Goal: Transaction & Acquisition: Purchase product/service

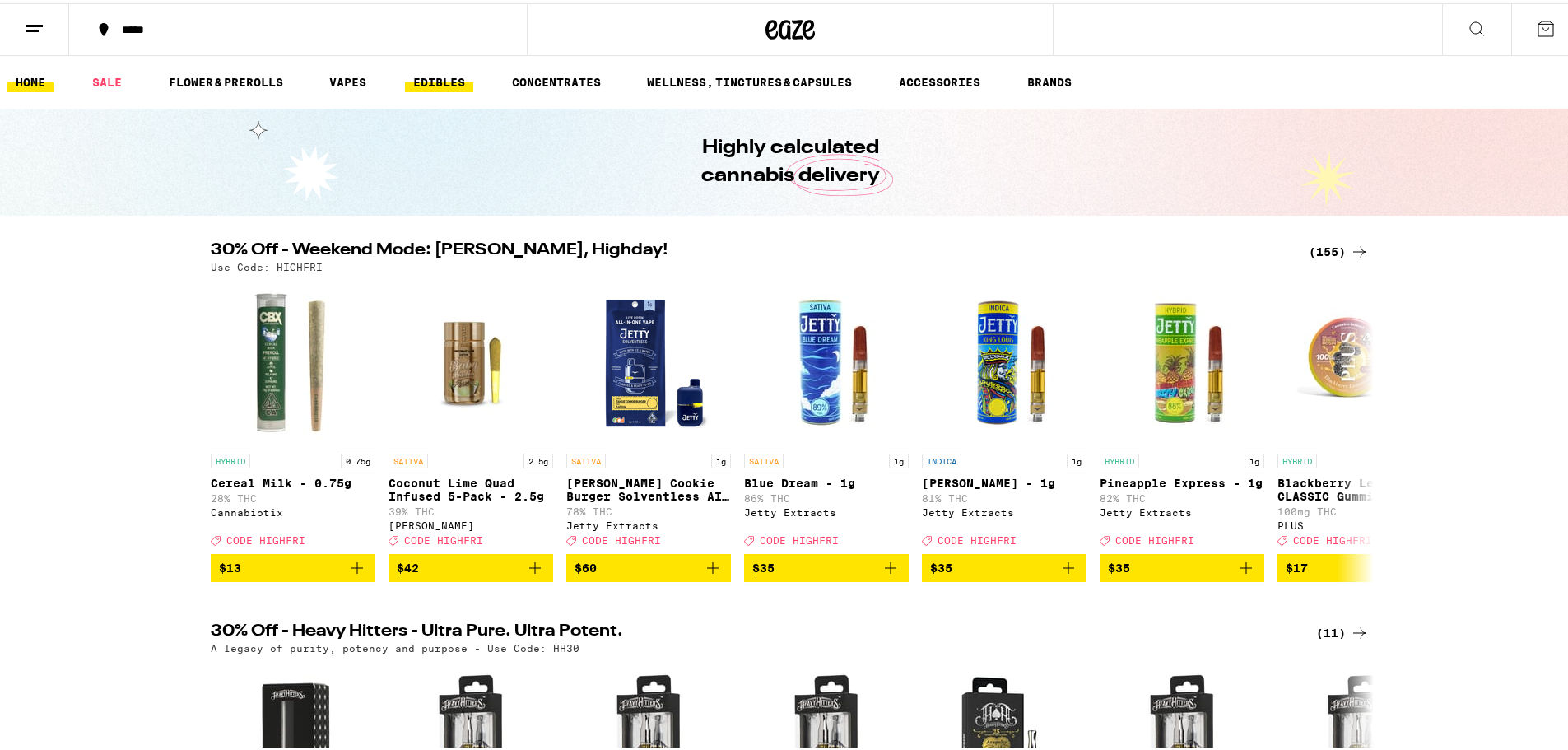
click at [441, 76] on link "EDIBLES" at bounding box center [439, 79] width 68 height 20
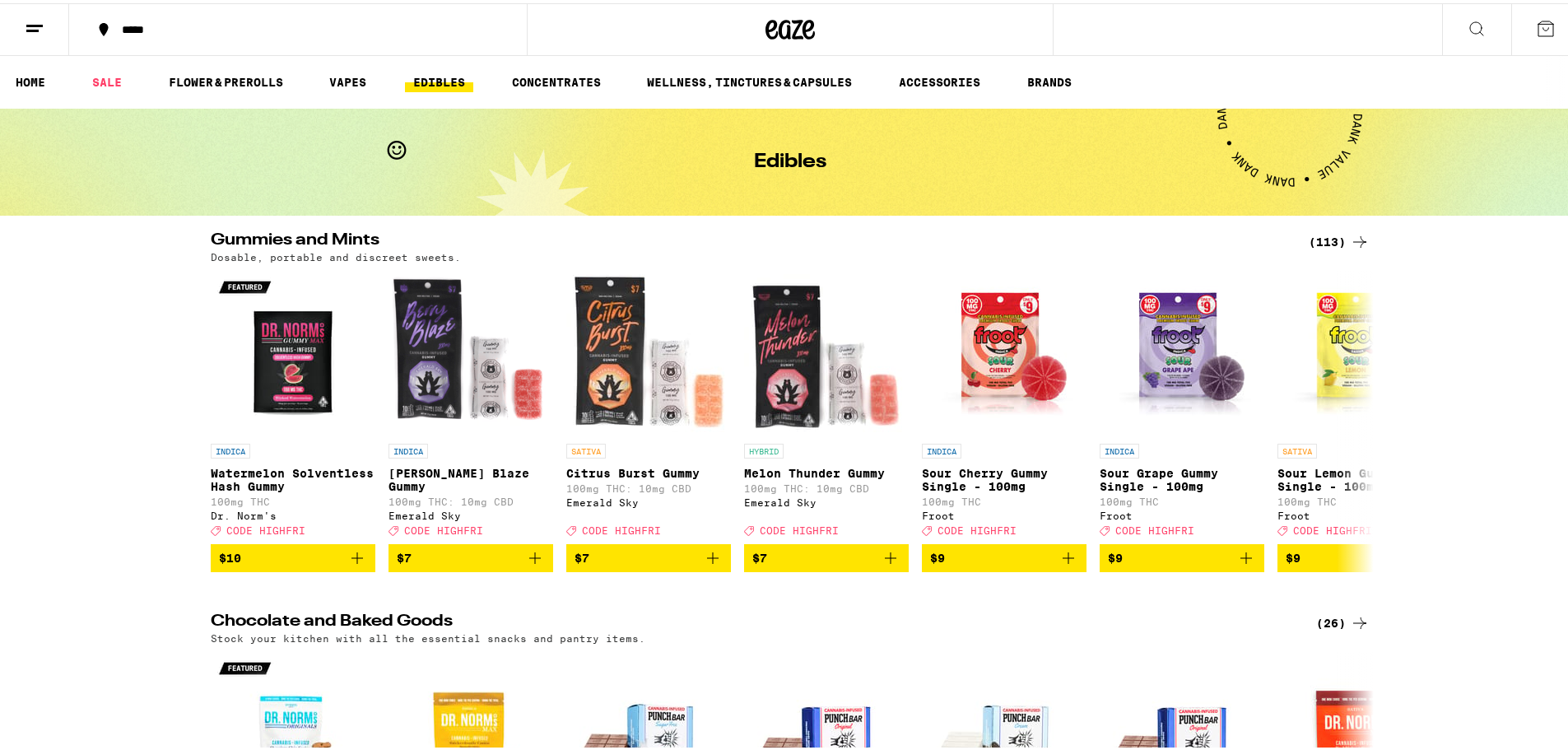
click at [1308, 233] on div "(113)" at bounding box center [1338, 239] width 61 height 20
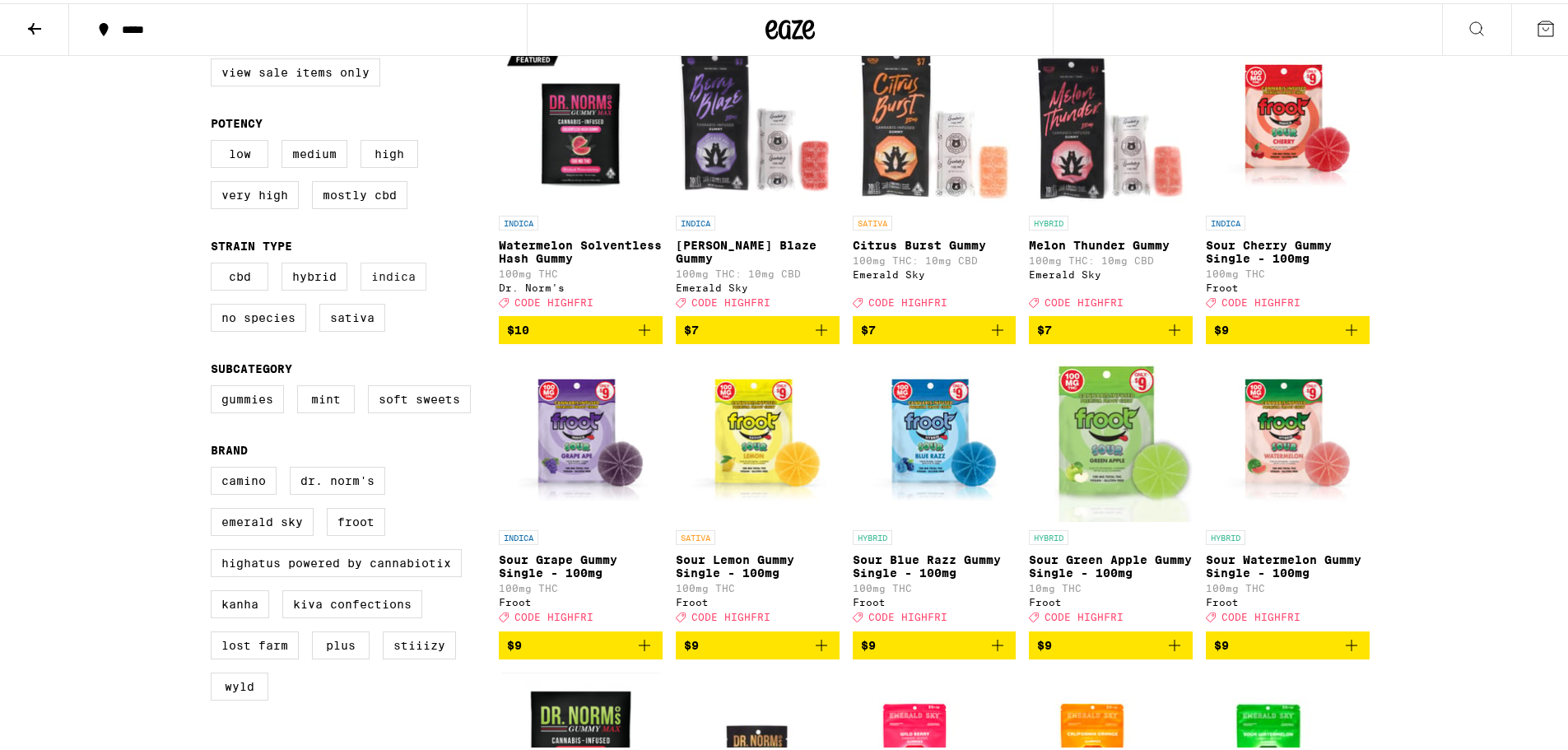
scroll to position [247, 0]
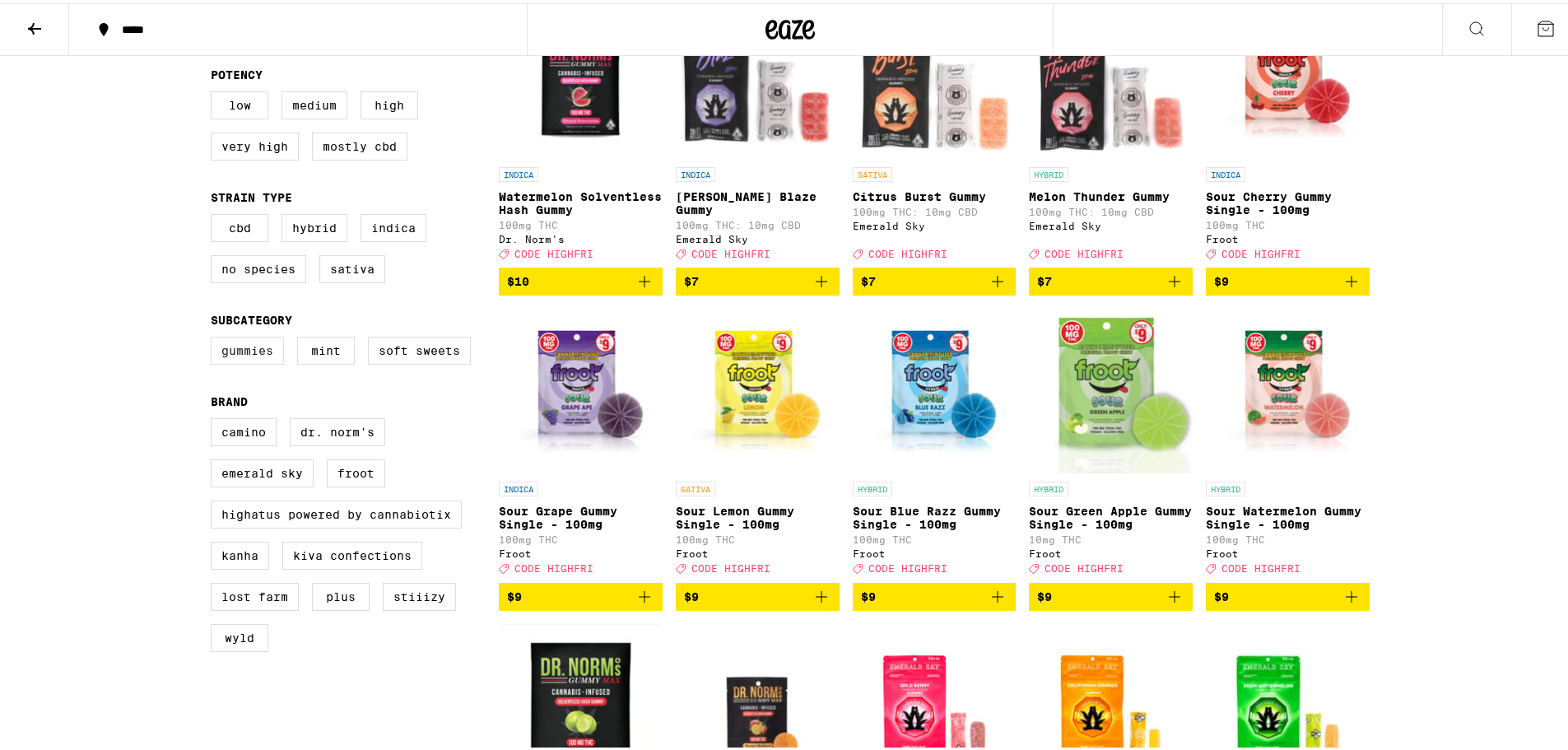
click at [271, 361] on label "Gummies" at bounding box center [247, 348] width 73 height 28
click at [215, 336] on input "Gummies" at bounding box center [214, 336] width 1 height 1
checkbox input "true"
click at [323, 361] on label "Mint" at bounding box center [325, 348] width 57 height 28
click at [215, 336] on input "Mint" at bounding box center [214, 336] width 1 height 1
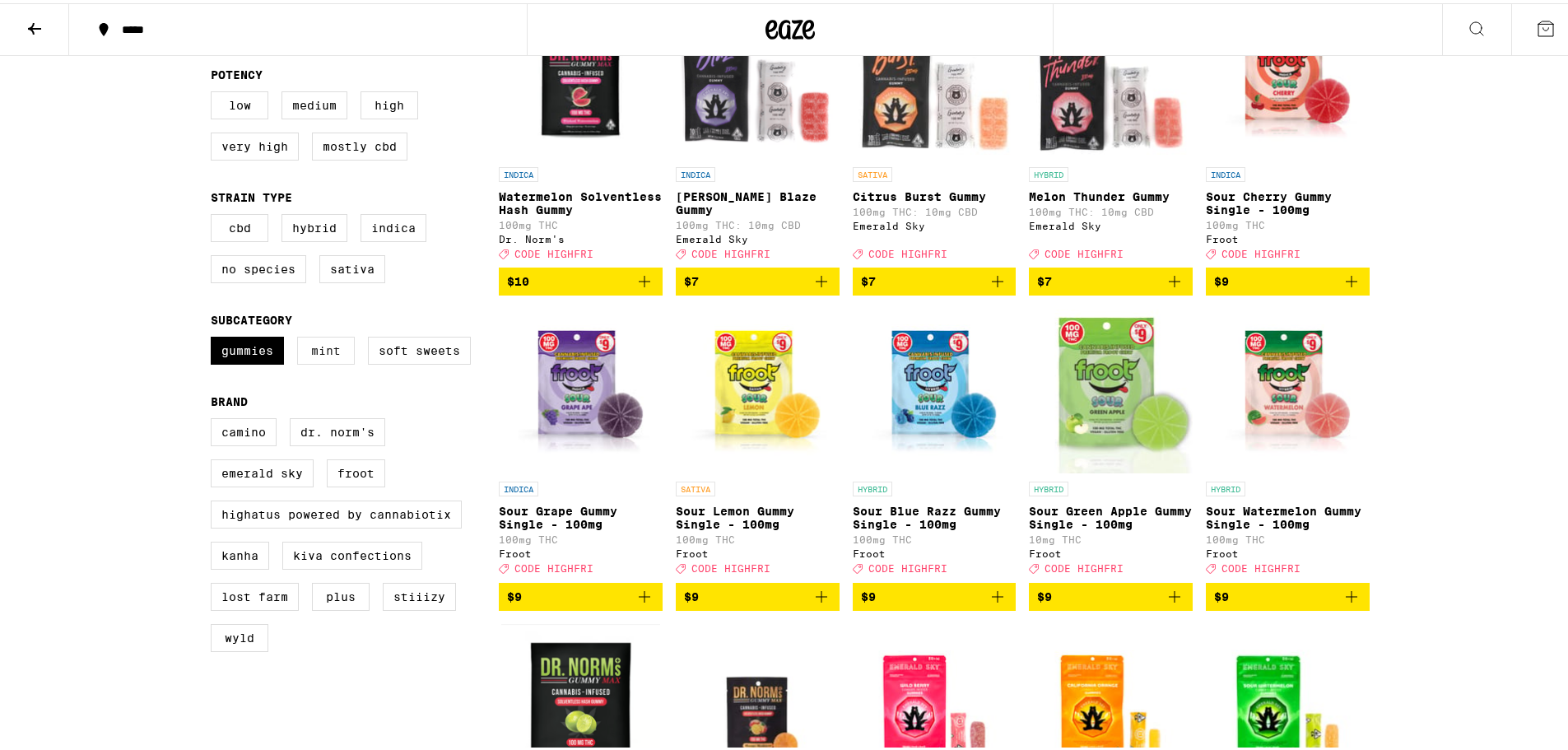
checkbox input "true"
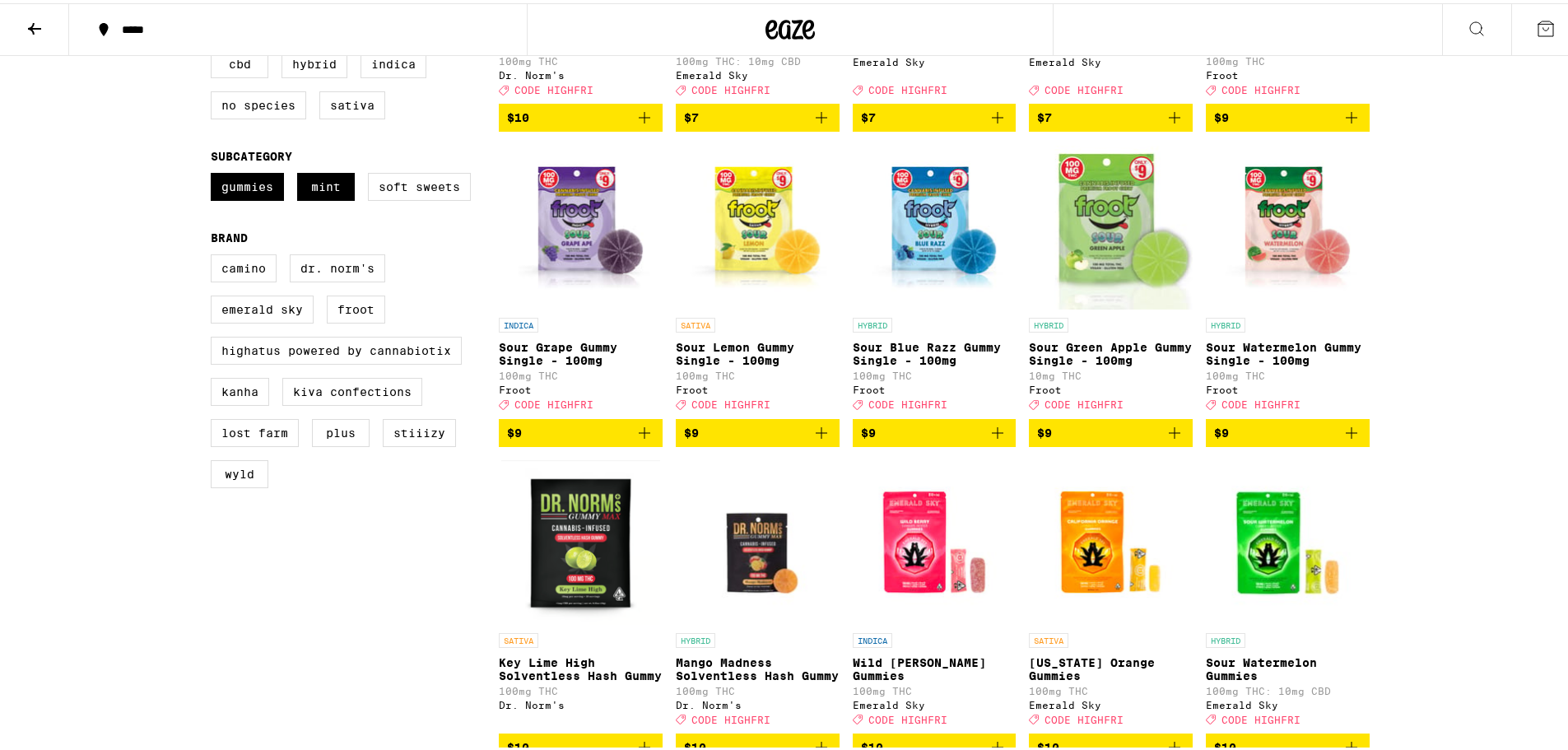
scroll to position [412, 0]
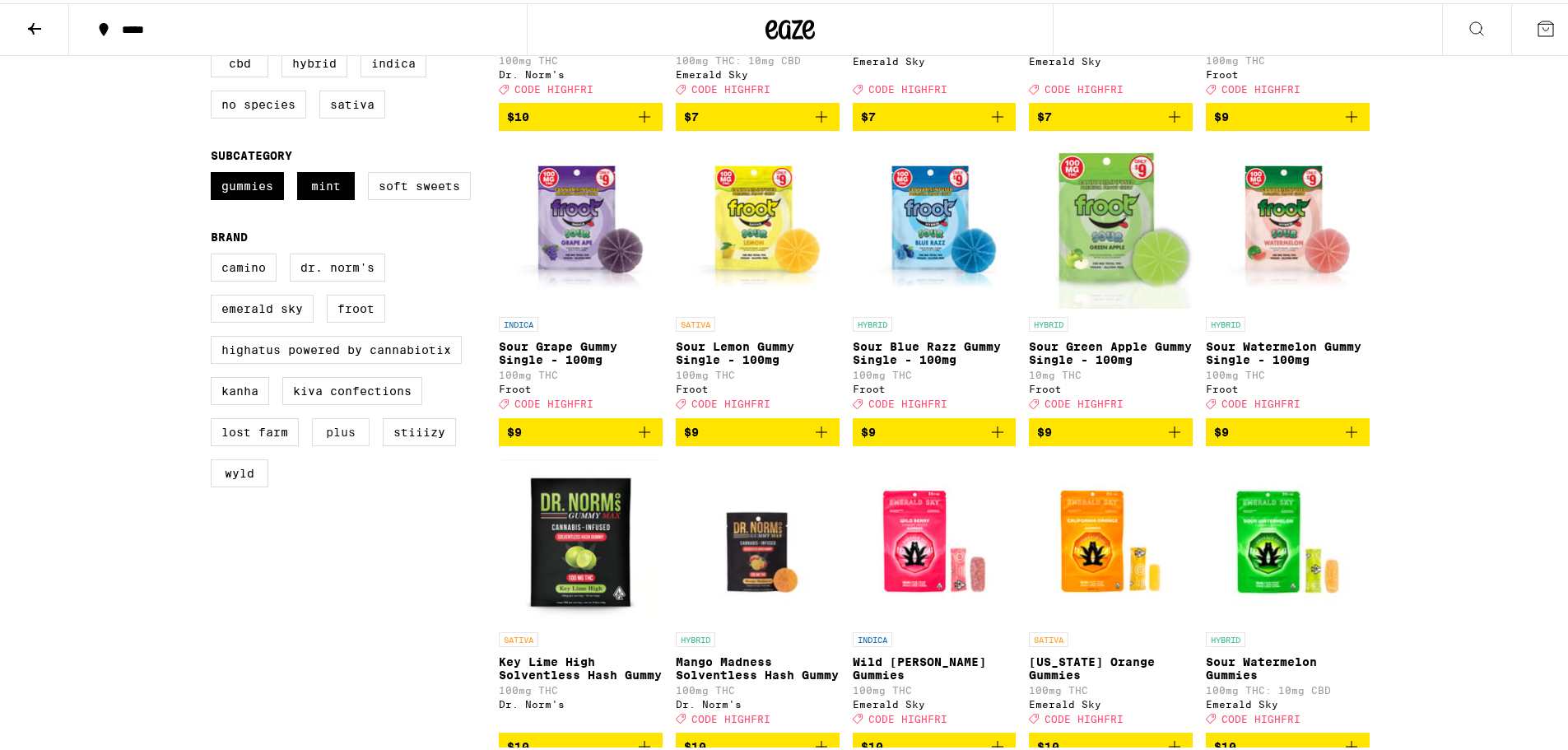
click at [334, 443] on label "PLUS" at bounding box center [340, 429] width 57 height 28
click at [215, 253] on input "PLUS" at bounding box center [214, 252] width 1 height 1
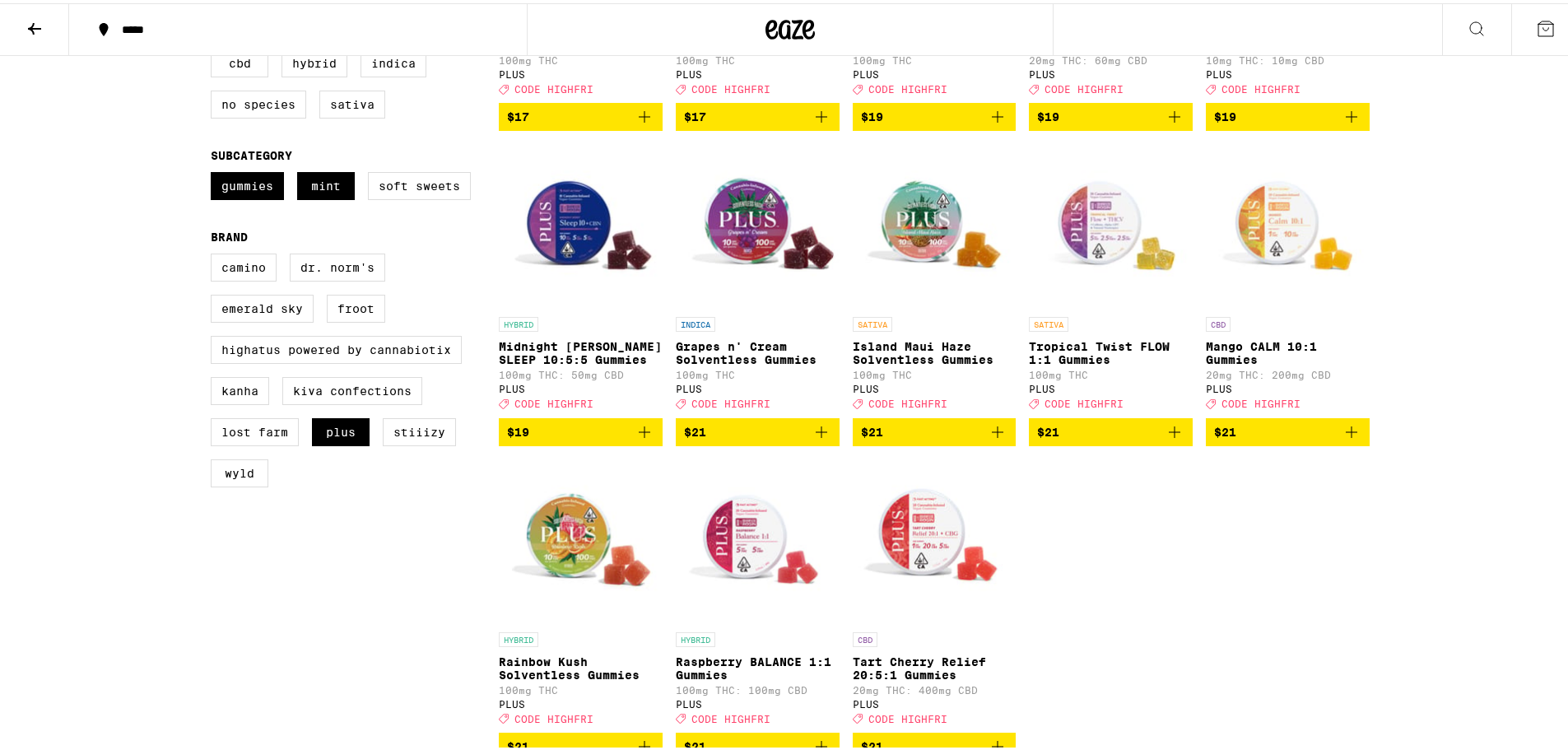
click at [404, 548] on div "Clear 3 filters Sale View Sale Items Only Potency Low Medium High Very High Mos…" at bounding box center [354, 280] width 288 height 1005
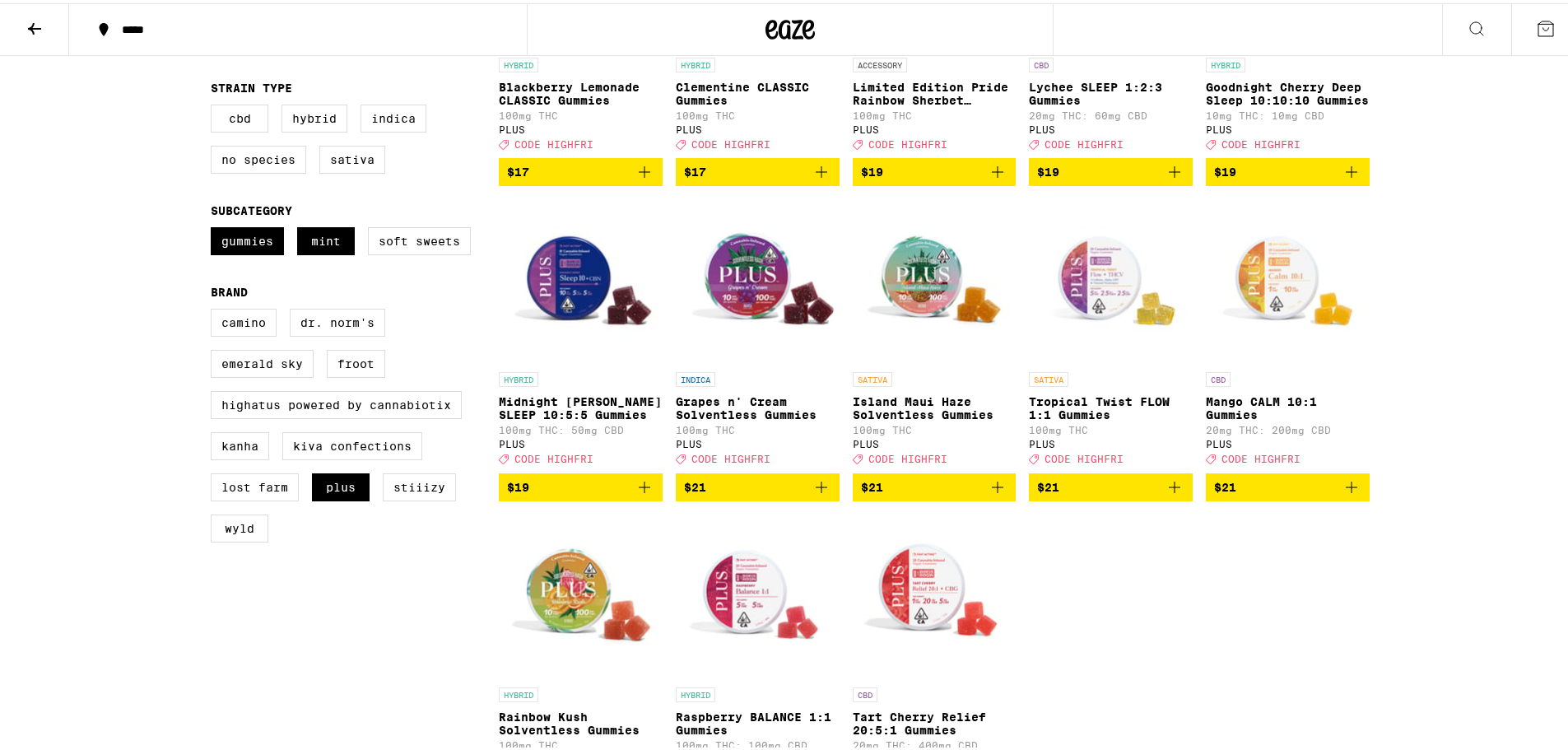
scroll to position [263, 0]
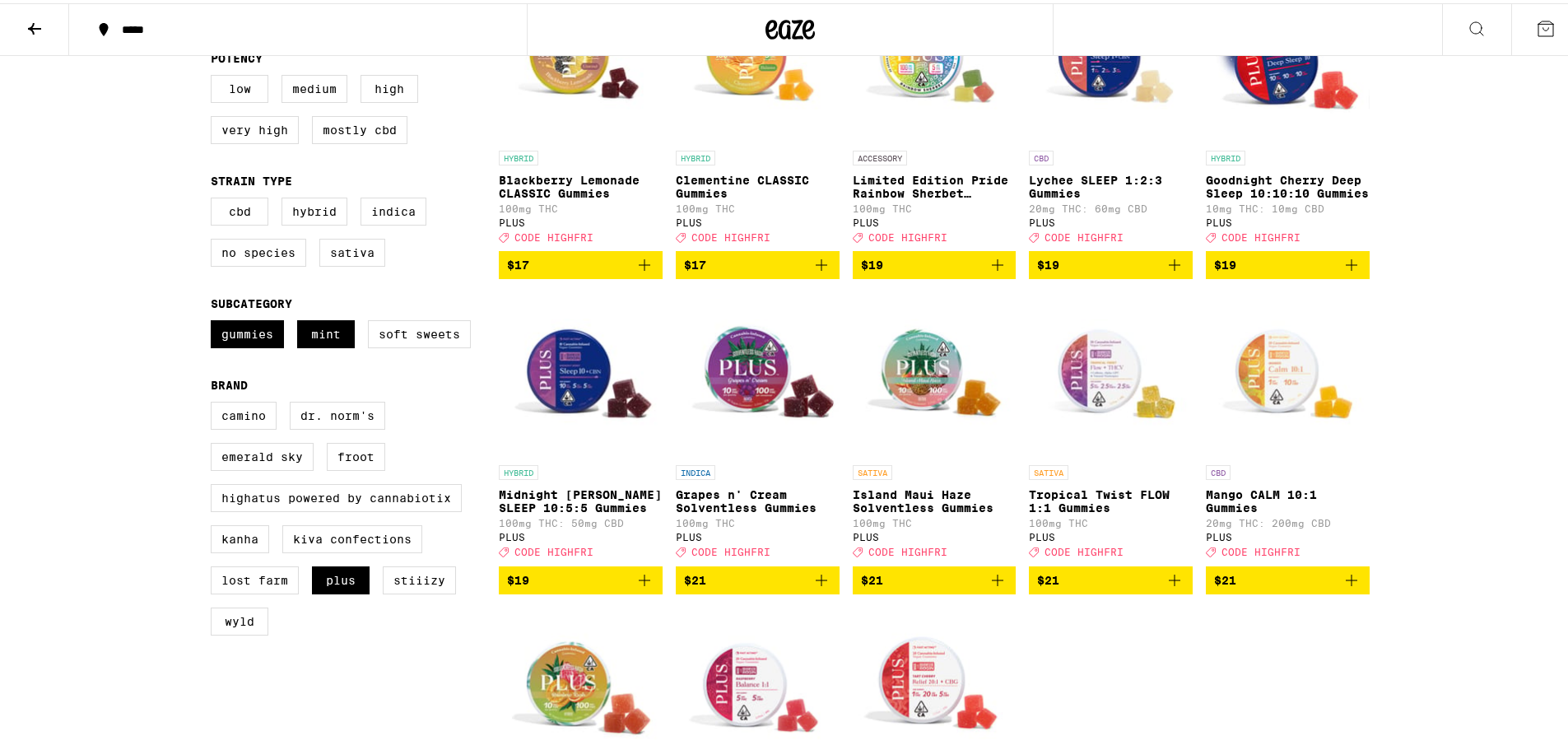
click at [992, 583] on icon "Add to bag" at bounding box center [998, 577] width 12 height 12
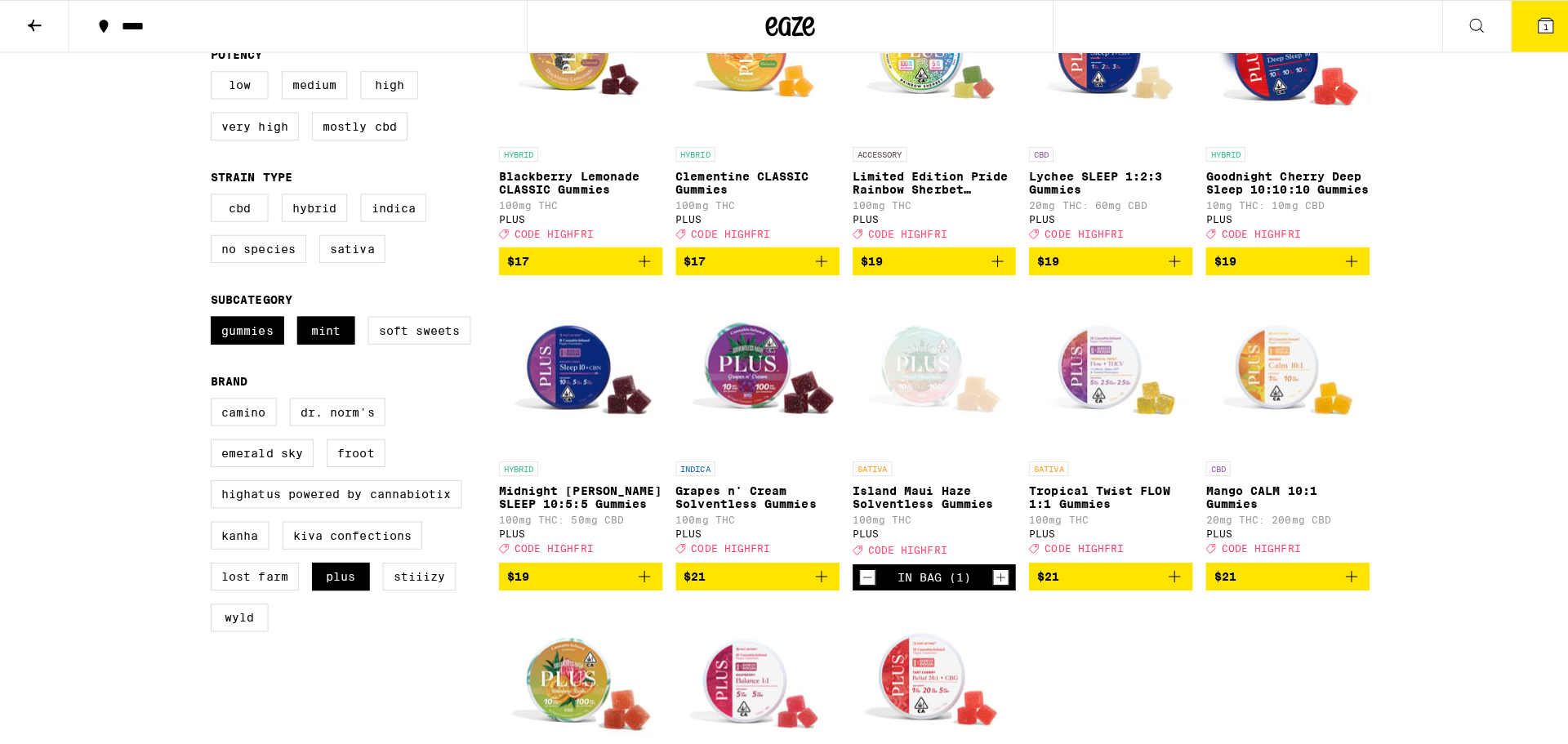
scroll to position [314, 0]
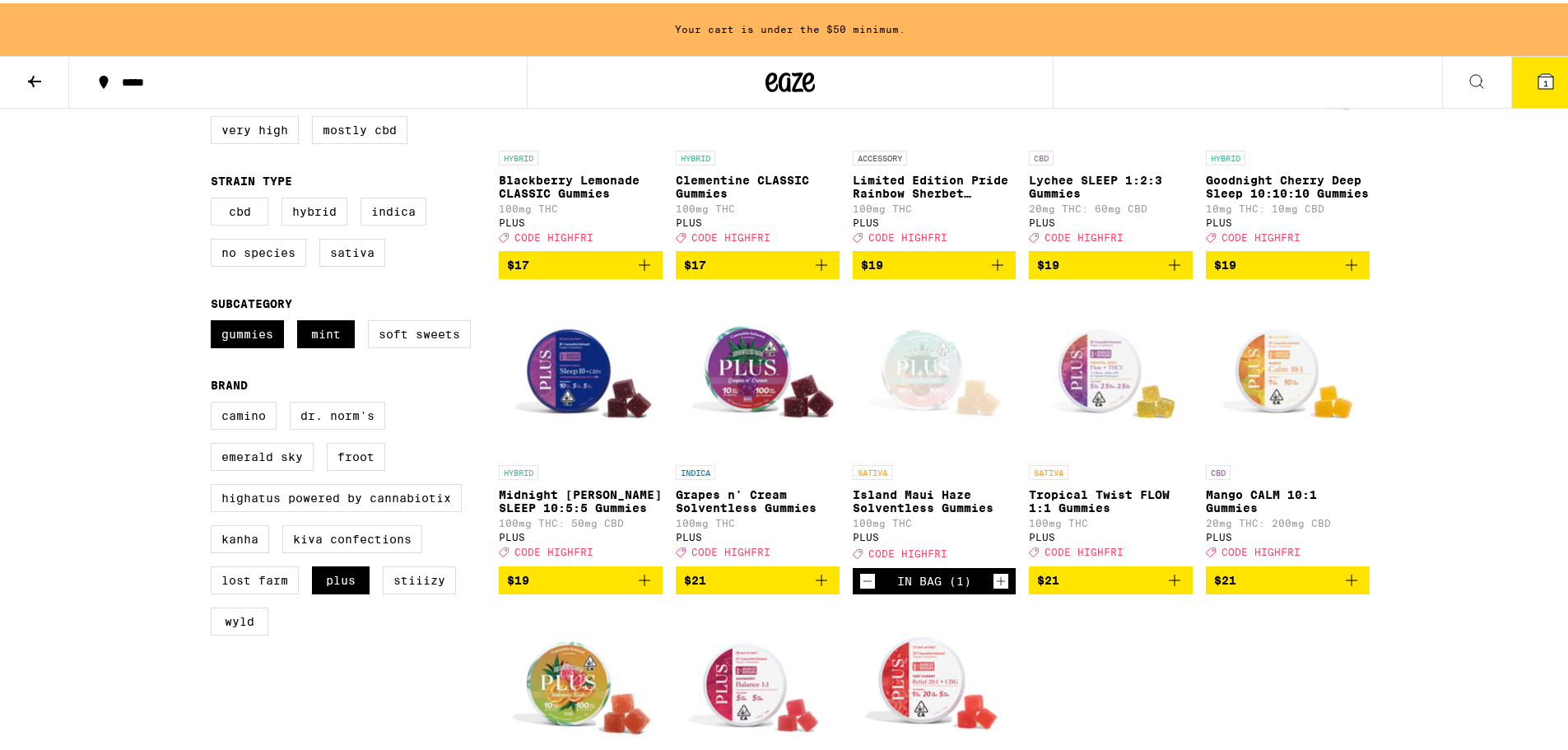
click at [1543, 79] on span "1" at bounding box center [1546, 80] width 5 height 10
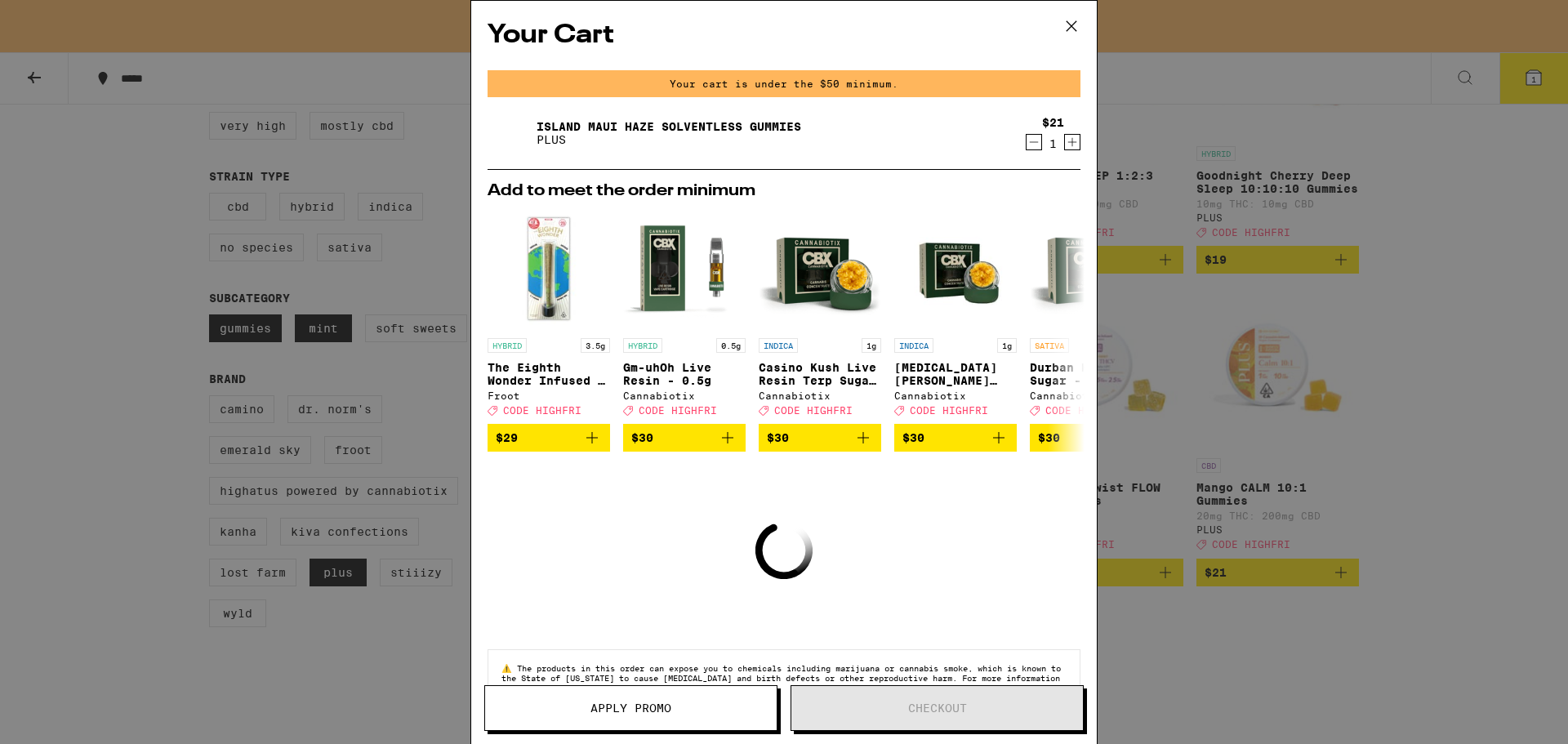
click at [1065, 138] on icon "Increment" at bounding box center [1072, 143] width 15 height 20
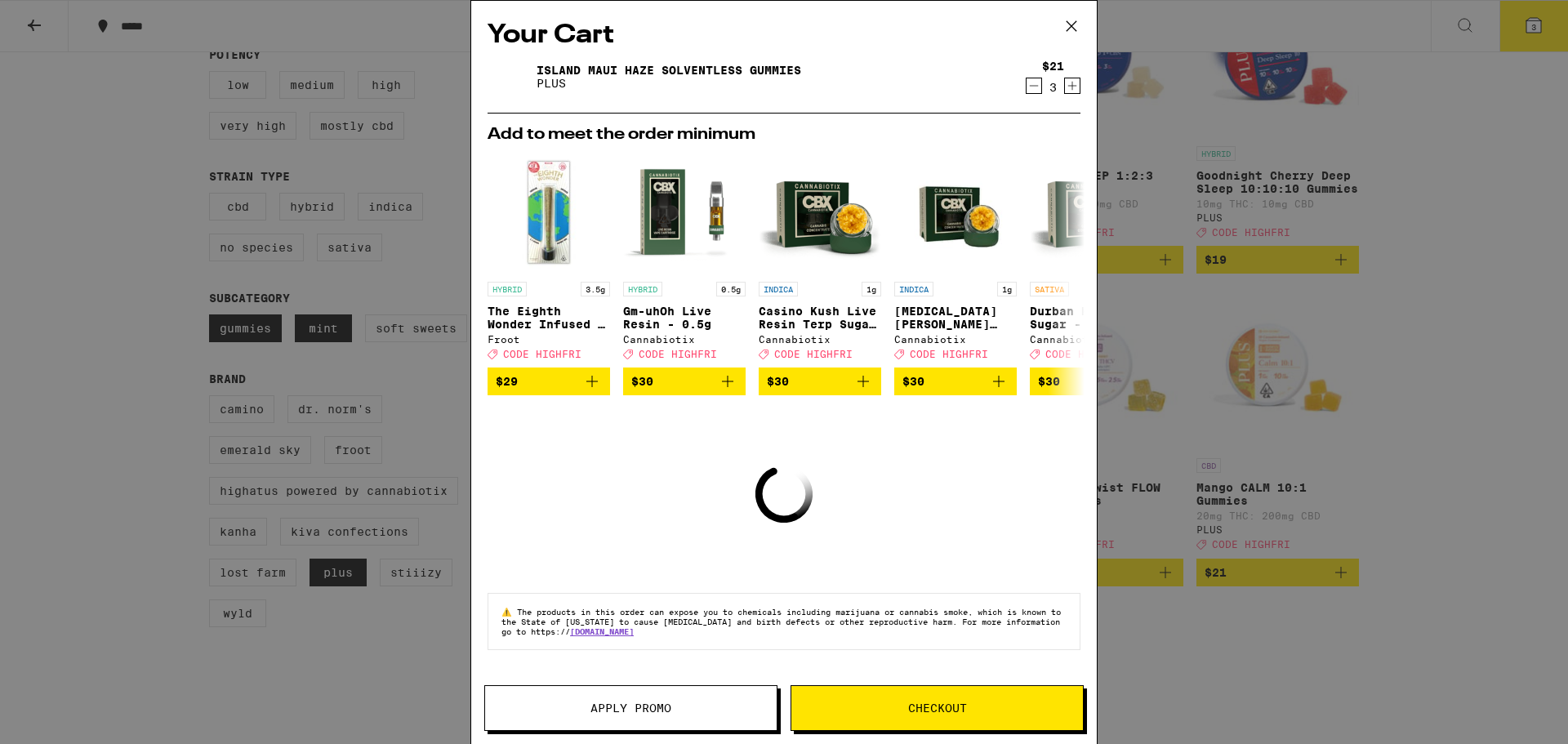
click at [1076, 86] on icon "Increment" at bounding box center [1072, 86] width 15 height 20
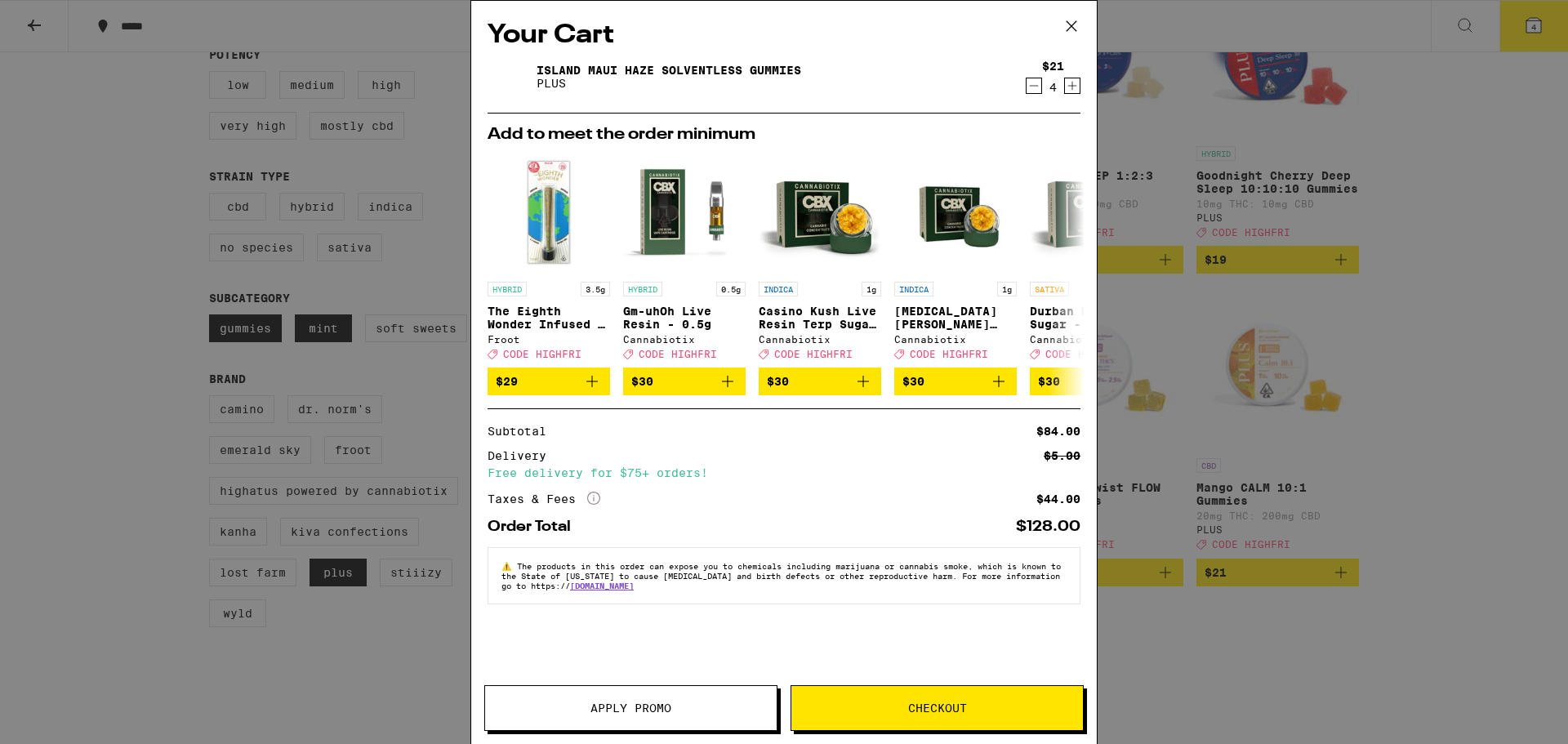
click at [1031, 86] on icon "Decrement" at bounding box center [1034, 86] width 15 height 20
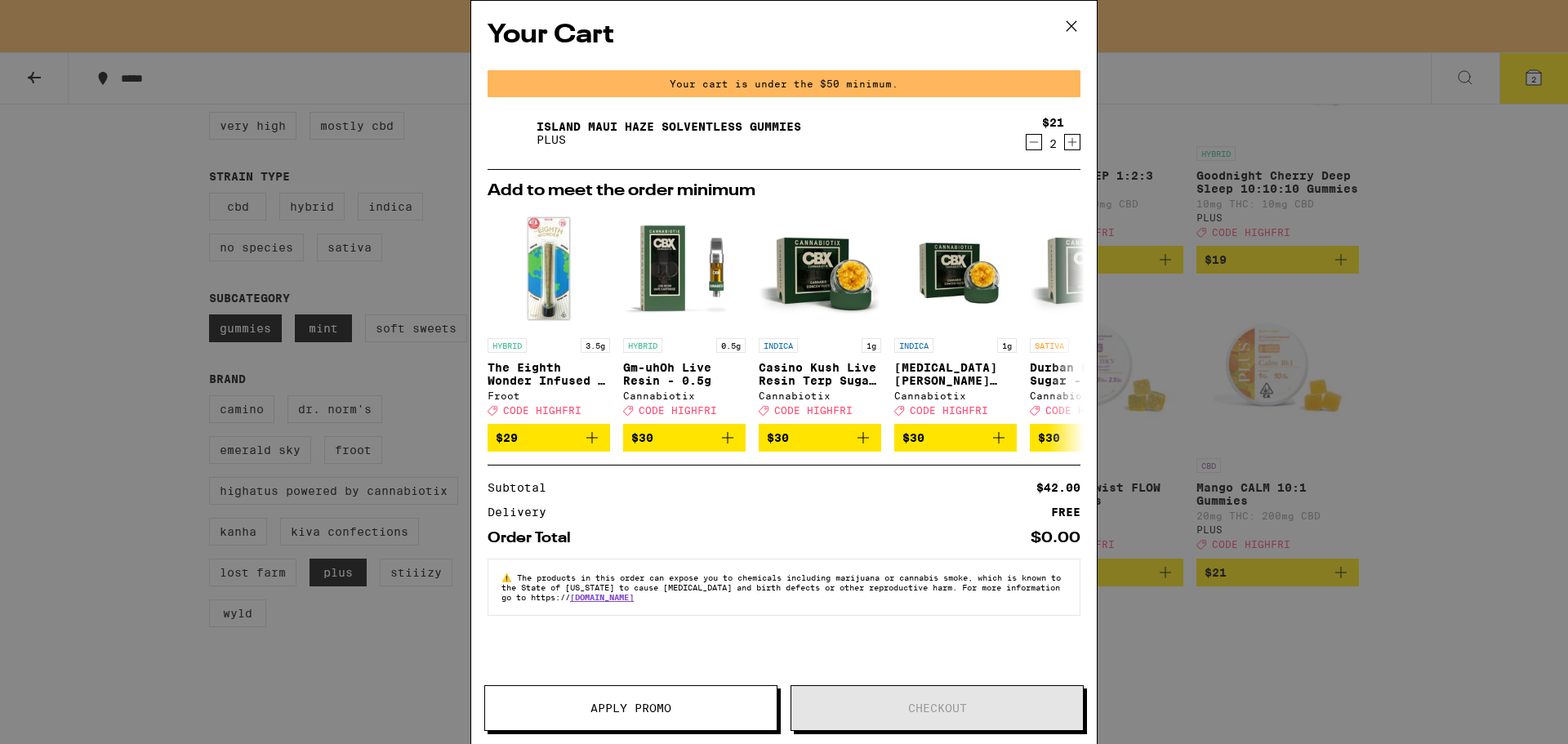
click at [1073, 142] on icon "Increment" at bounding box center [1072, 143] width 15 height 20
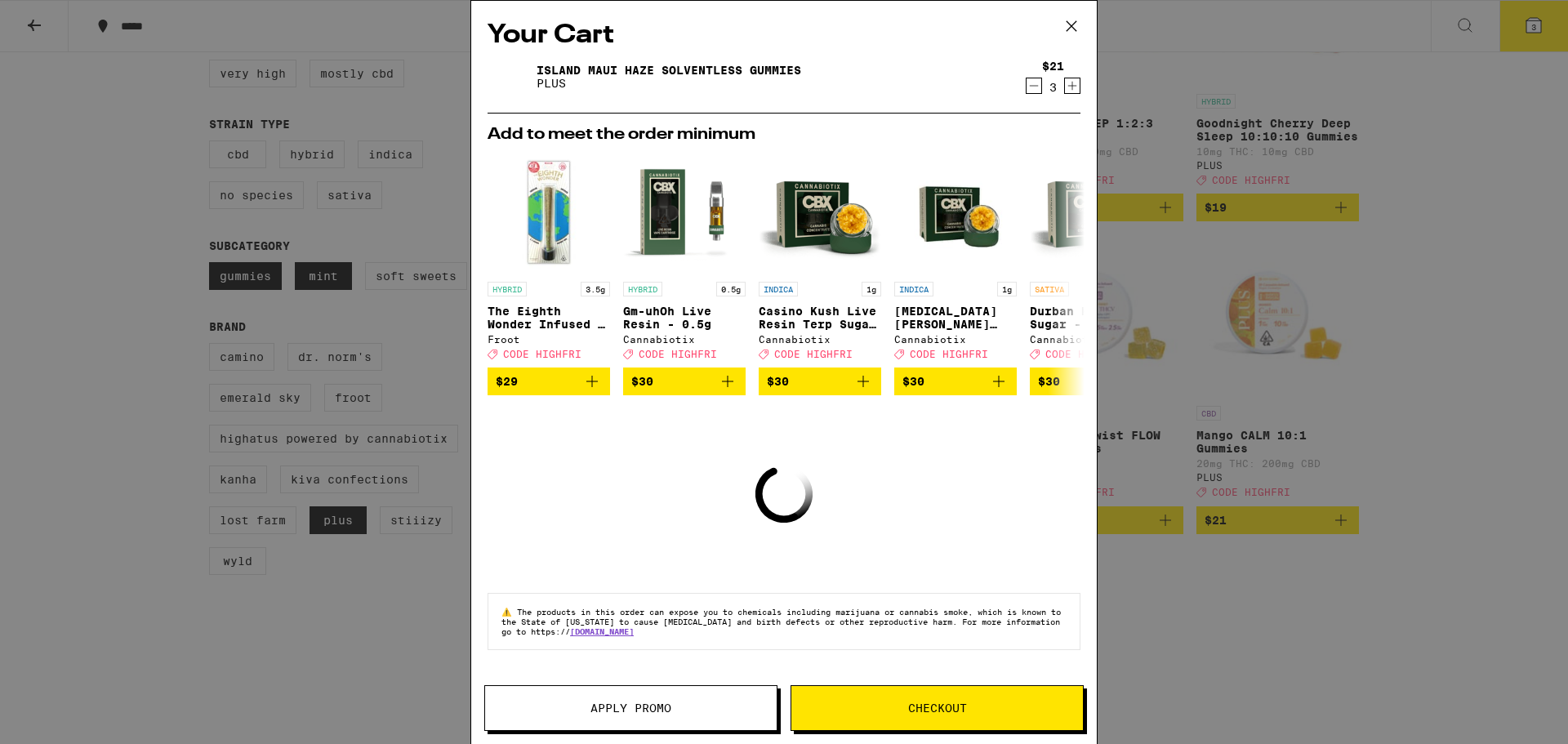
scroll to position [261, 0]
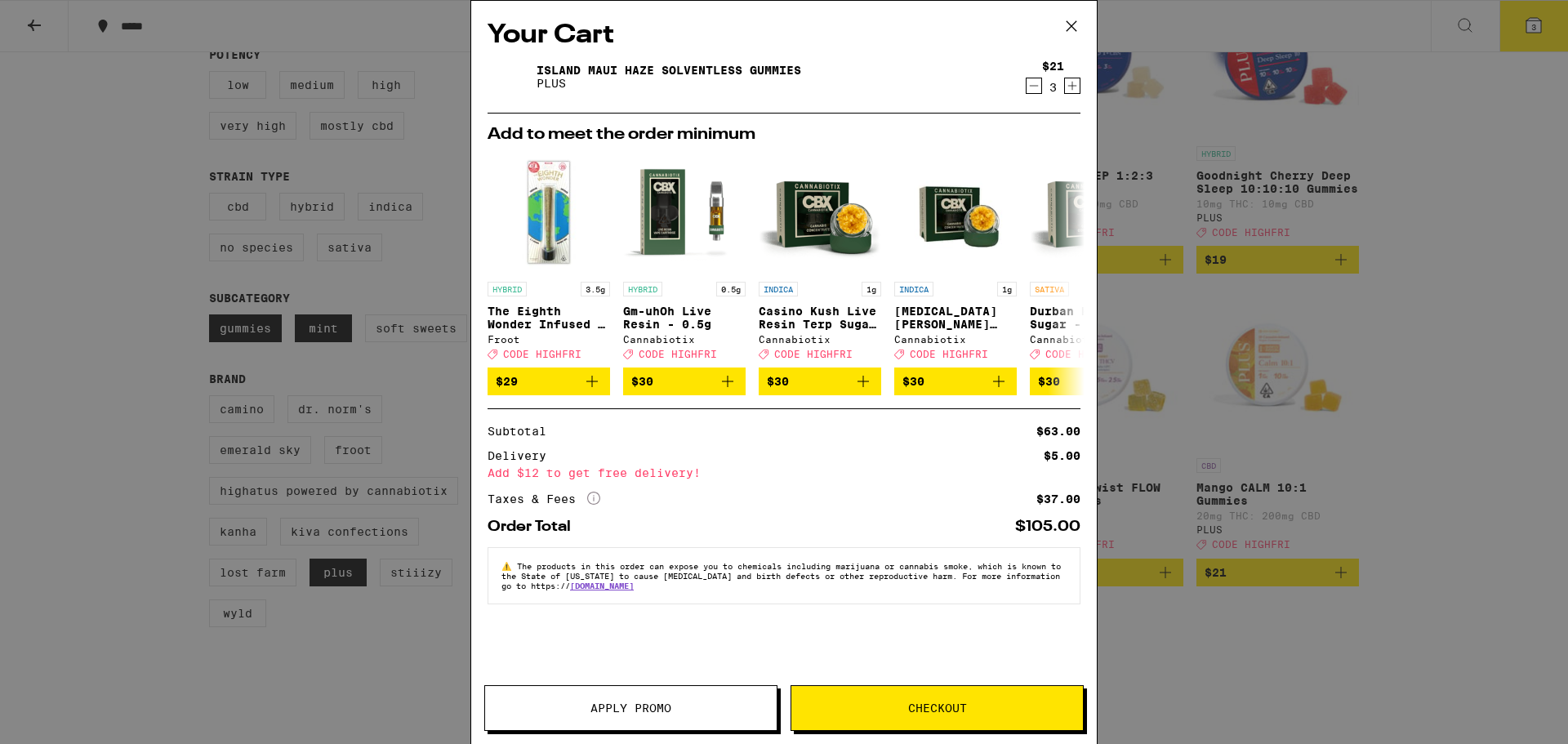
click at [1073, 141] on h2 "Add to meet the order minimum" at bounding box center [784, 135] width 593 height 16
click at [1074, 85] on icon "Increment" at bounding box center [1072, 86] width 15 height 20
click at [1035, 82] on icon "Decrement" at bounding box center [1034, 86] width 15 height 20
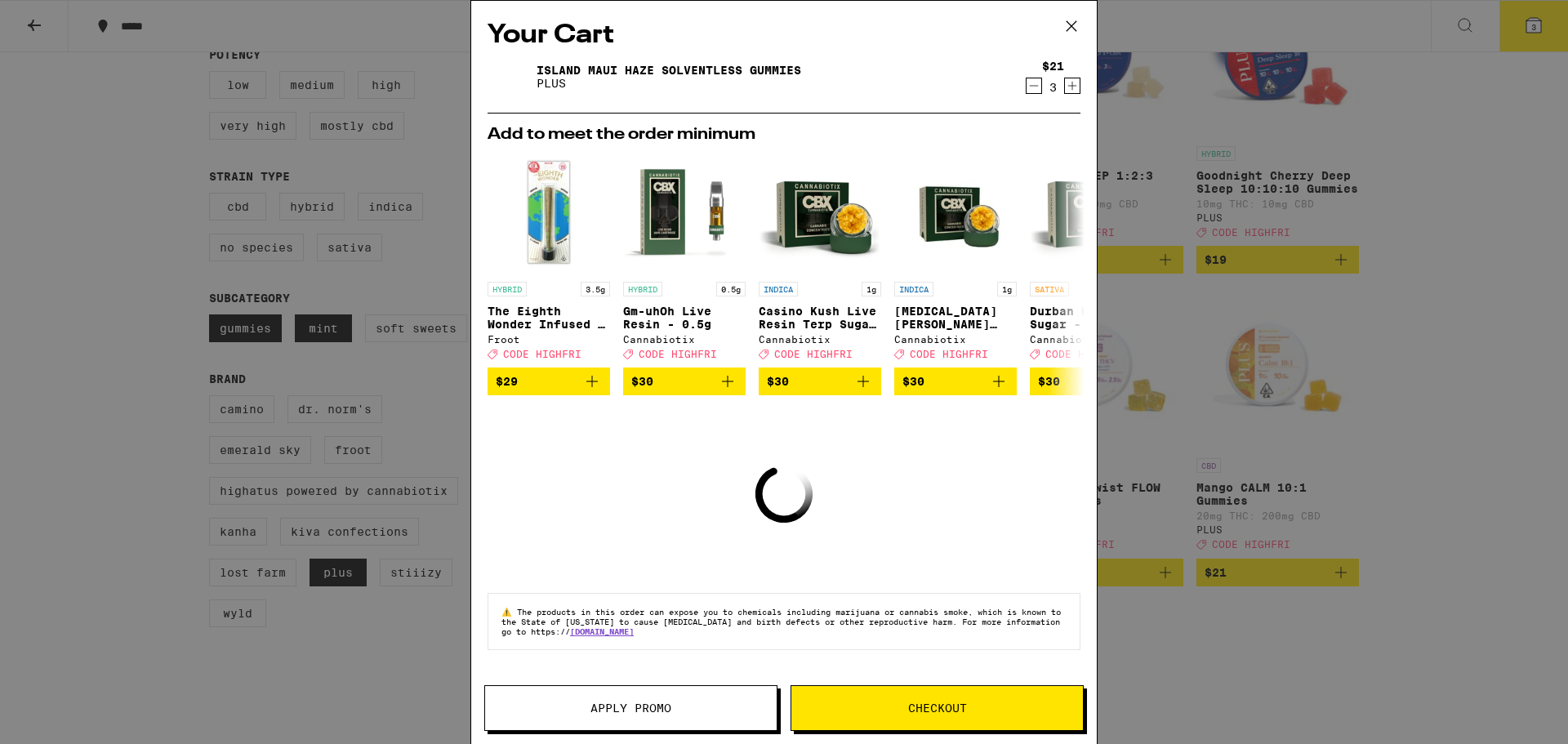
click at [1035, 82] on icon "Decrement" at bounding box center [1034, 86] width 15 height 20
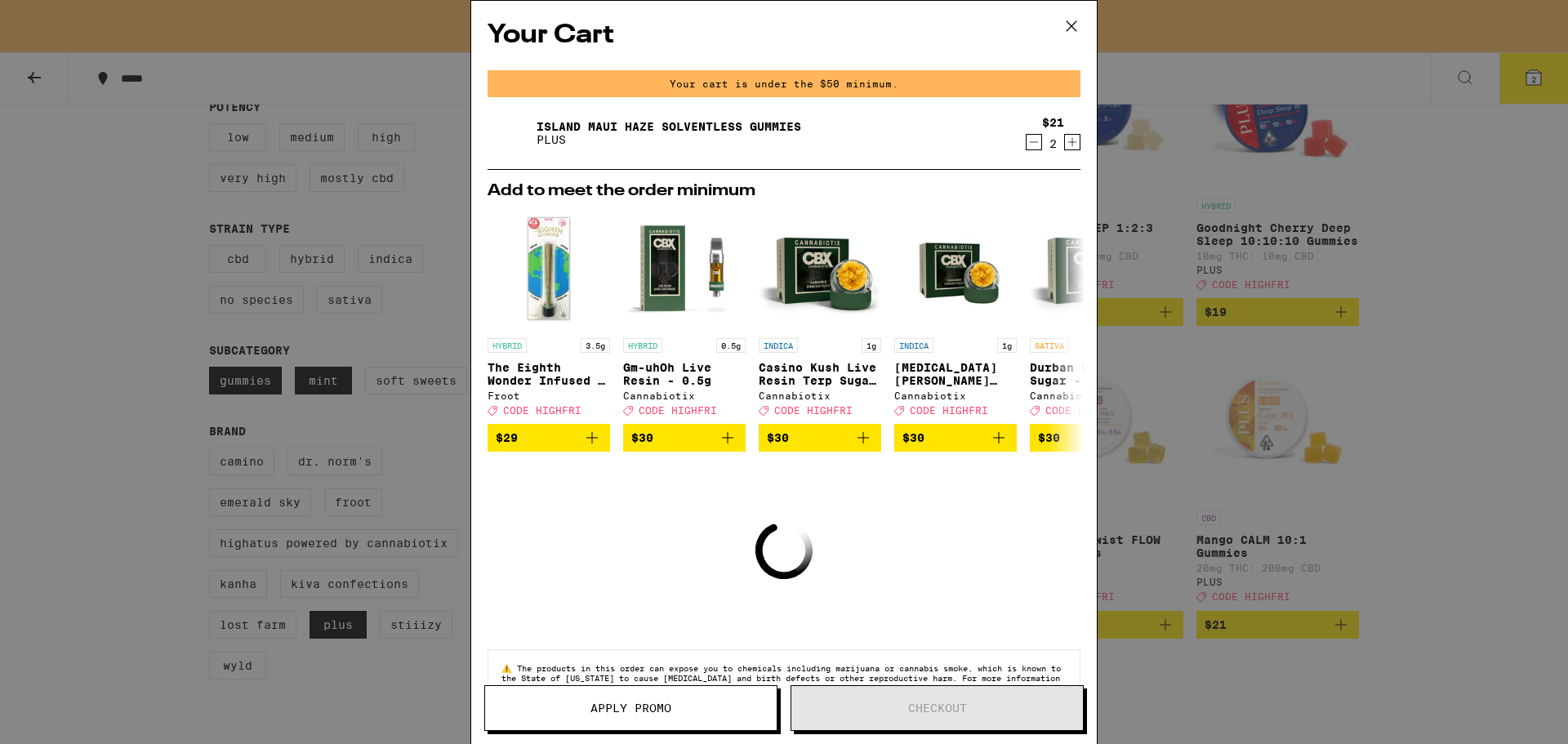
scroll to position [314, 0]
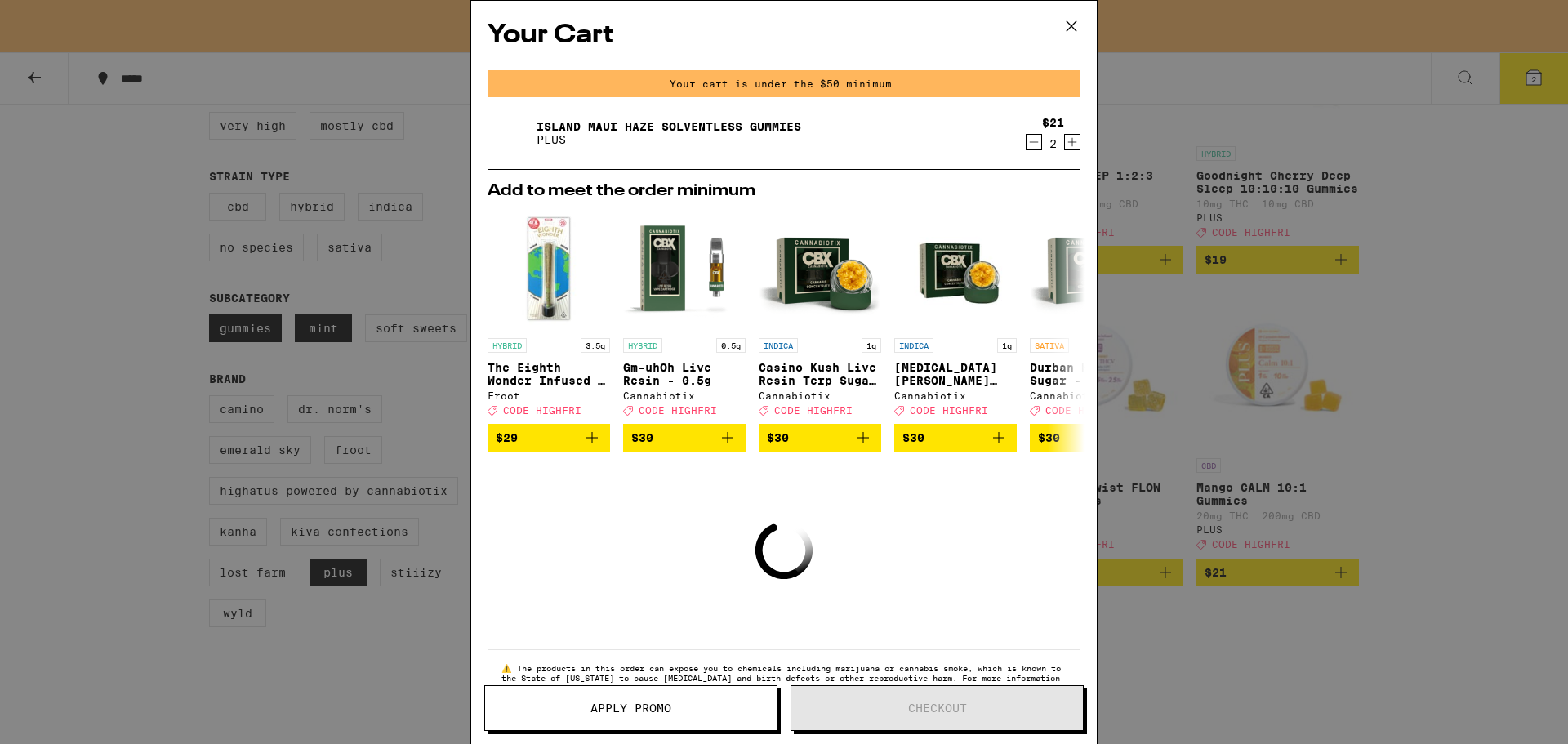
click at [1035, 82] on div "Your cart is under the $50 minimum." at bounding box center [784, 83] width 593 height 27
click at [1026, 144] on icon "Decrement" at bounding box center [1034, 143] width 15 height 20
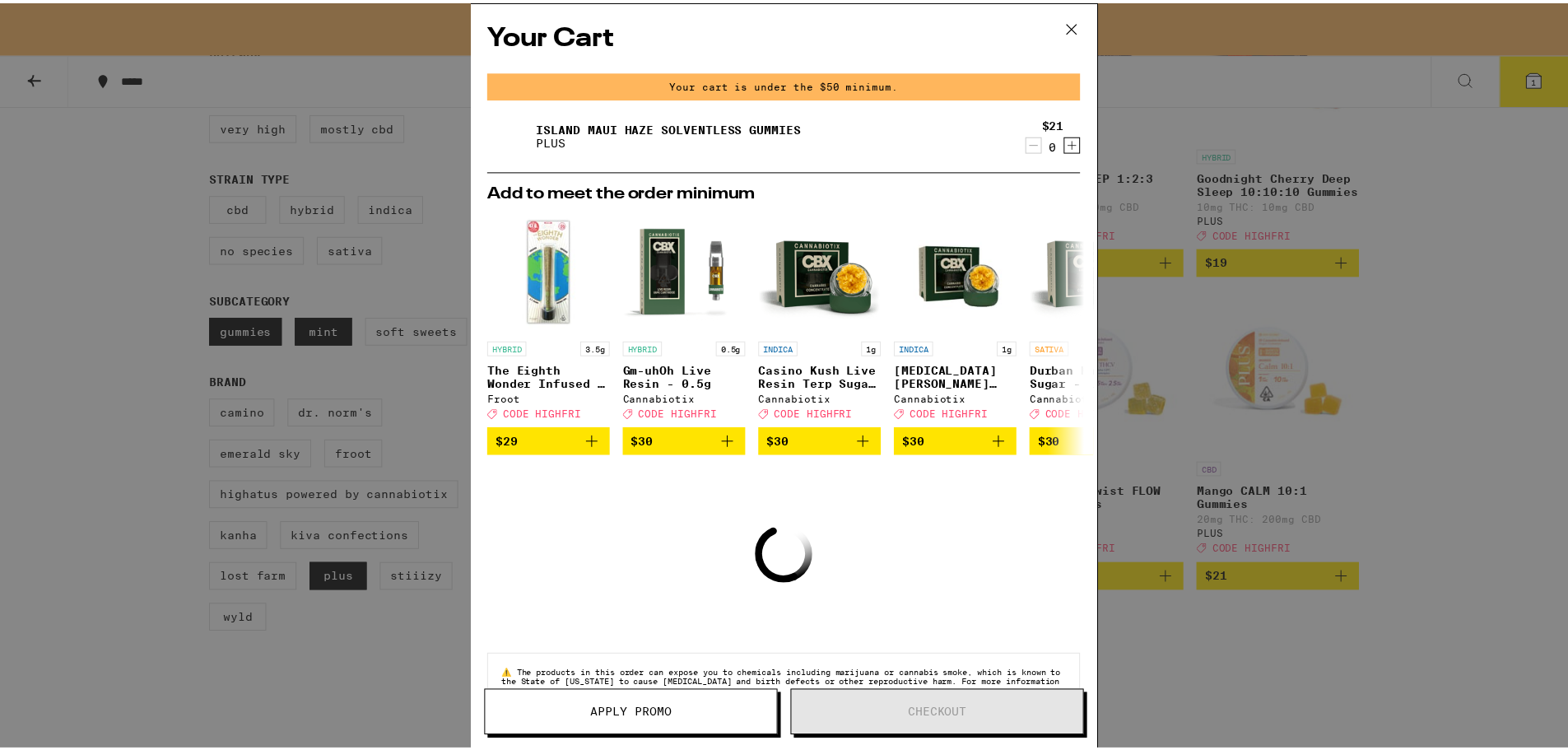
scroll to position [263, 0]
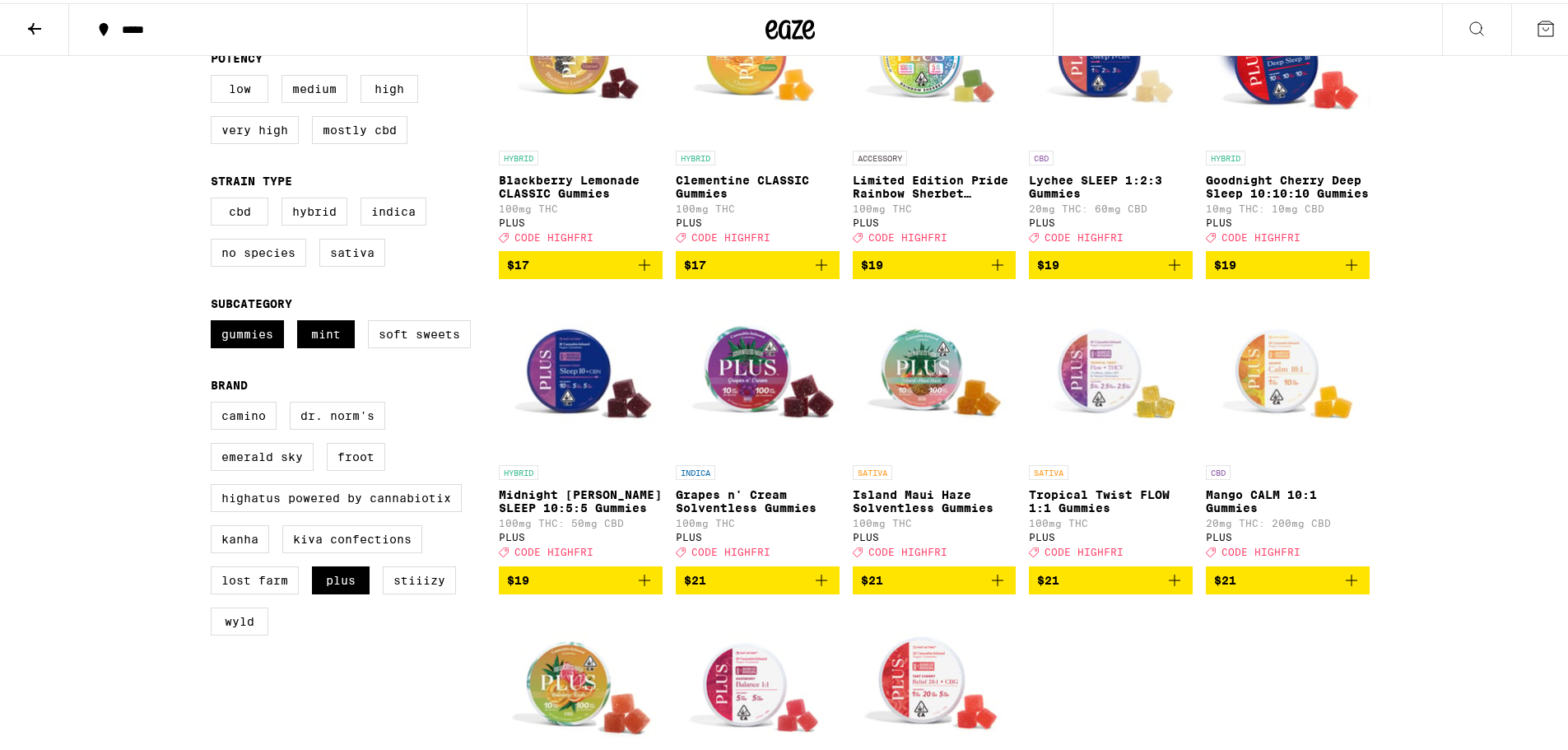
click at [1430, 179] on div "***** ***** Gummies and Mints Dosable, portable and discreet sweets. 3 FILTER C…" at bounding box center [790, 470] width 1580 height 1468
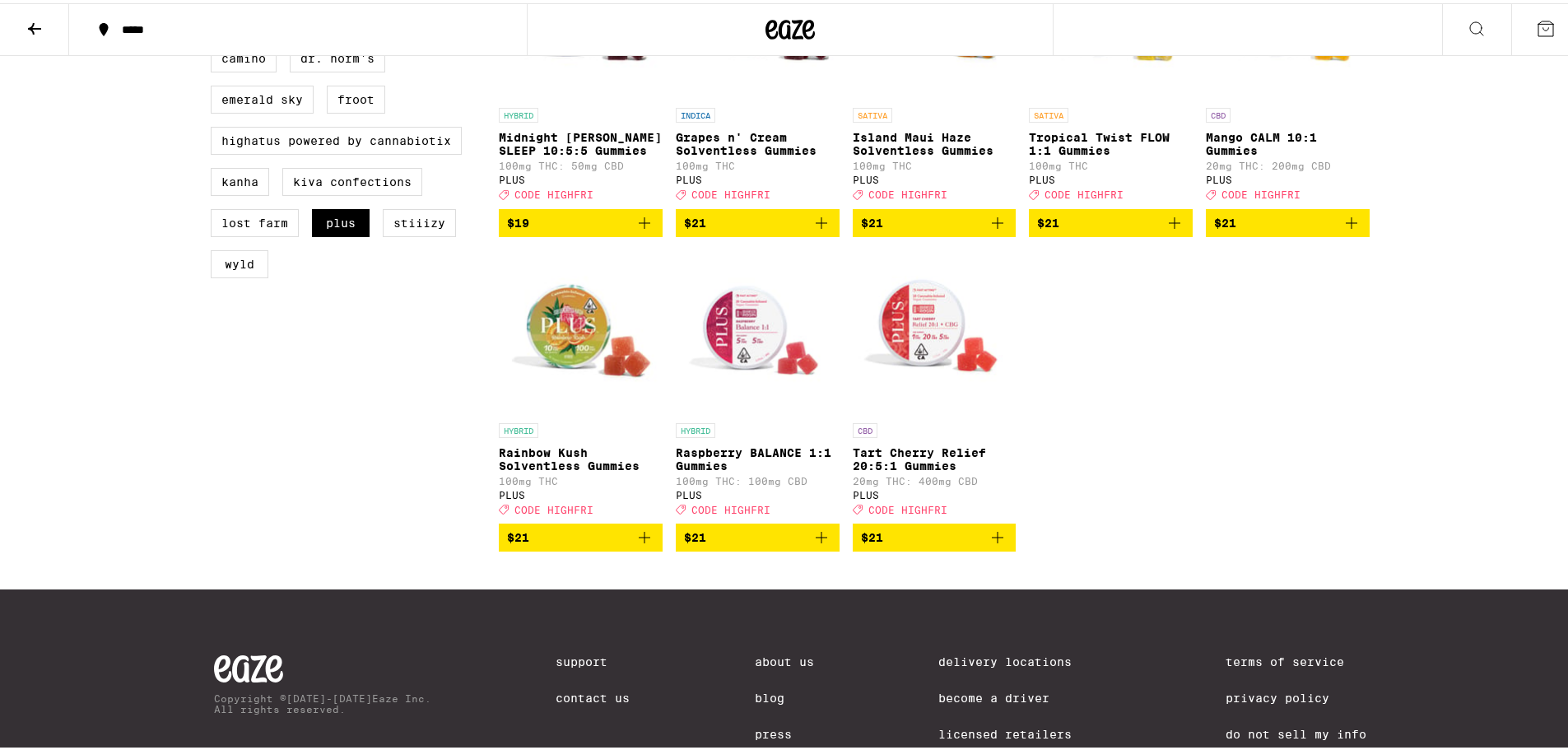
scroll to position [757, 0]
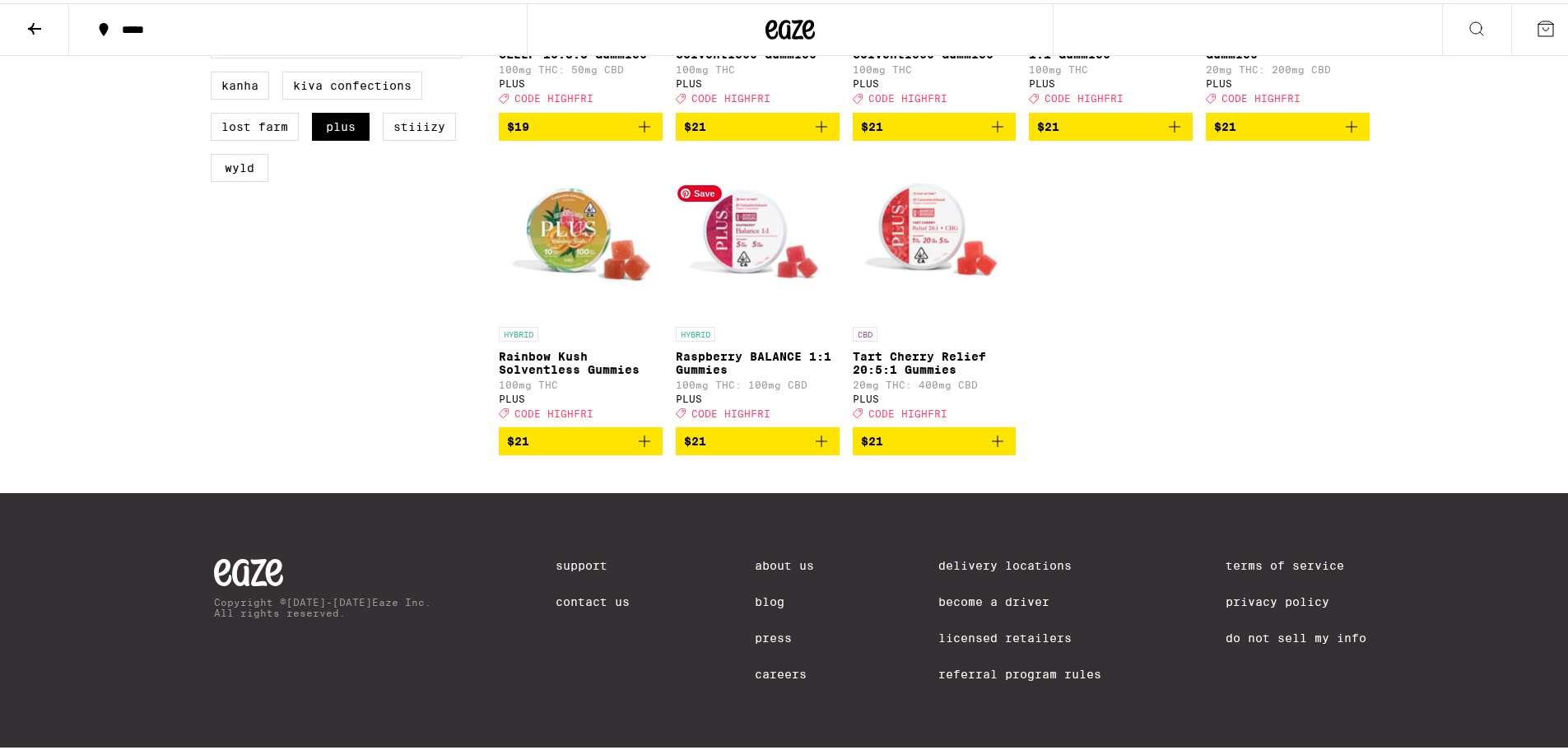
click at [738, 216] on img "Open page for Raspberry BALANCE 1:1 Gummies from PLUS" at bounding box center [757, 233] width 164 height 164
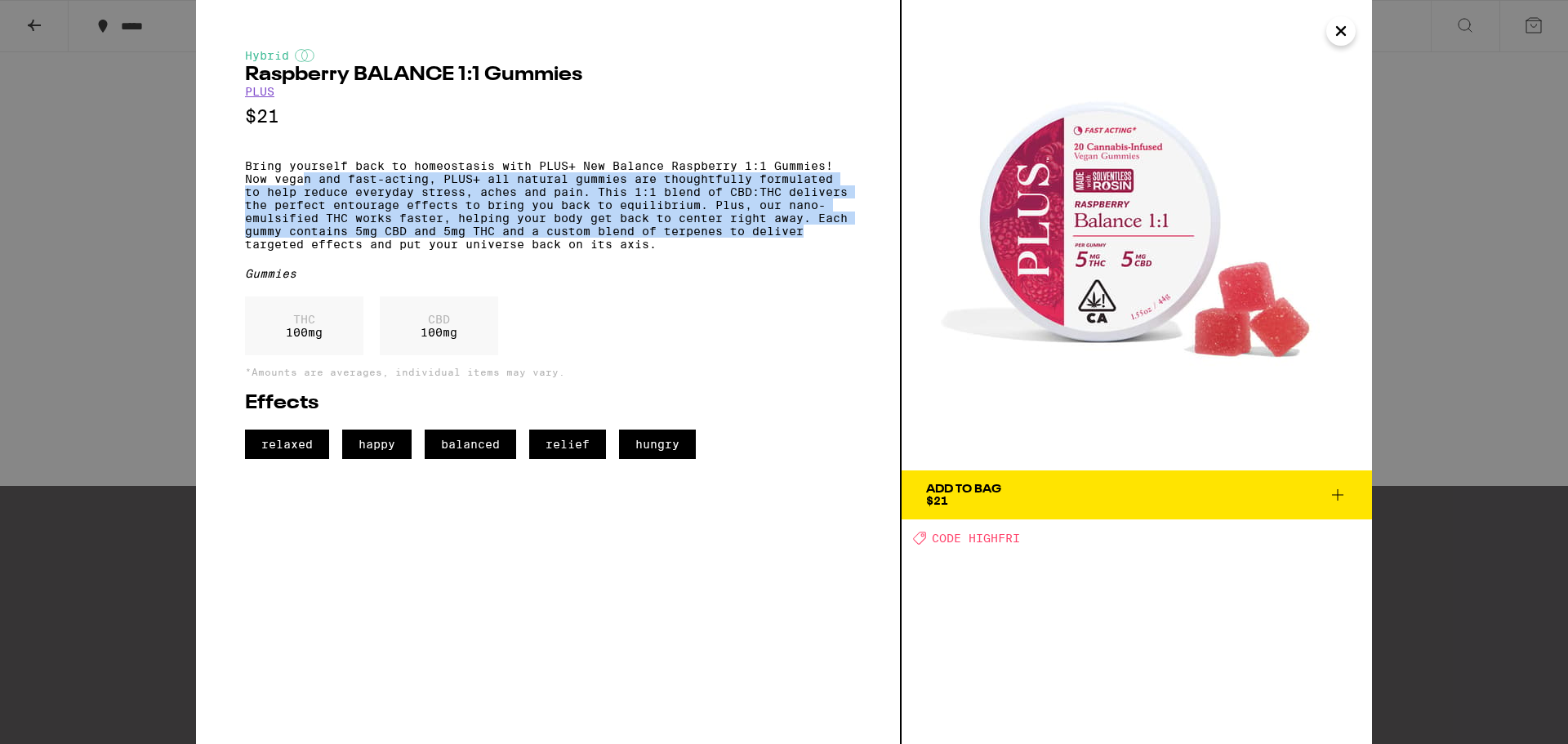
drag, startPoint x: 301, startPoint y: 186, endPoint x: 814, endPoint y: 249, distance: 516.9
click at [814, 249] on p "Bring yourself back to homeostasis with PLUS+ New Balance Raspberry 1:1 Gummies…" at bounding box center [548, 204] width 606 height 91
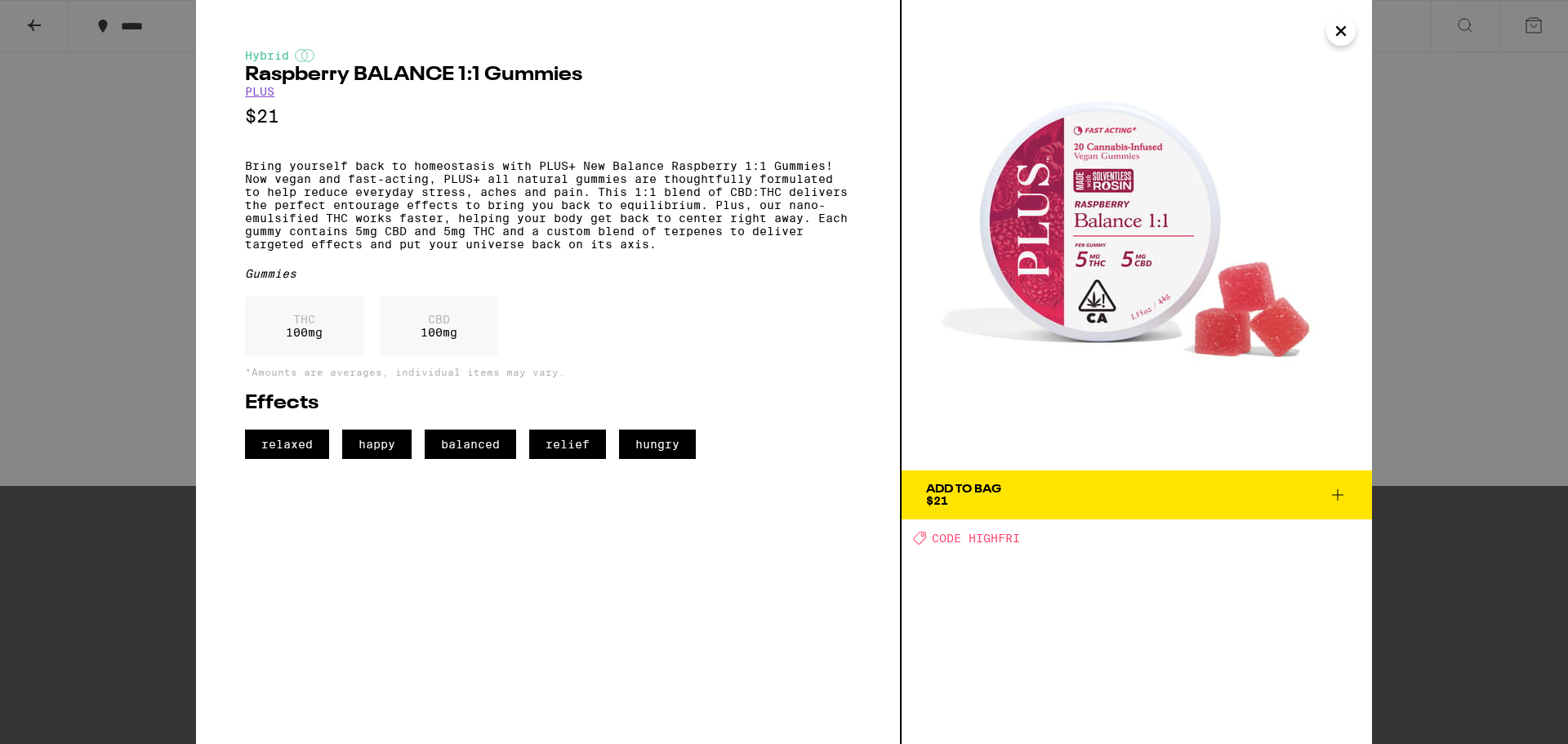
click at [797, 274] on div "Hybrid Raspberry BALANCE 1:1 Gummies PLUS $21 Bring yourself back to homeostasi…" at bounding box center [548, 254] width 606 height 410
click at [1333, 493] on icon at bounding box center [1337, 495] width 20 height 20
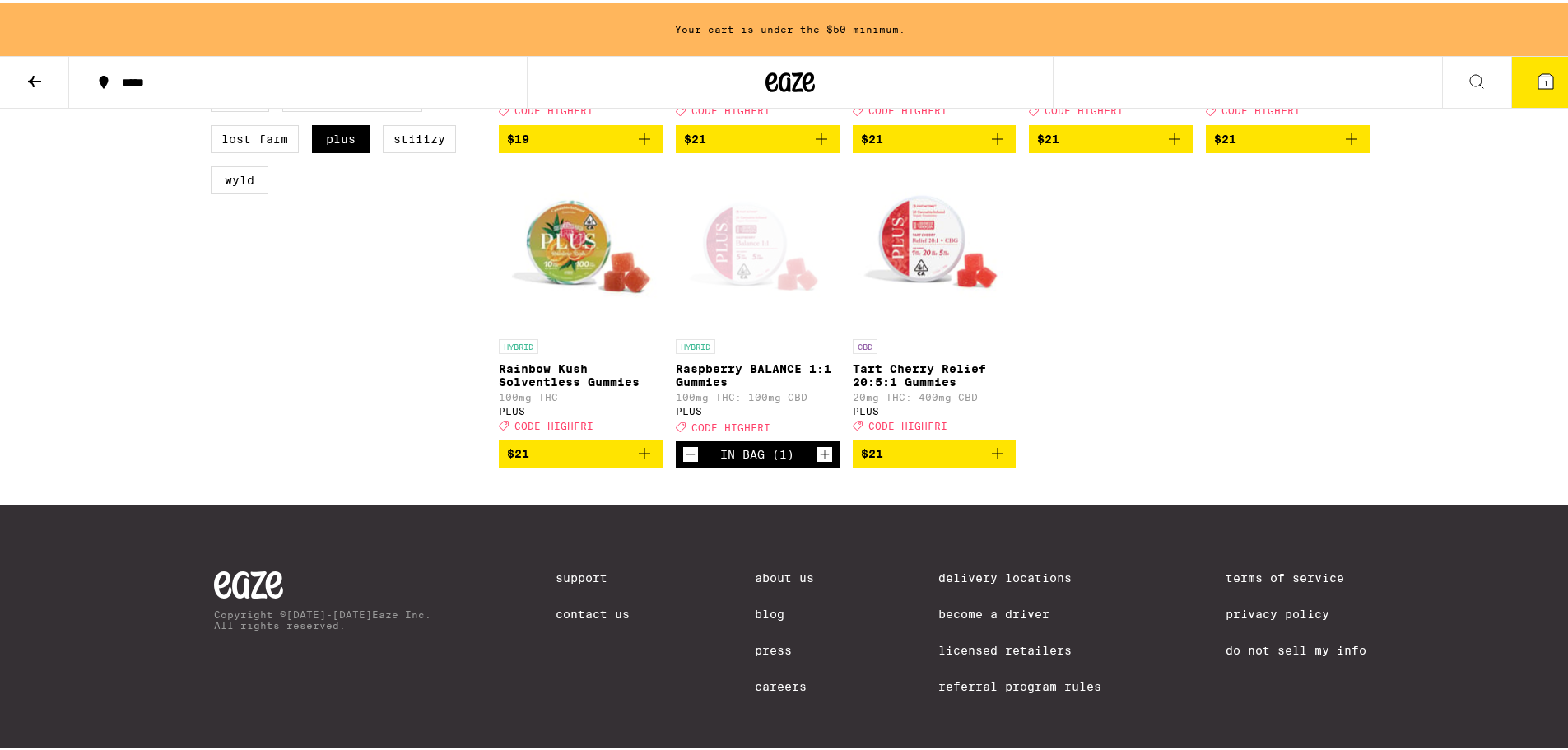
scroll to position [811, 0]
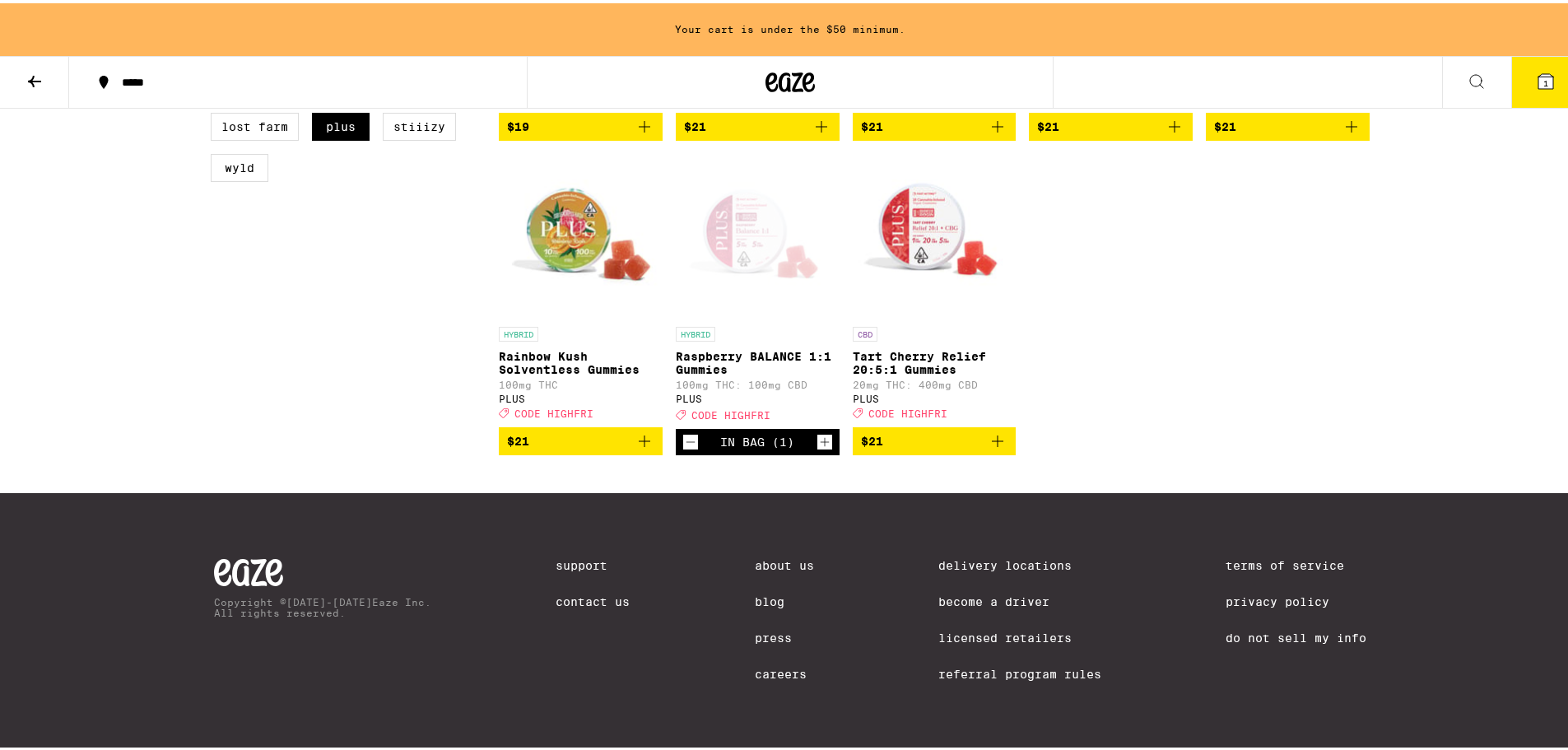
click at [734, 407] on span "CODE HIGHFRI" at bounding box center [730, 412] width 79 height 11
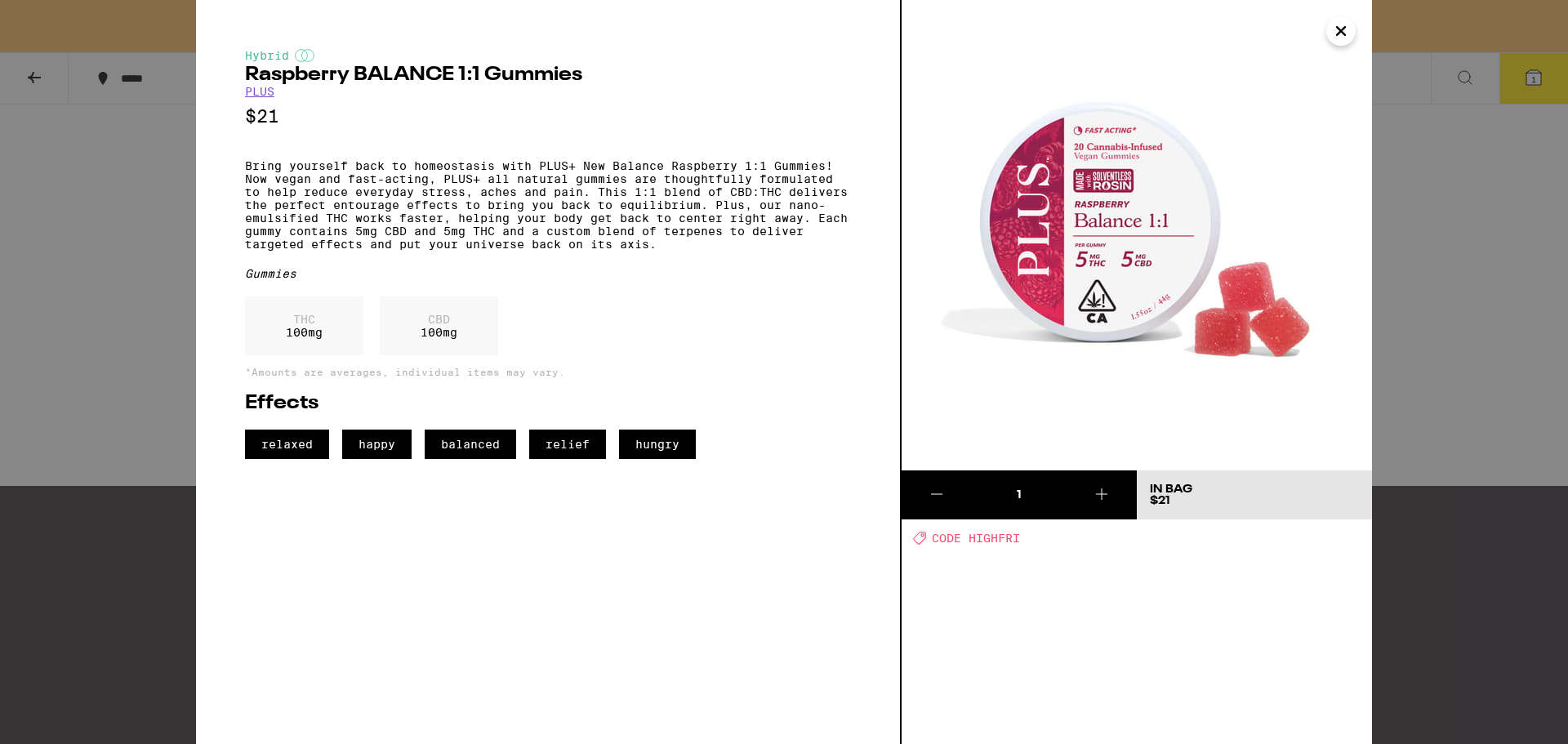
click at [1331, 29] on icon "Close" at bounding box center [1341, 31] width 20 height 25
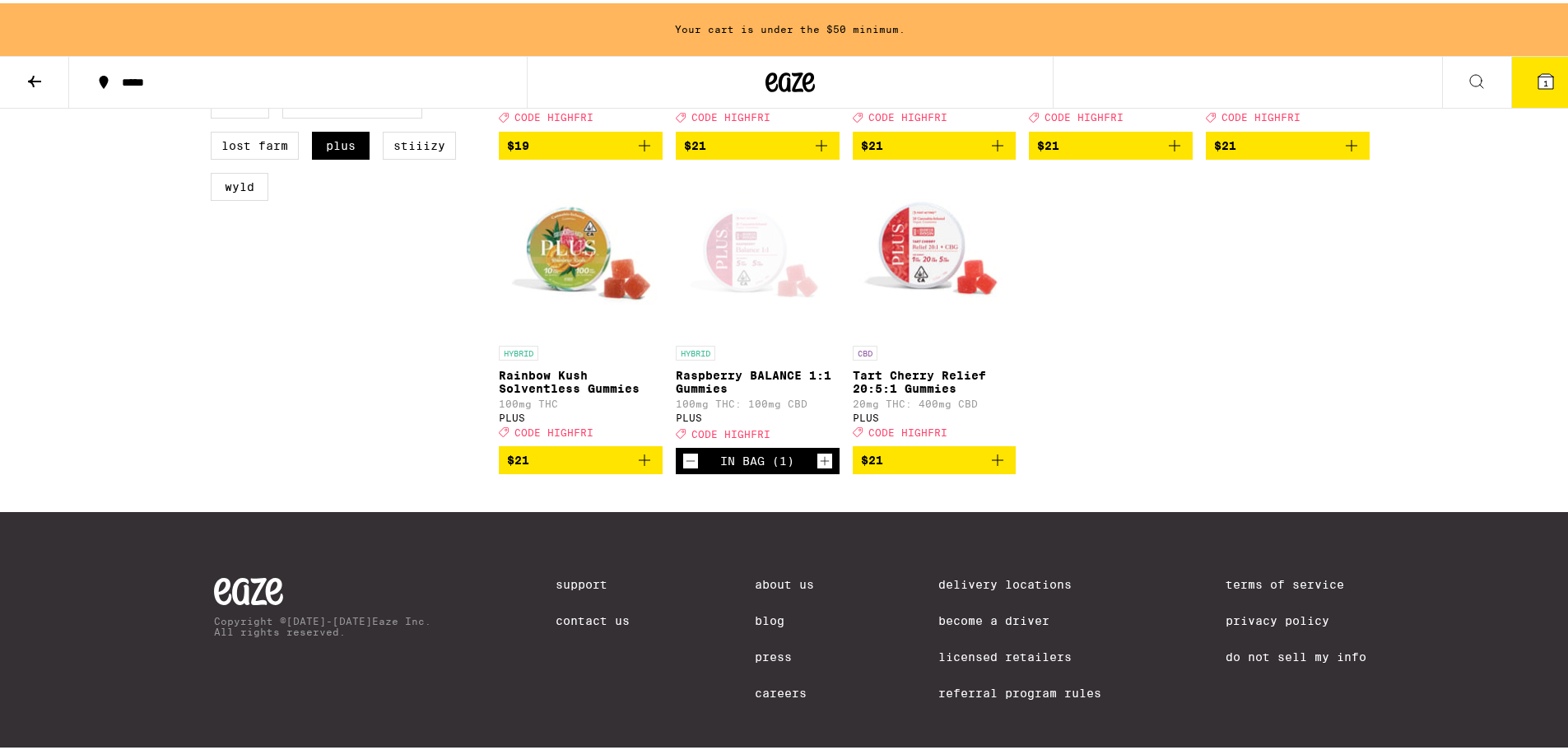
scroll to position [645, 0]
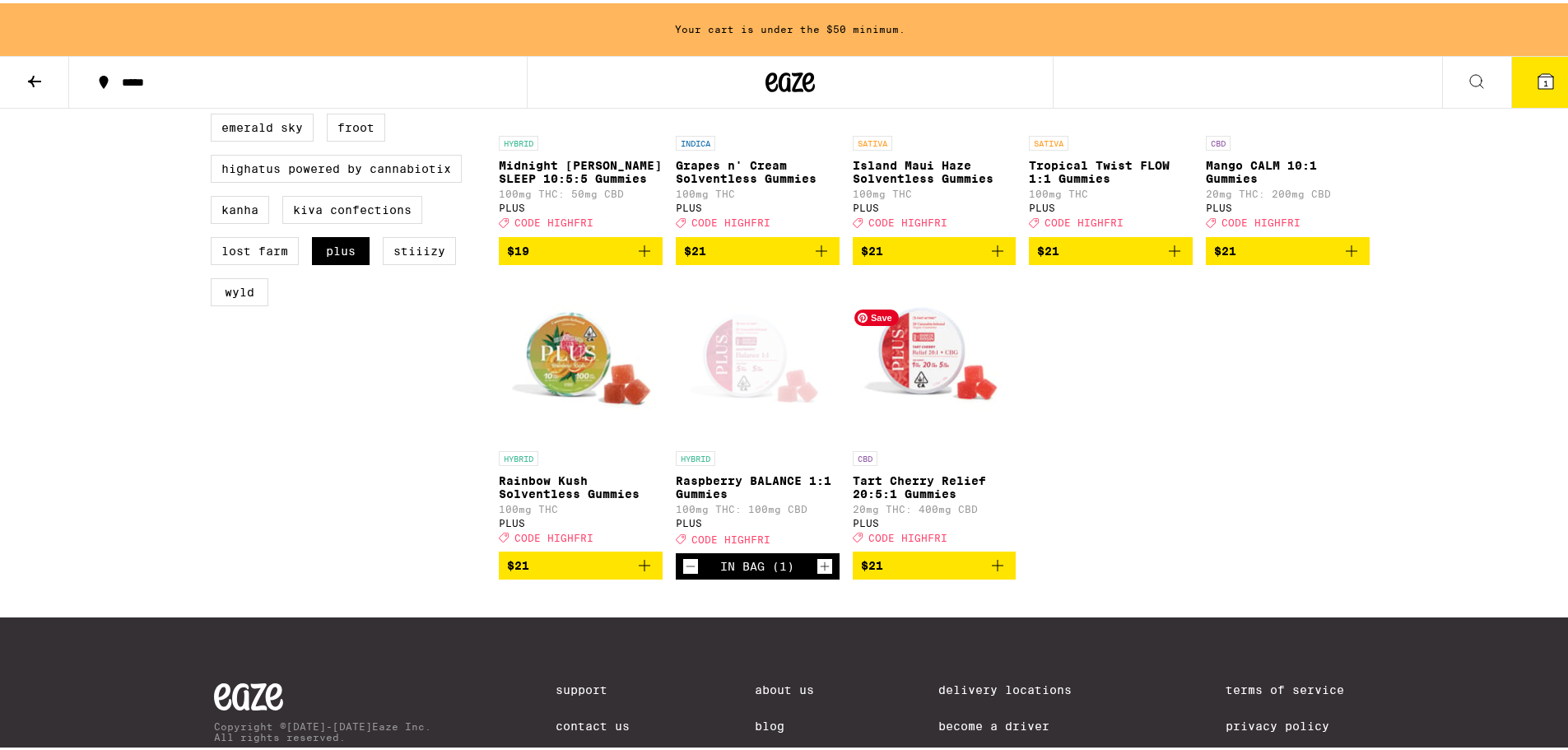
click at [918, 380] on img "Open page for Tart Cherry Relief 20:5:1 Gummies from PLUS" at bounding box center [934, 357] width 164 height 164
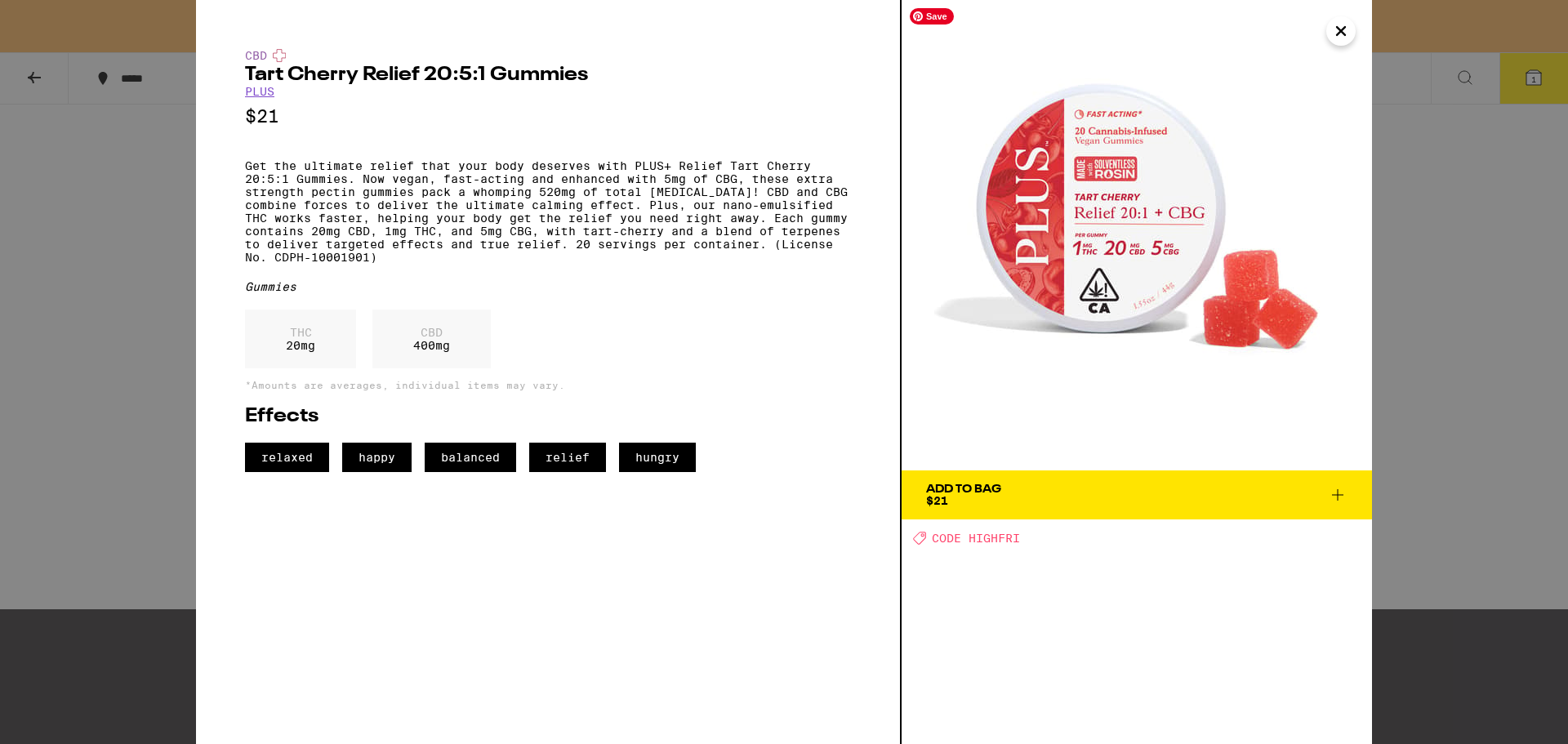
click at [1342, 29] on icon "Close" at bounding box center [1341, 31] width 8 height 8
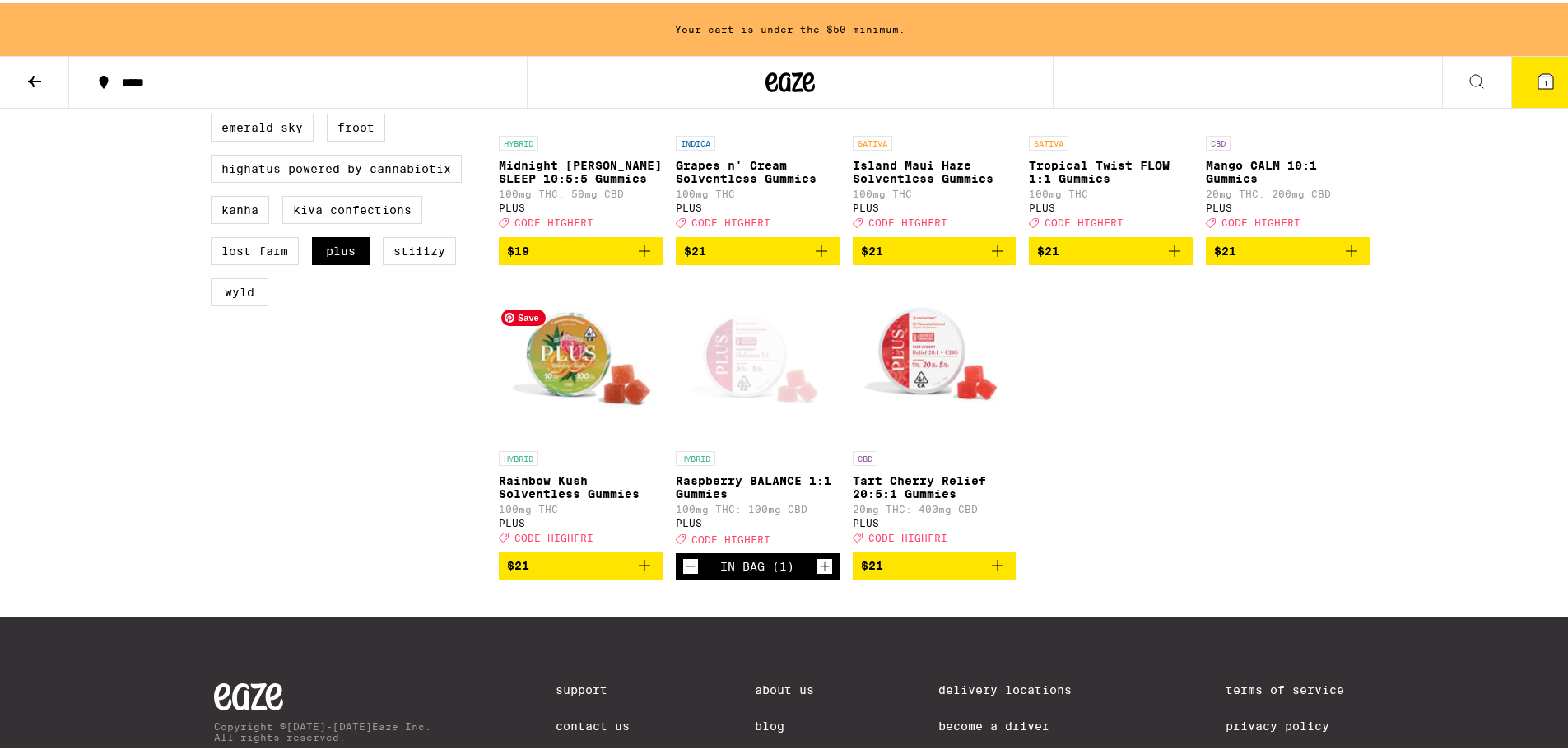
click at [575, 384] on img "Open page for Rainbow Kush Solventless Gummies from PLUS" at bounding box center [580, 357] width 164 height 164
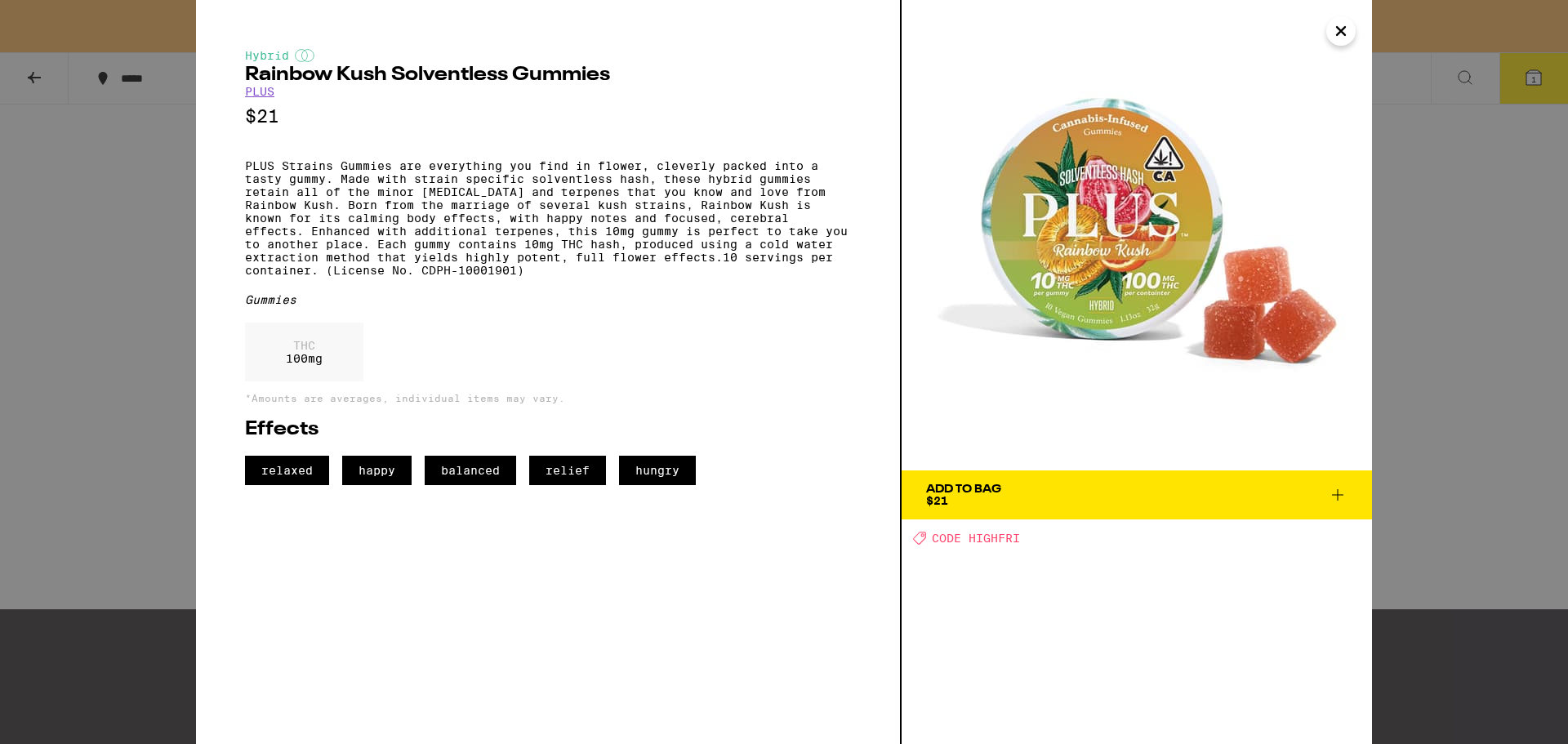
click at [1555, 311] on div "Hybrid Rainbow Kush Solventless Gummies PLUS $21 PLUS Strains Gummies are every…" at bounding box center [784, 372] width 1568 height 744
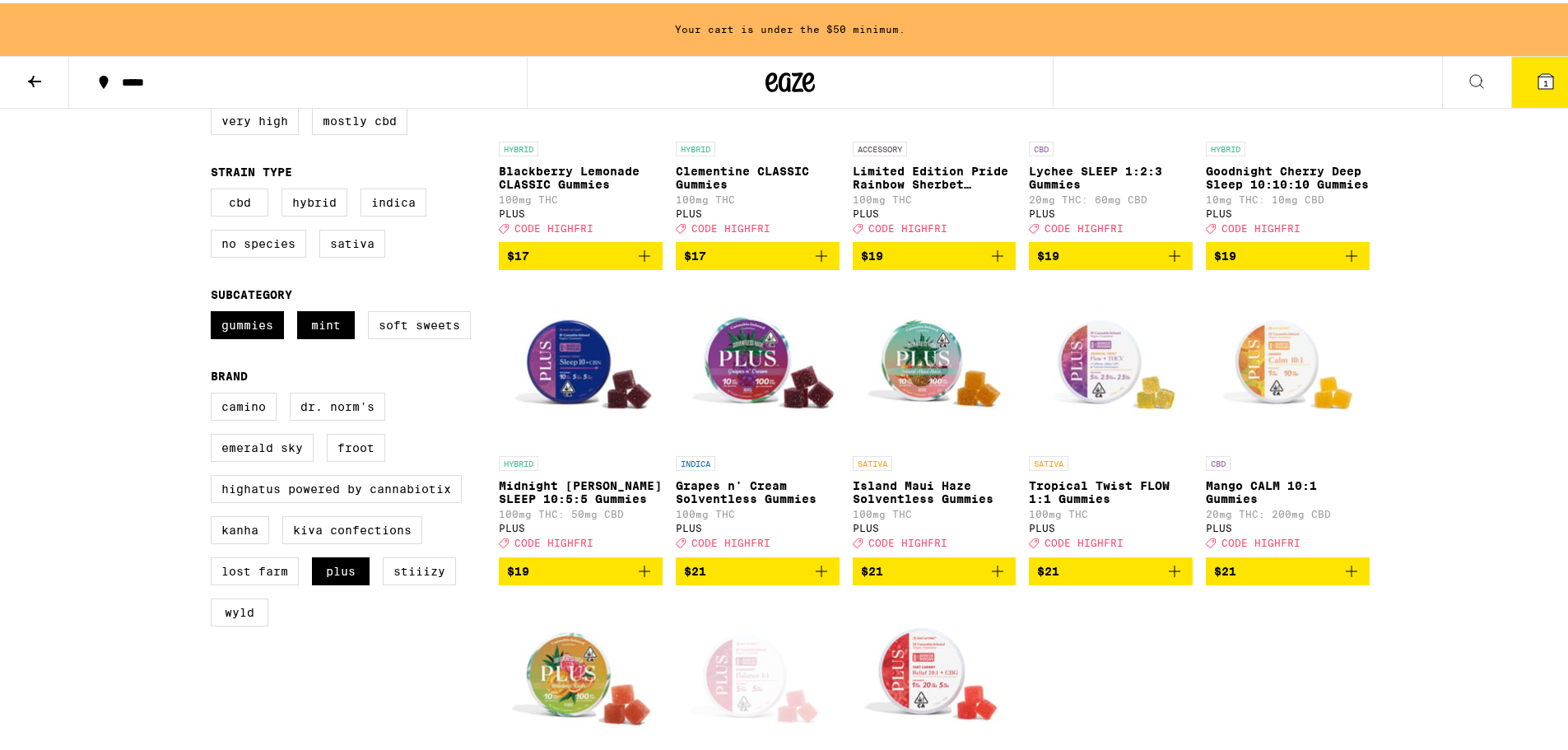
scroll to position [316, 0]
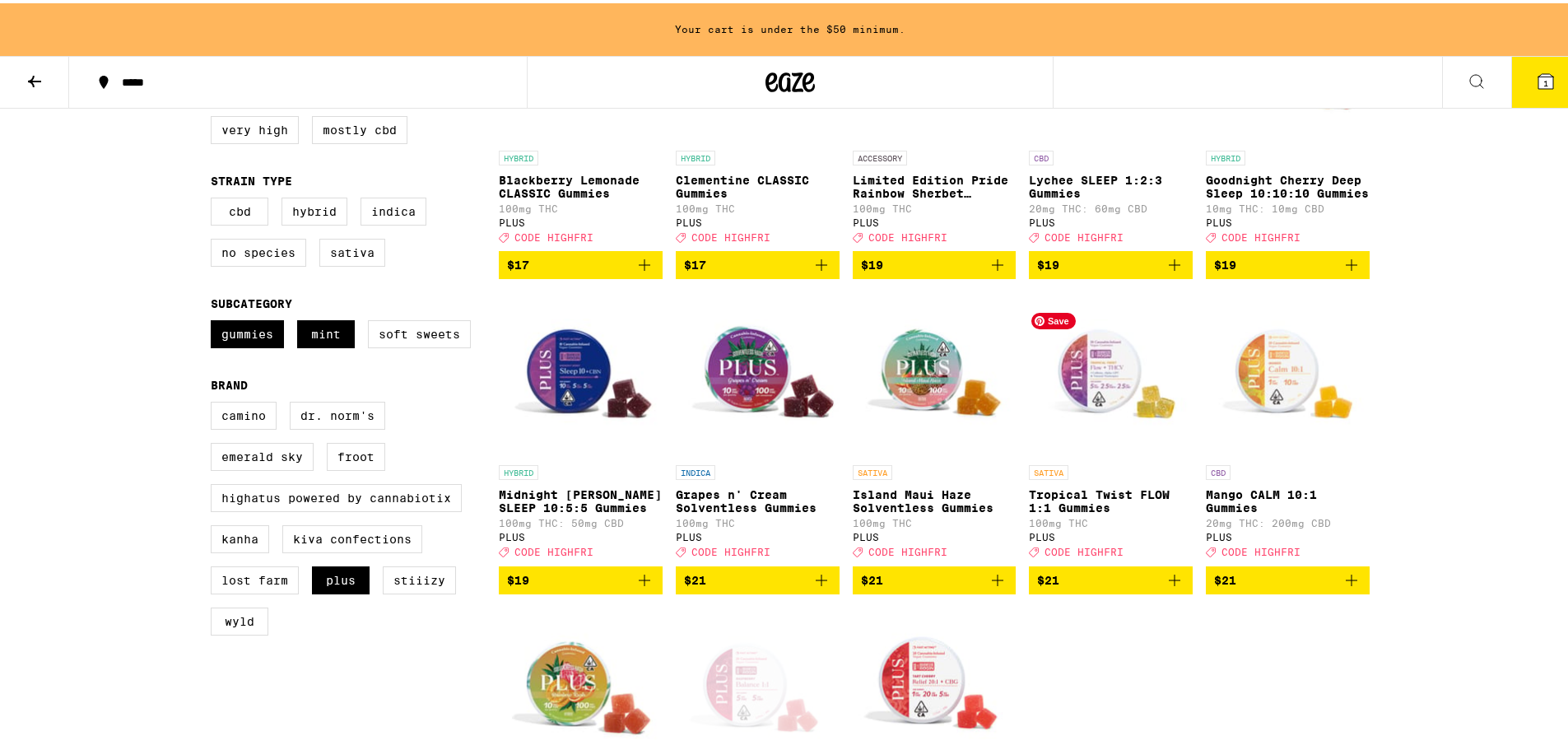
click at [1112, 385] on img "Open page for Tropical Twist FLOW 1:1 Gummies from PLUS" at bounding box center [1110, 371] width 164 height 164
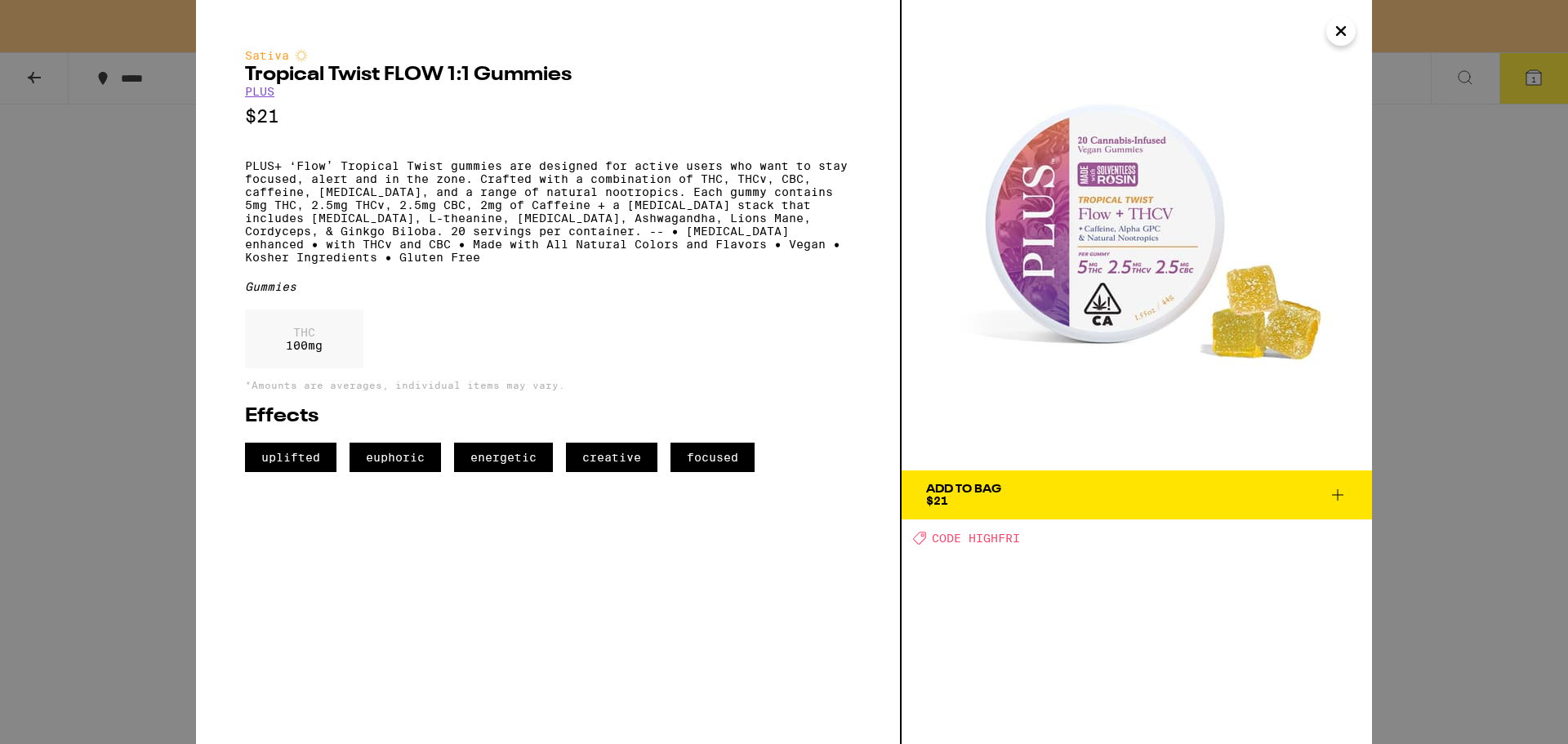
click at [1425, 260] on div "Sativa Tropical Twist FLOW 1:1 Gummies PLUS $21 PLUS+ ‘Flow’ Tropical Twist gum…" at bounding box center [784, 372] width 1568 height 744
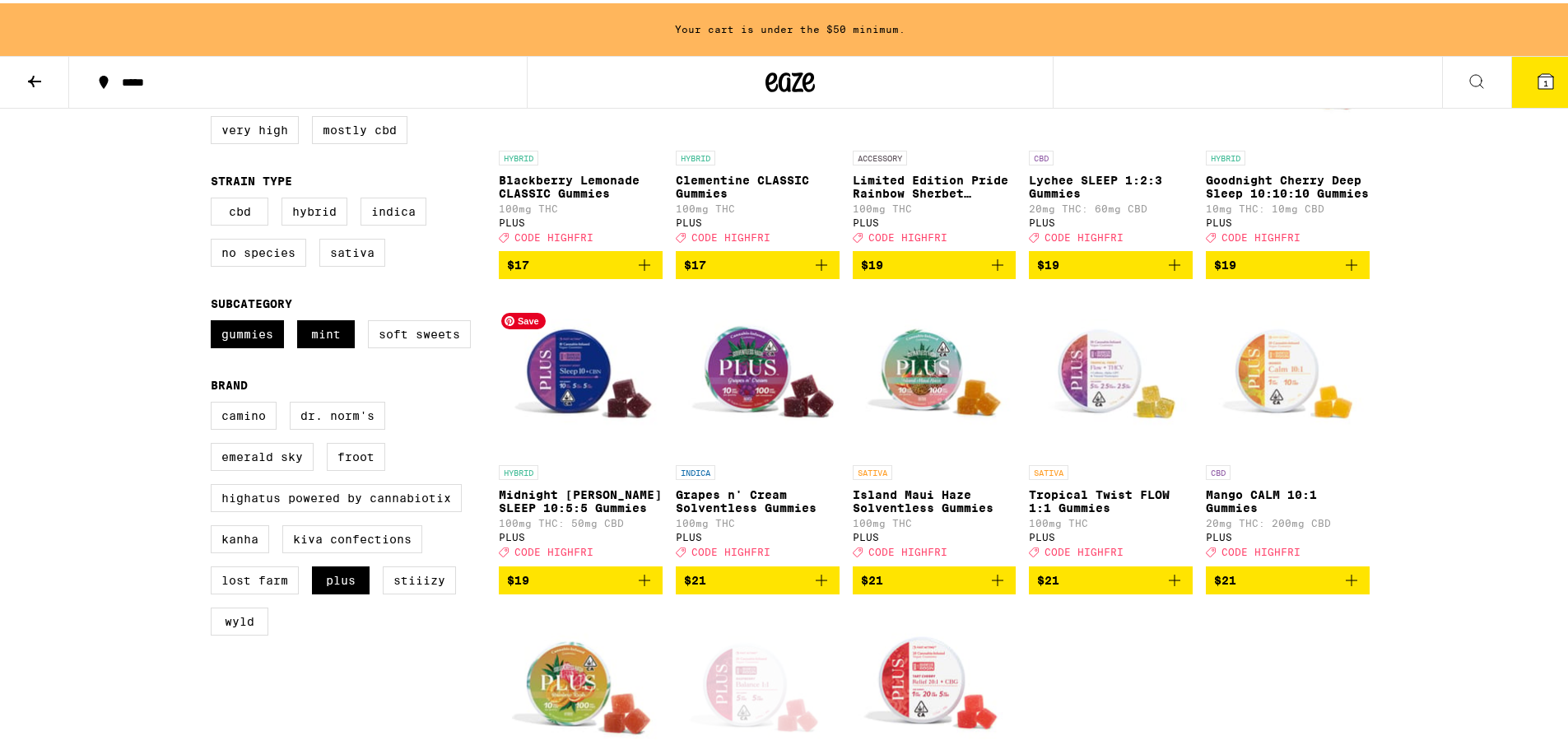
click at [559, 404] on img "Open page for Midnight Berry SLEEP 10:5:5 Gummies from PLUS" at bounding box center [580, 371] width 164 height 164
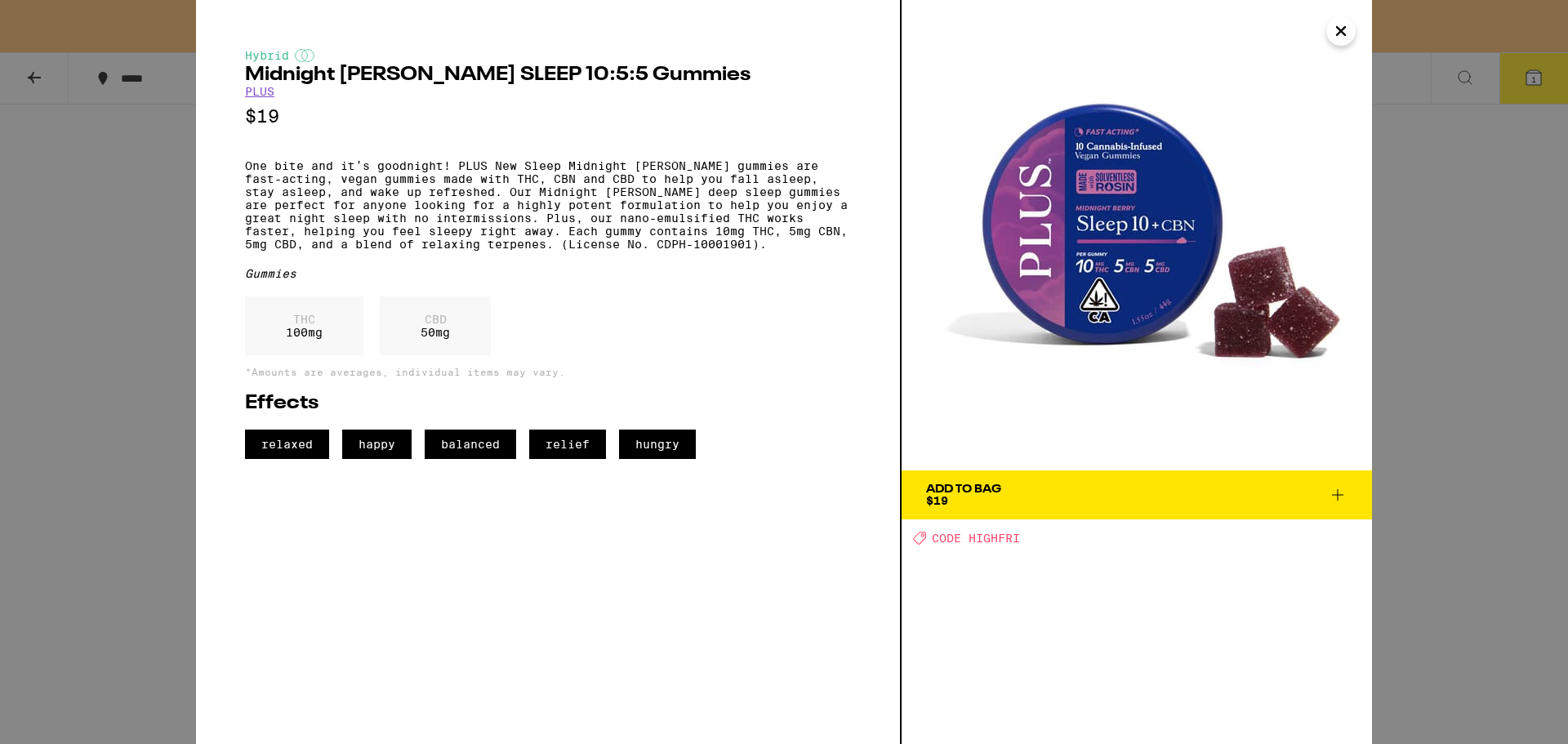
click at [1334, 495] on icon at bounding box center [1337, 495] width 20 height 20
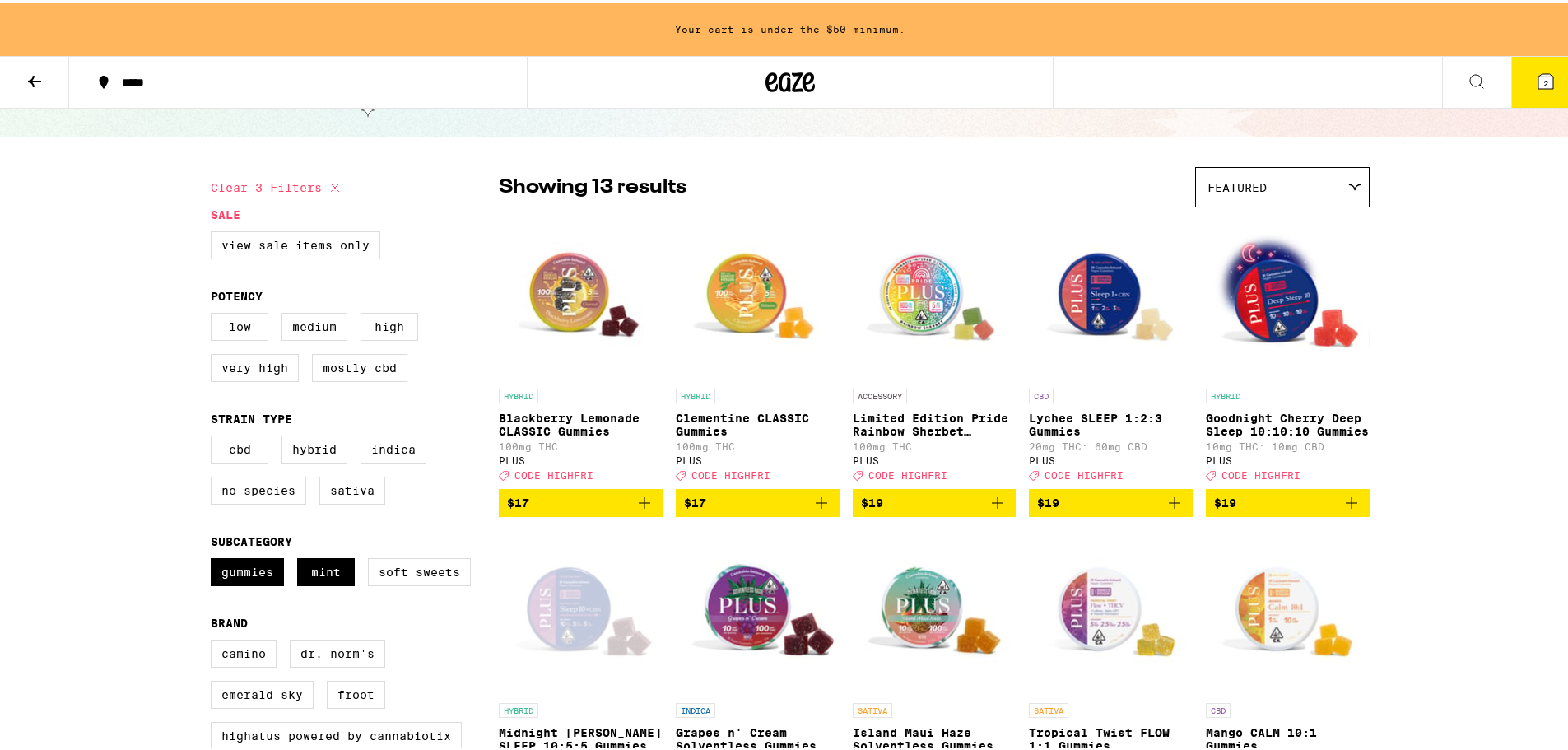
scroll to position [69, 0]
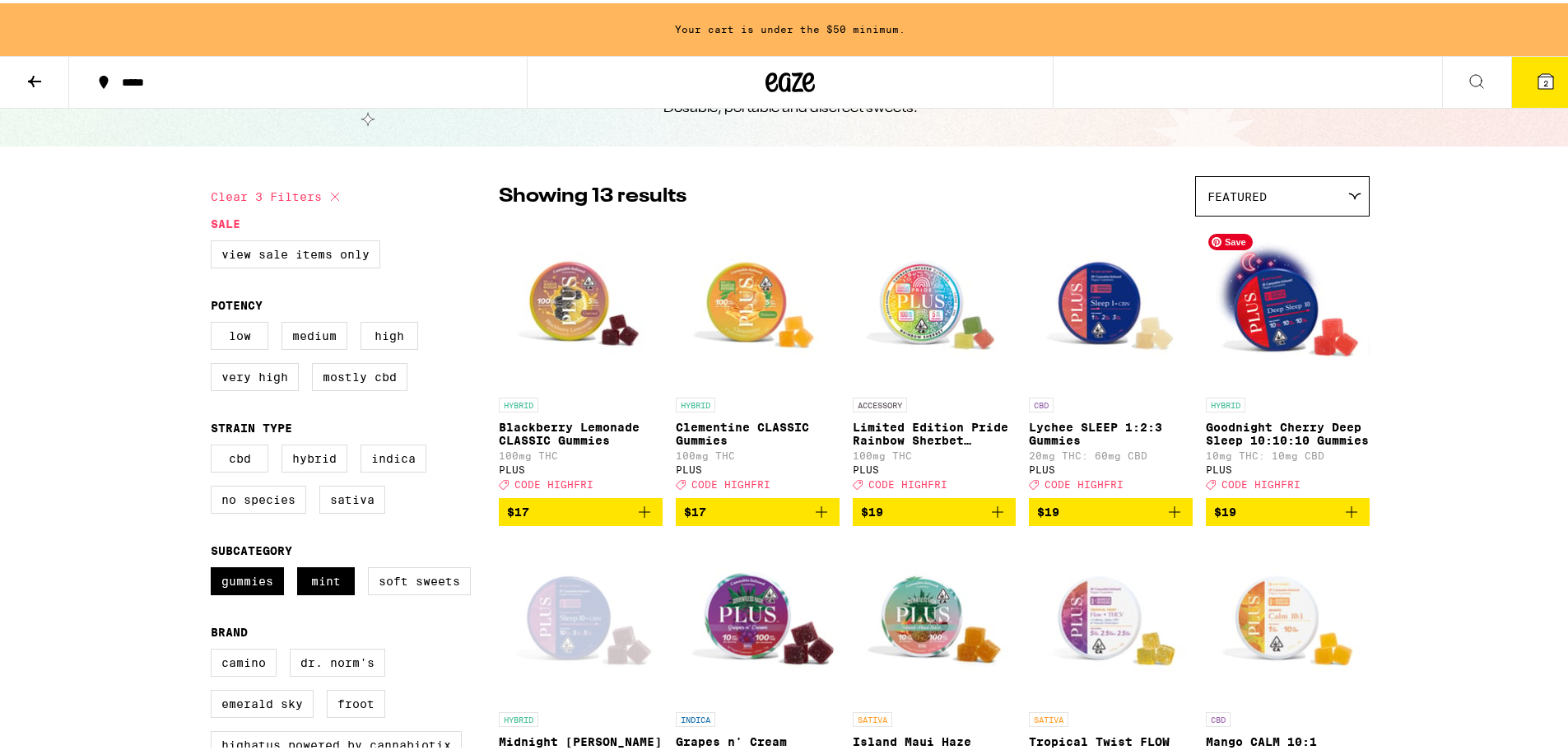
click at [1274, 313] on img "Open page for Goodnight Cherry Deep Sleep 10:10:10 Gummies from PLUS" at bounding box center [1287, 304] width 164 height 164
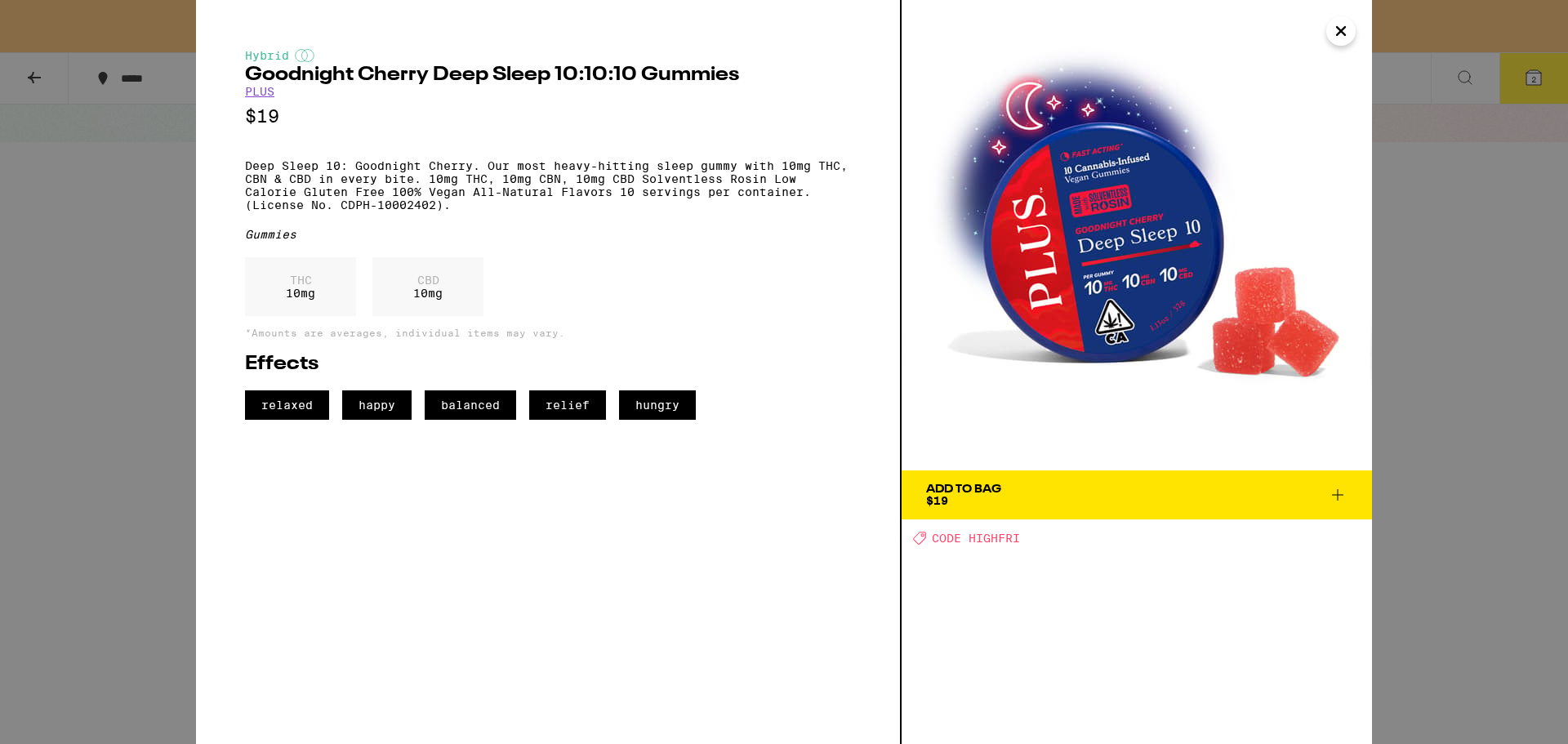
click at [1333, 497] on icon at bounding box center [1337, 495] width 20 height 20
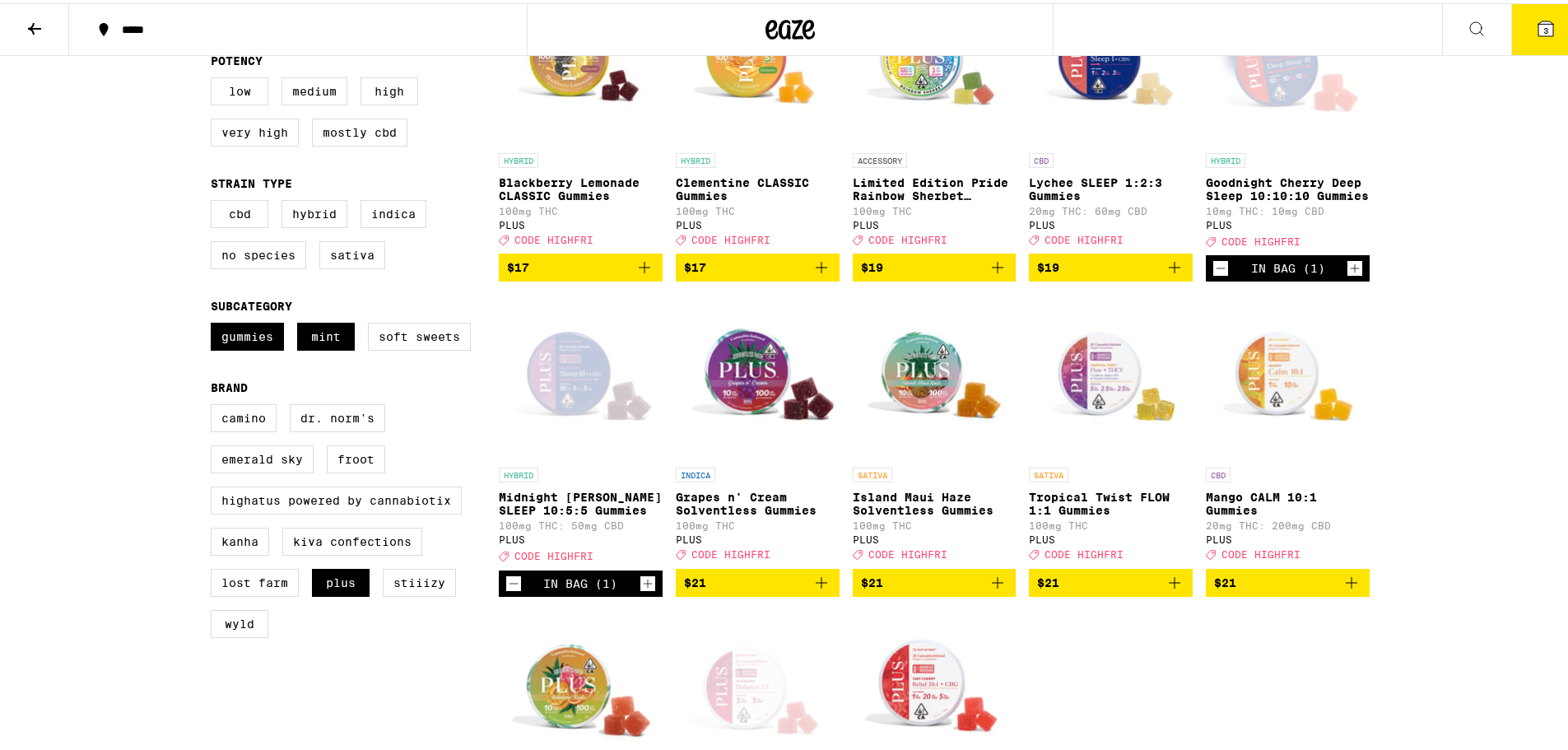
scroll to position [429, 0]
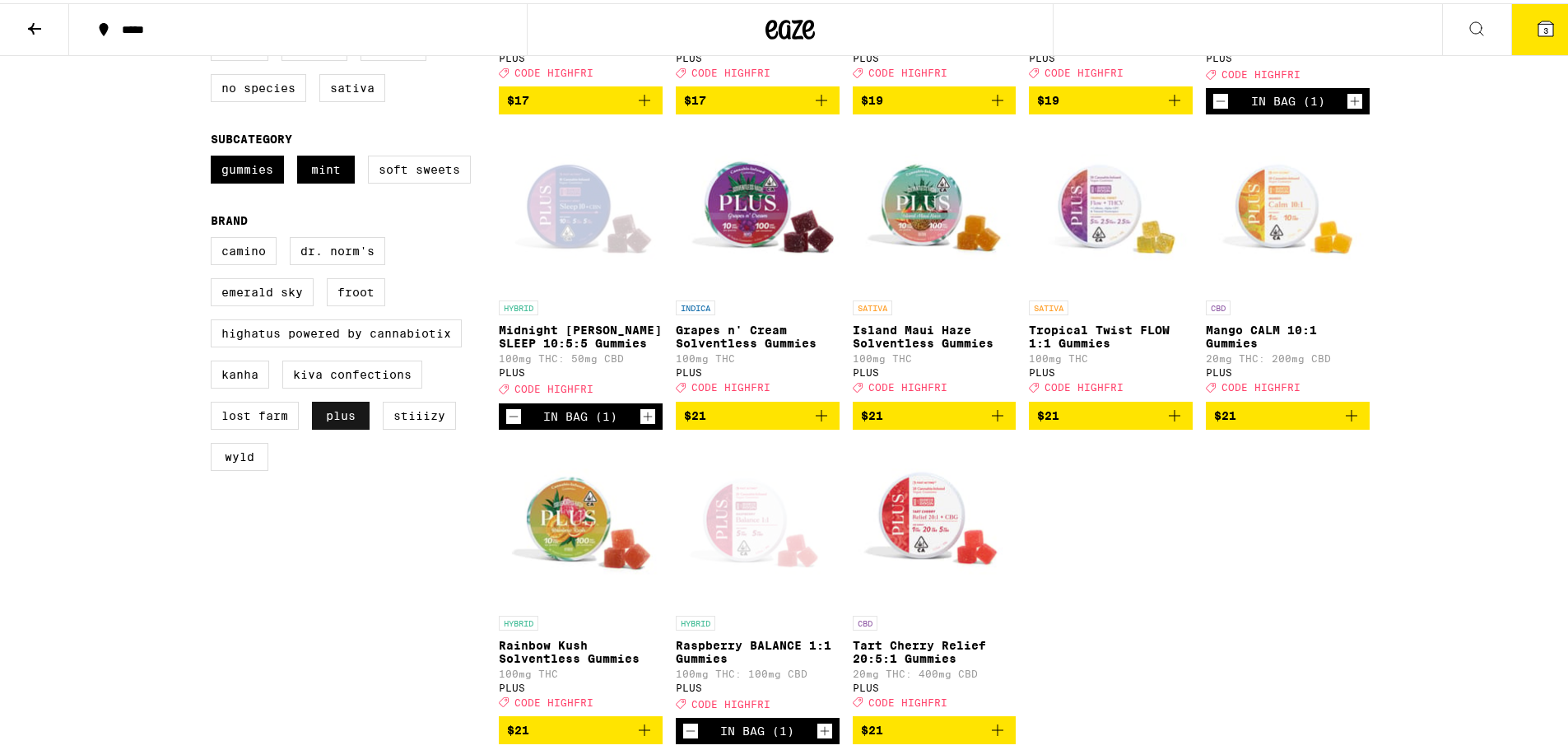
click at [338, 427] on label "PLUS" at bounding box center [340, 413] width 57 height 28
click at [215, 238] on input "PLUS" at bounding box center [214, 237] width 1 height 1
checkbox input "false"
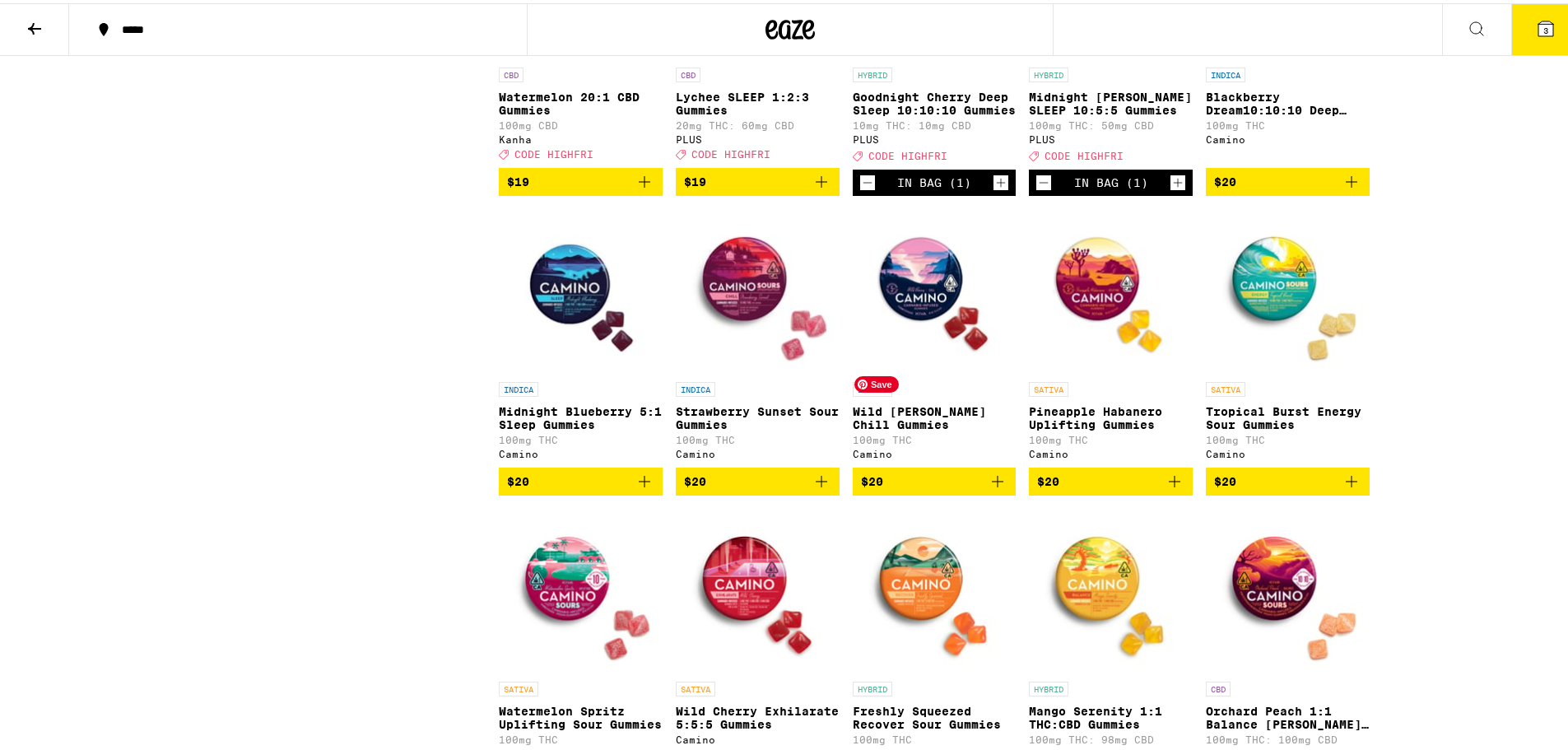
scroll to position [4117, 0]
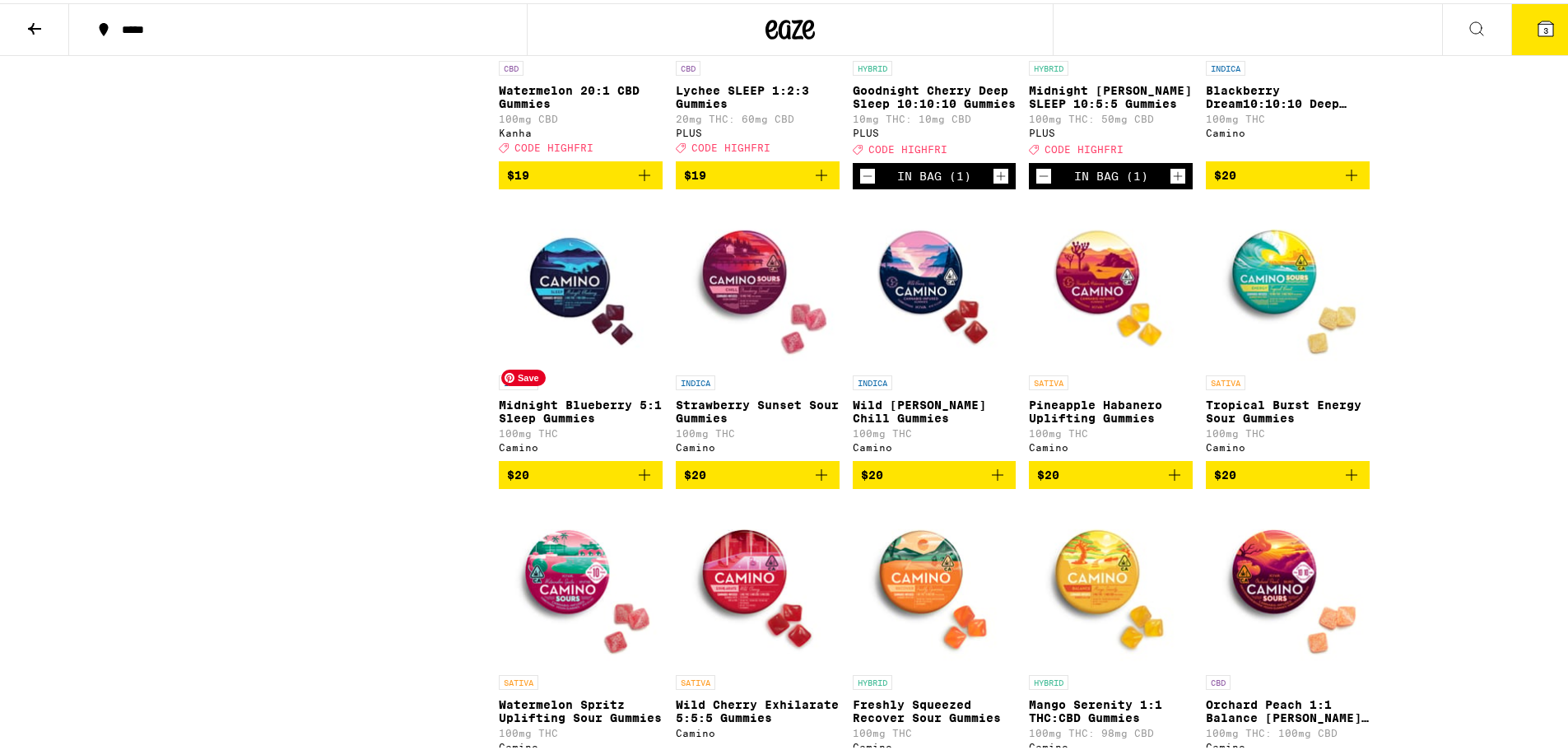
click at [584, 364] on img "Open page for Midnight Blueberry 5:1 Sleep Gummies from Camino" at bounding box center [580, 282] width 164 height 164
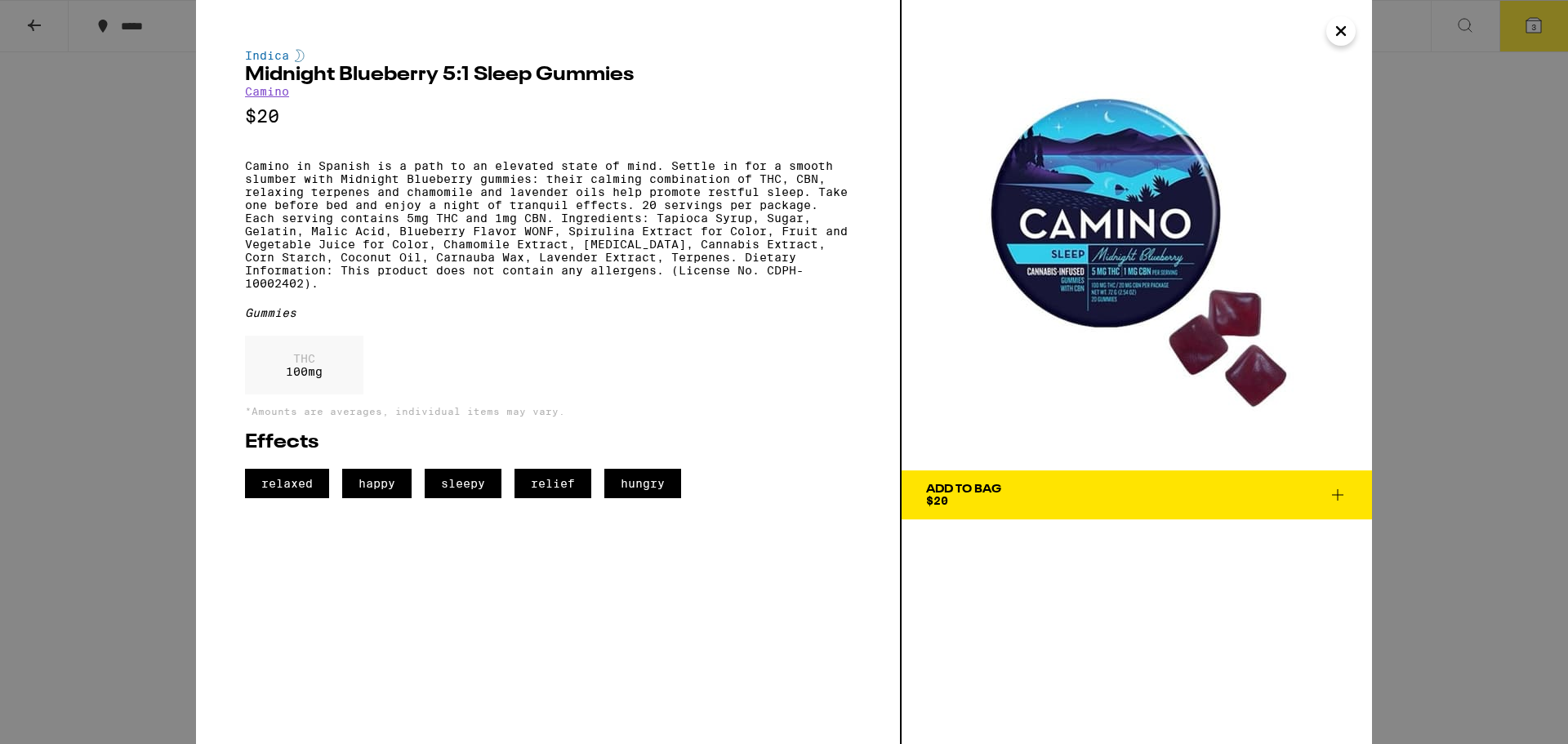
click at [1331, 499] on icon at bounding box center [1337, 495] width 20 height 20
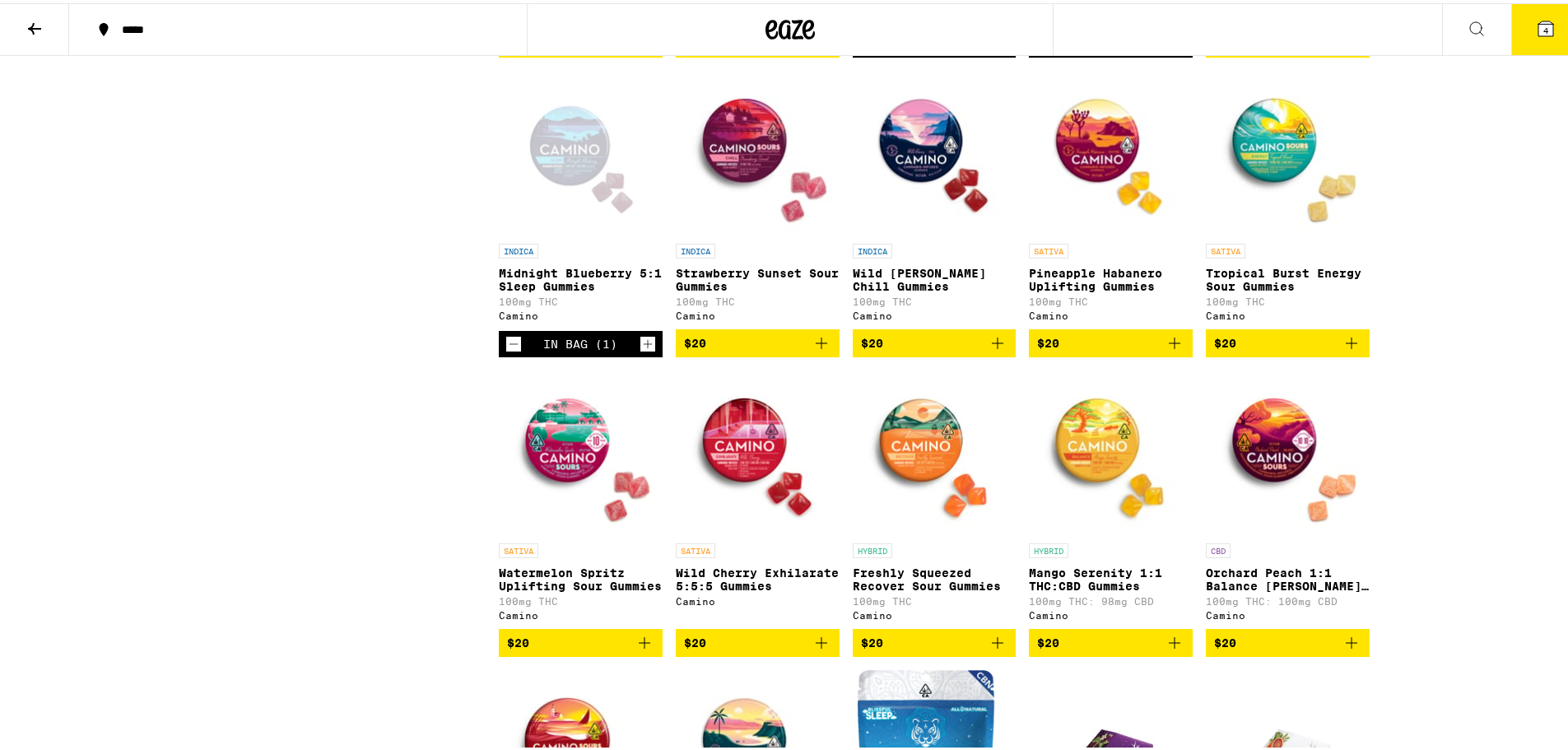
scroll to position [4282, 0]
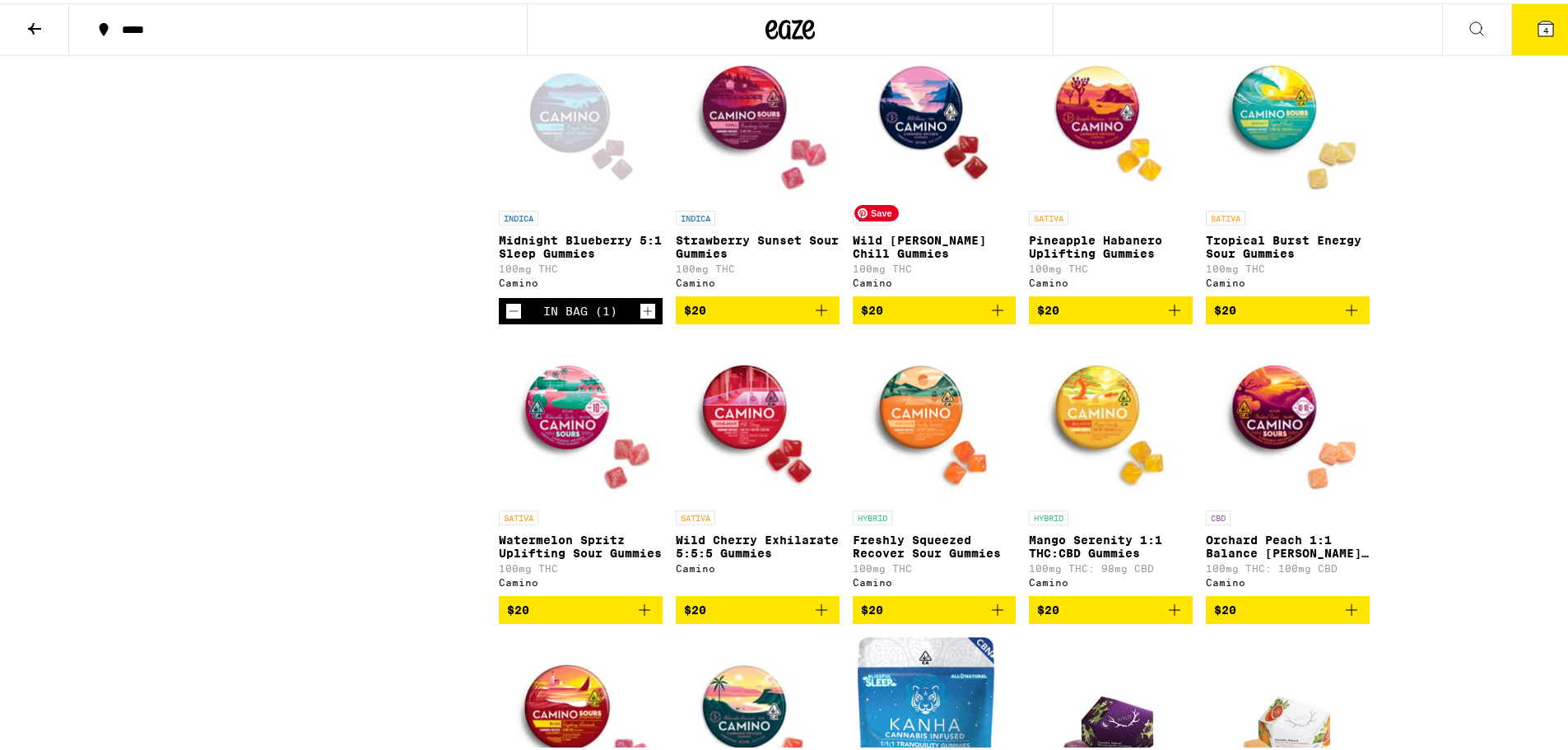
click at [914, 199] on img "Open page for Wild Berry Chill Gummies from Camino" at bounding box center [934, 117] width 164 height 164
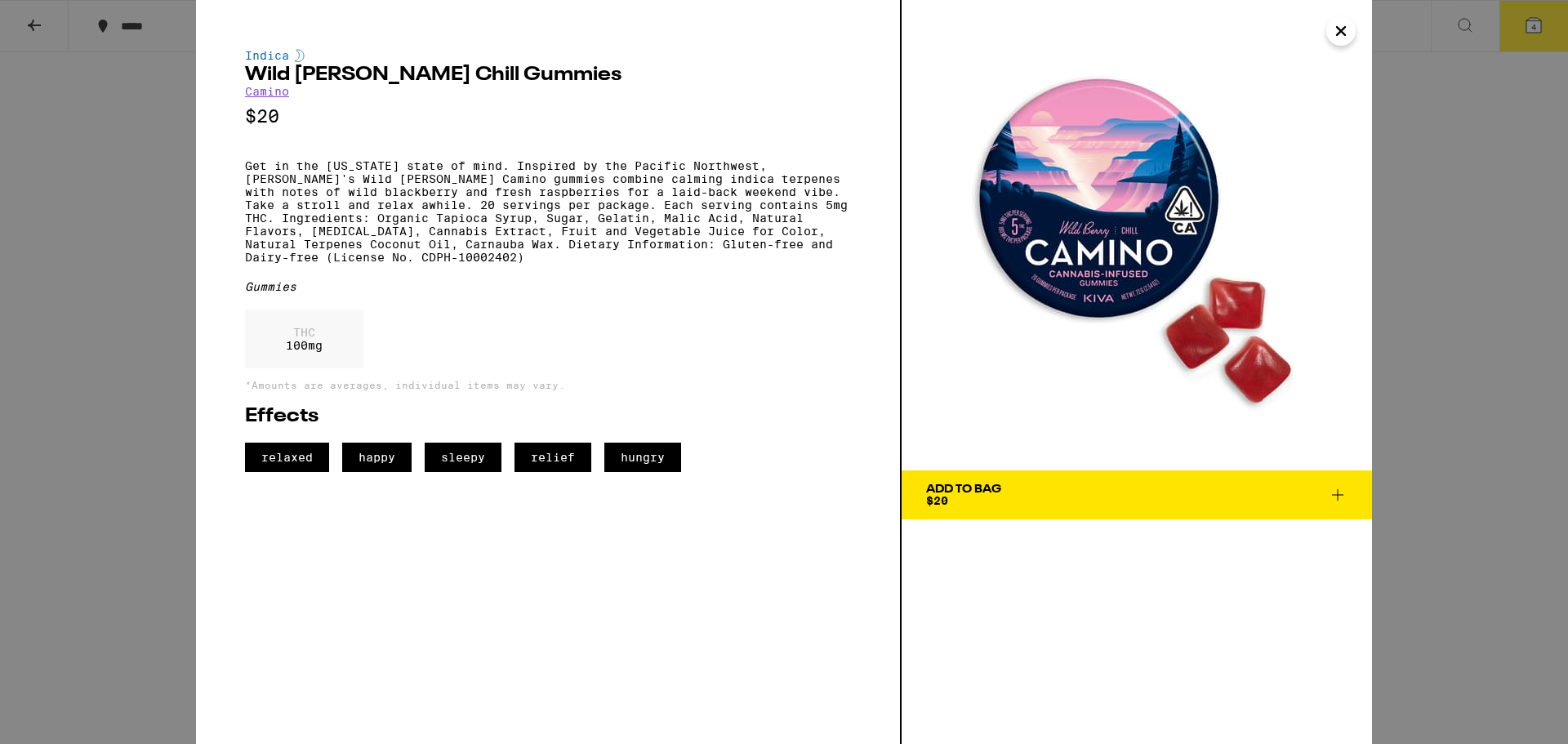
click at [1017, 494] on span "Add To Bag $20" at bounding box center [1136, 495] width 422 height 23
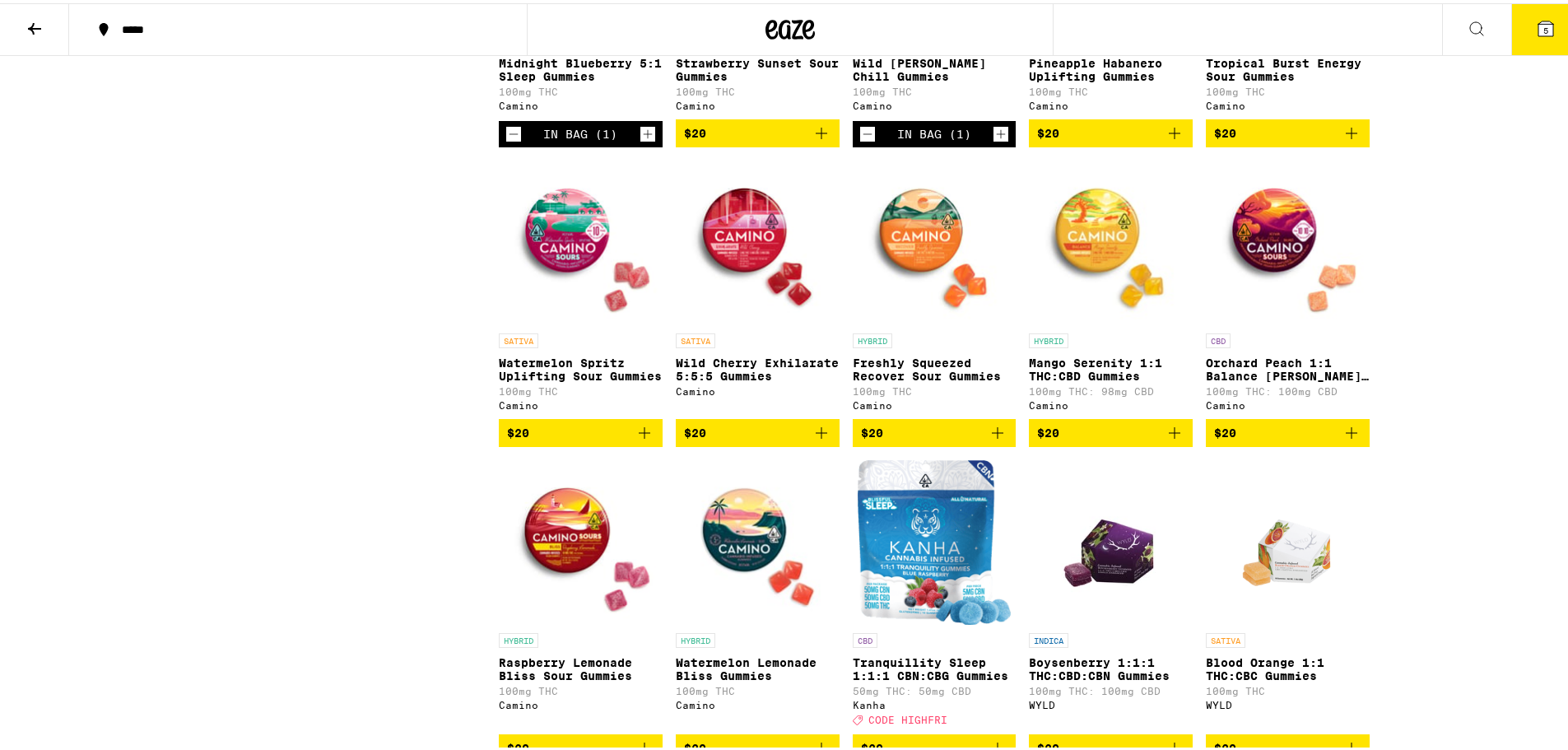
scroll to position [4611, 0]
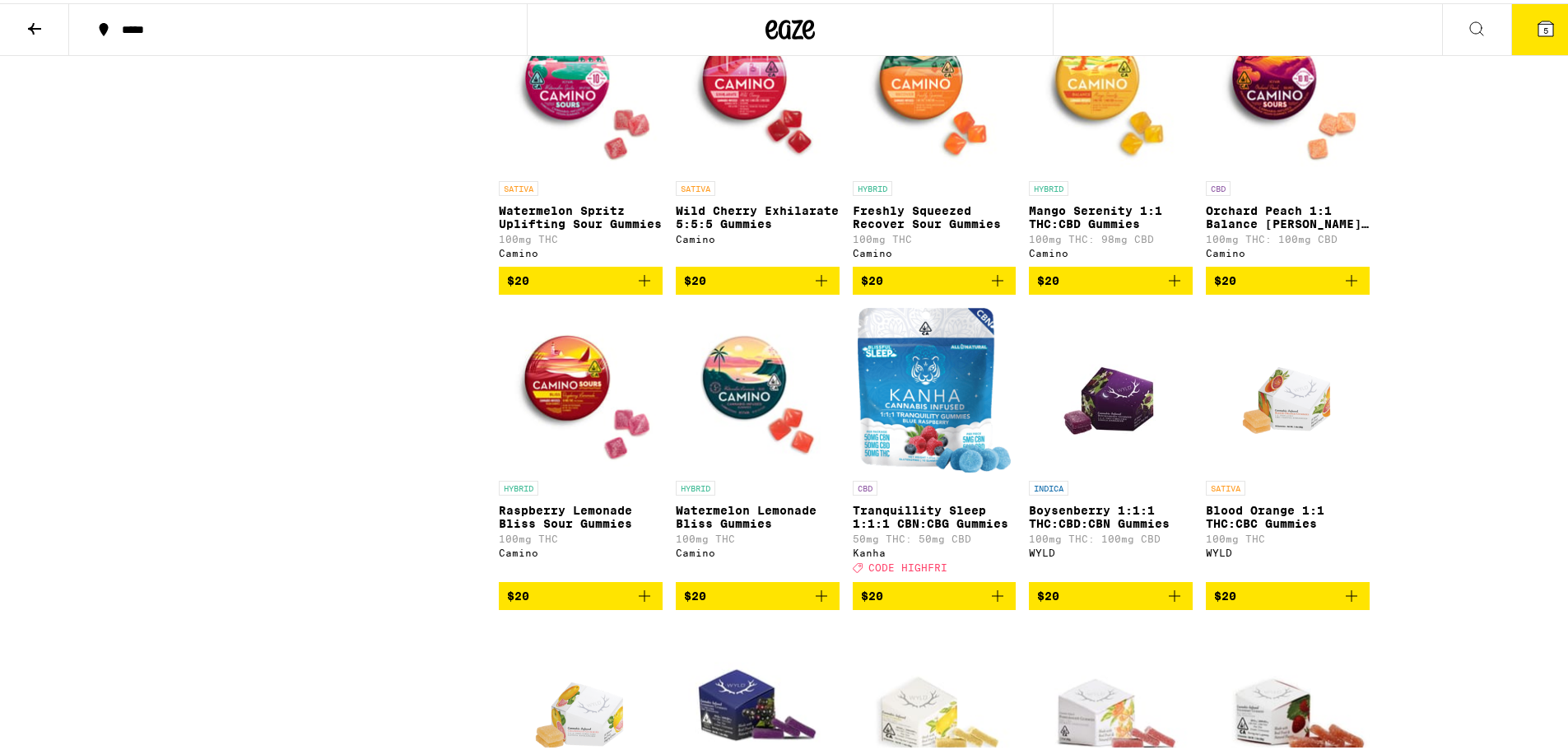
click at [639, 283] on icon "Add to bag" at bounding box center [644, 277] width 12 height 12
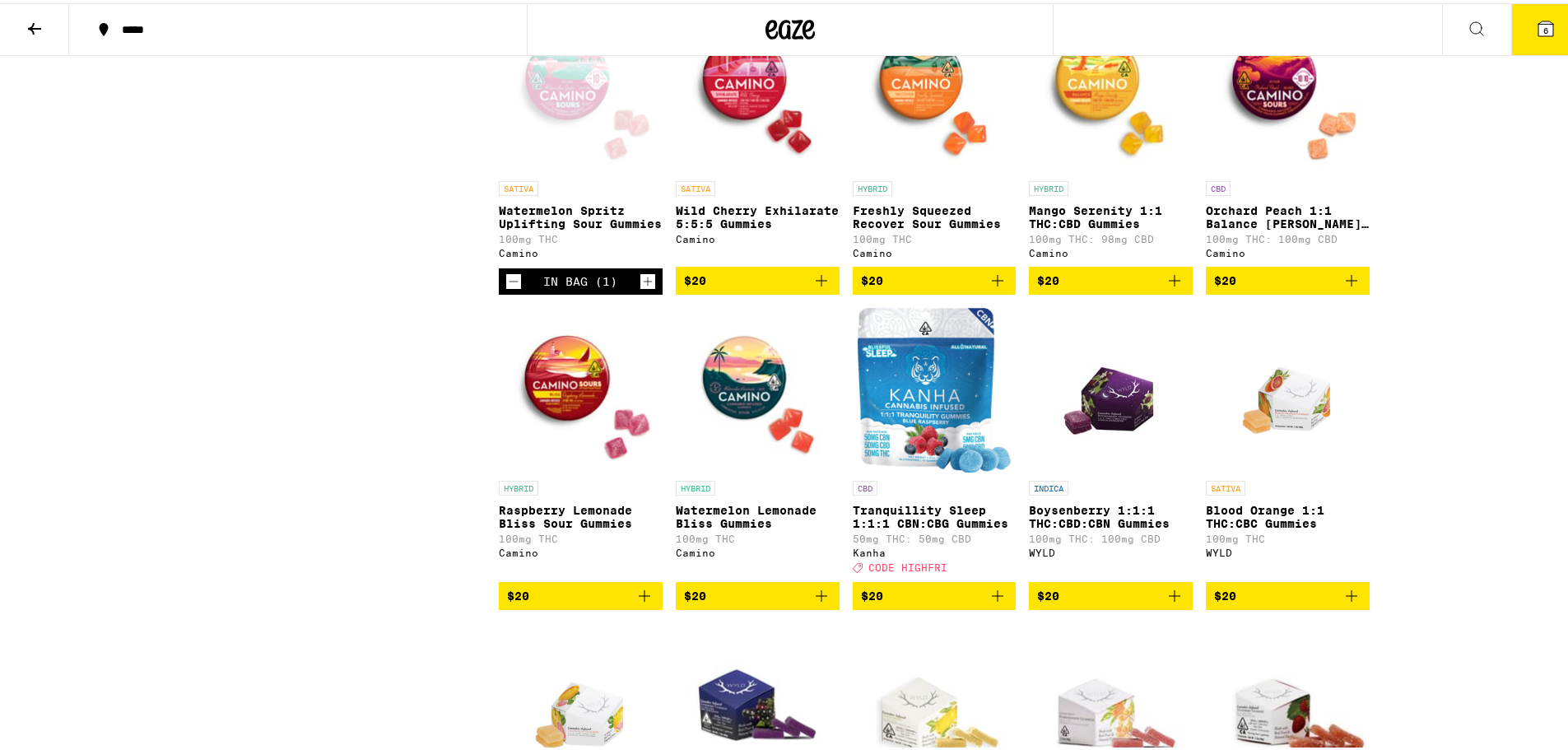
click at [817, 287] on icon "Add to bag" at bounding box center [822, 277] width 20 height 20
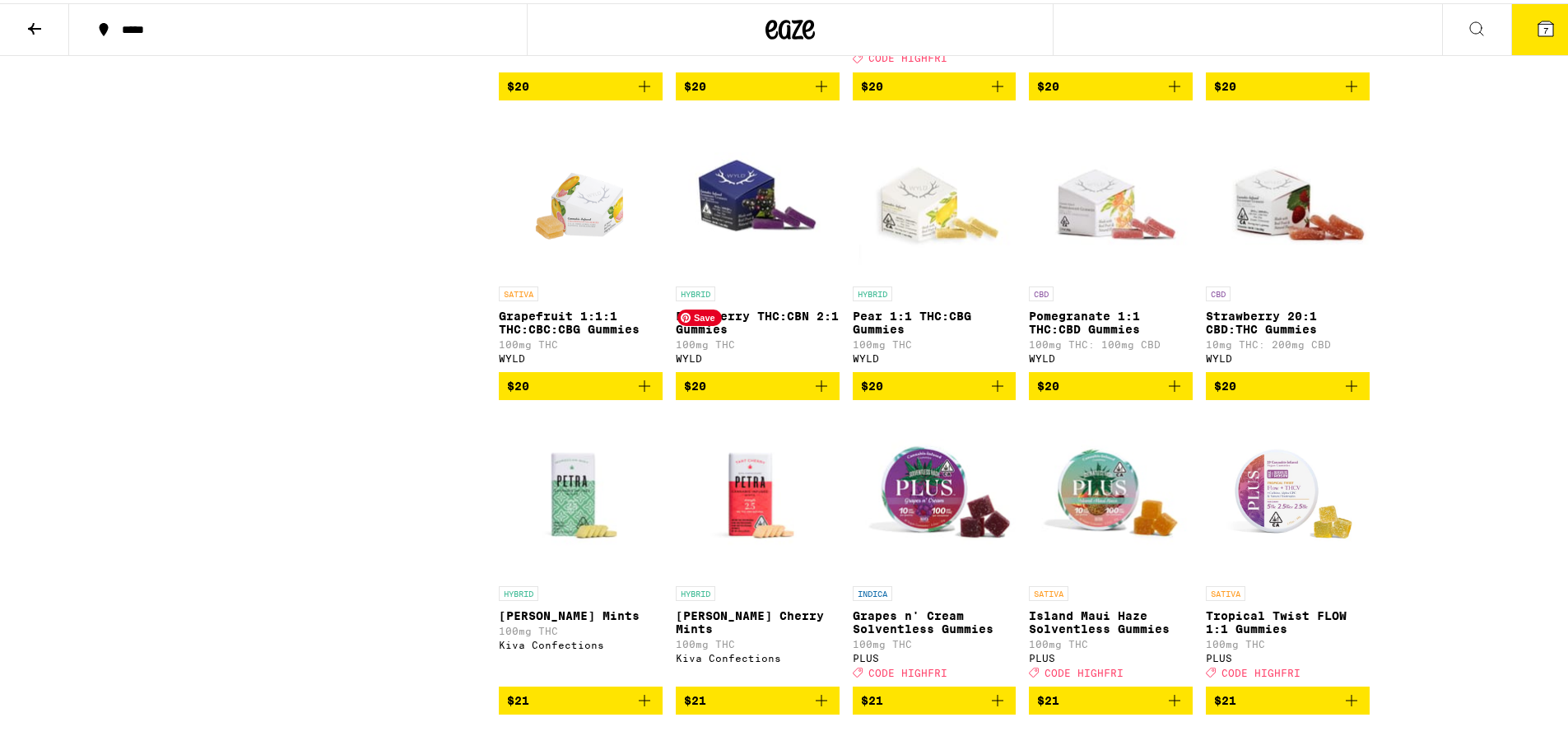
scroll to position [5270, 0]
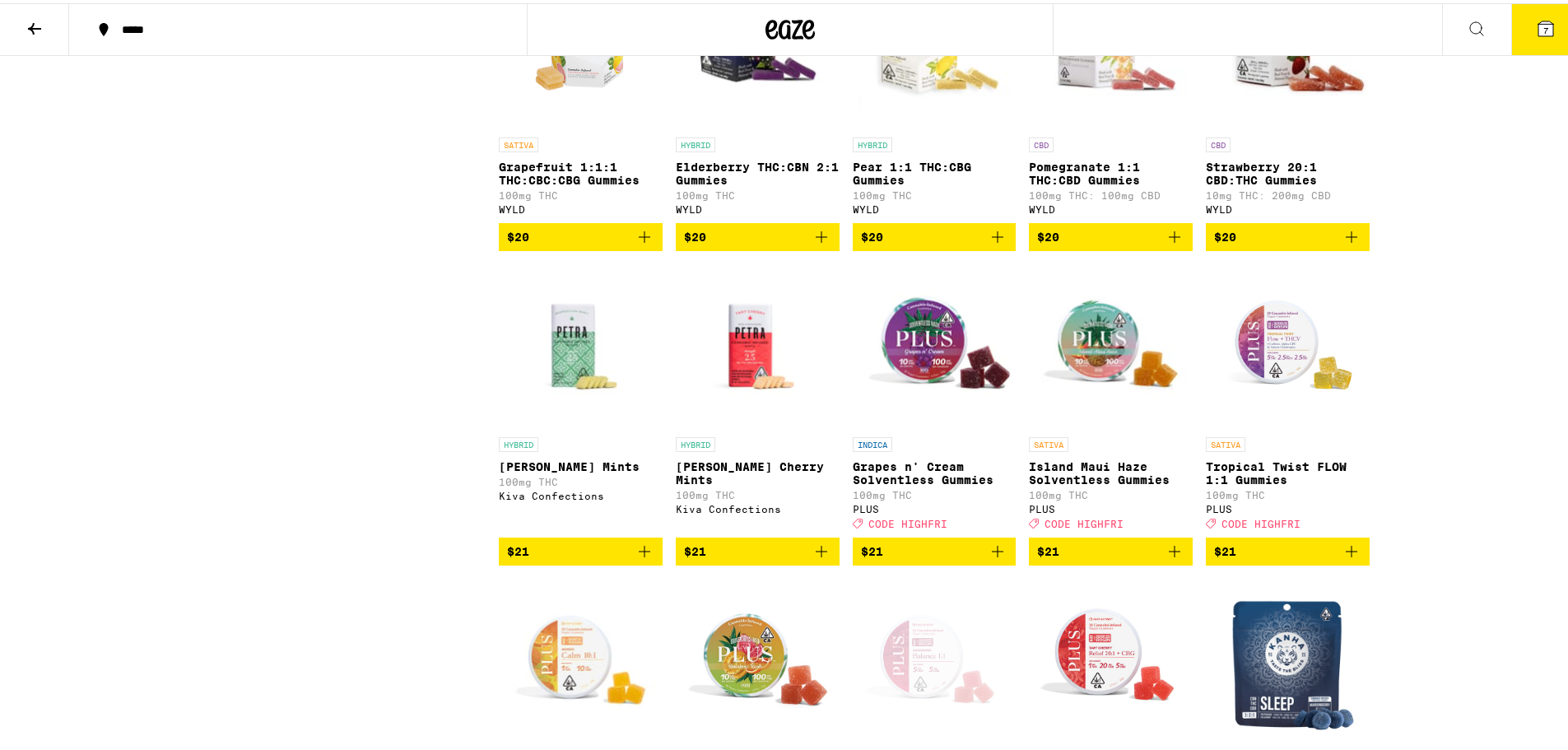
click at [1174, 243] on icon "Add to bag" at bounding box center [1175, 234] width 20 height 20
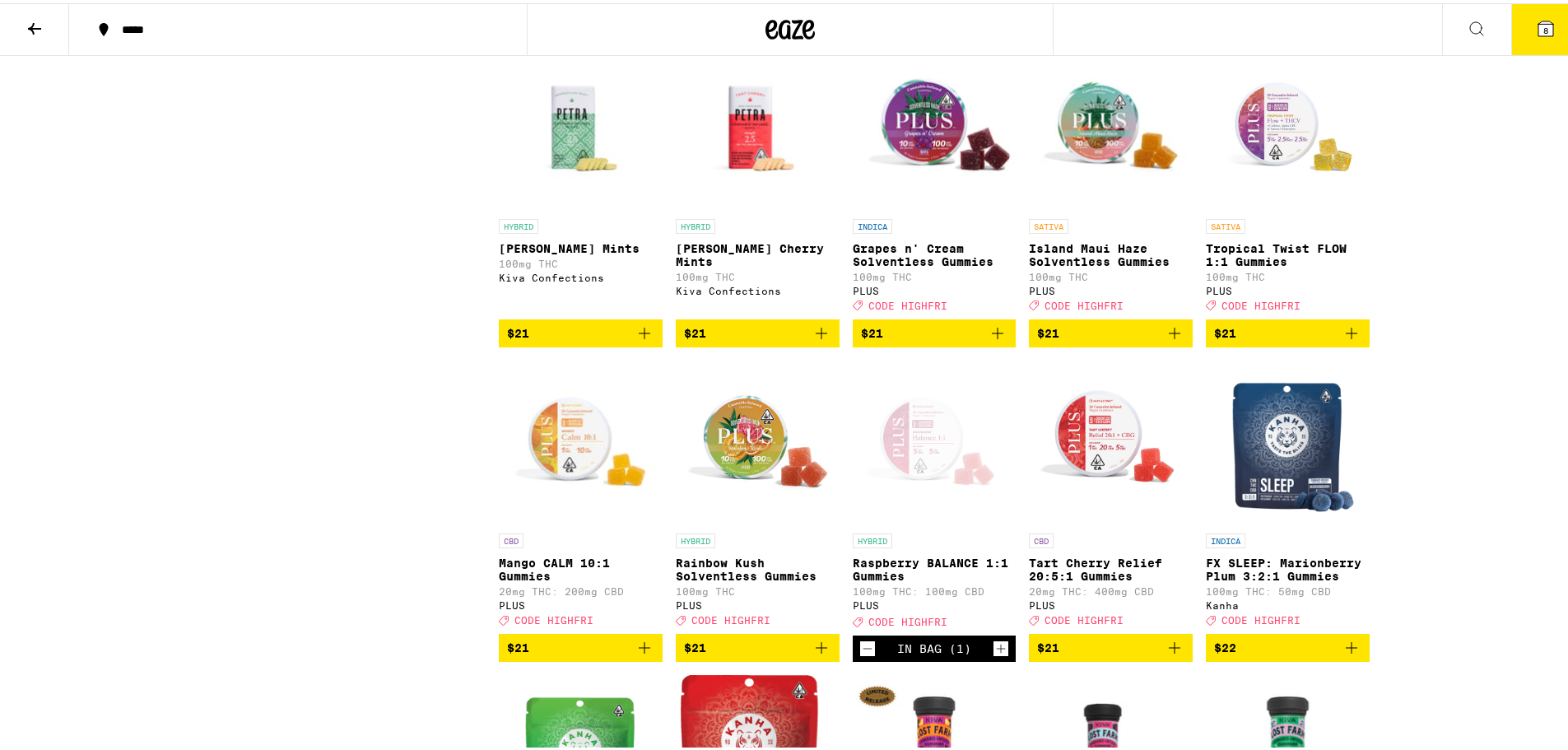
scroll to position [5517, 0]
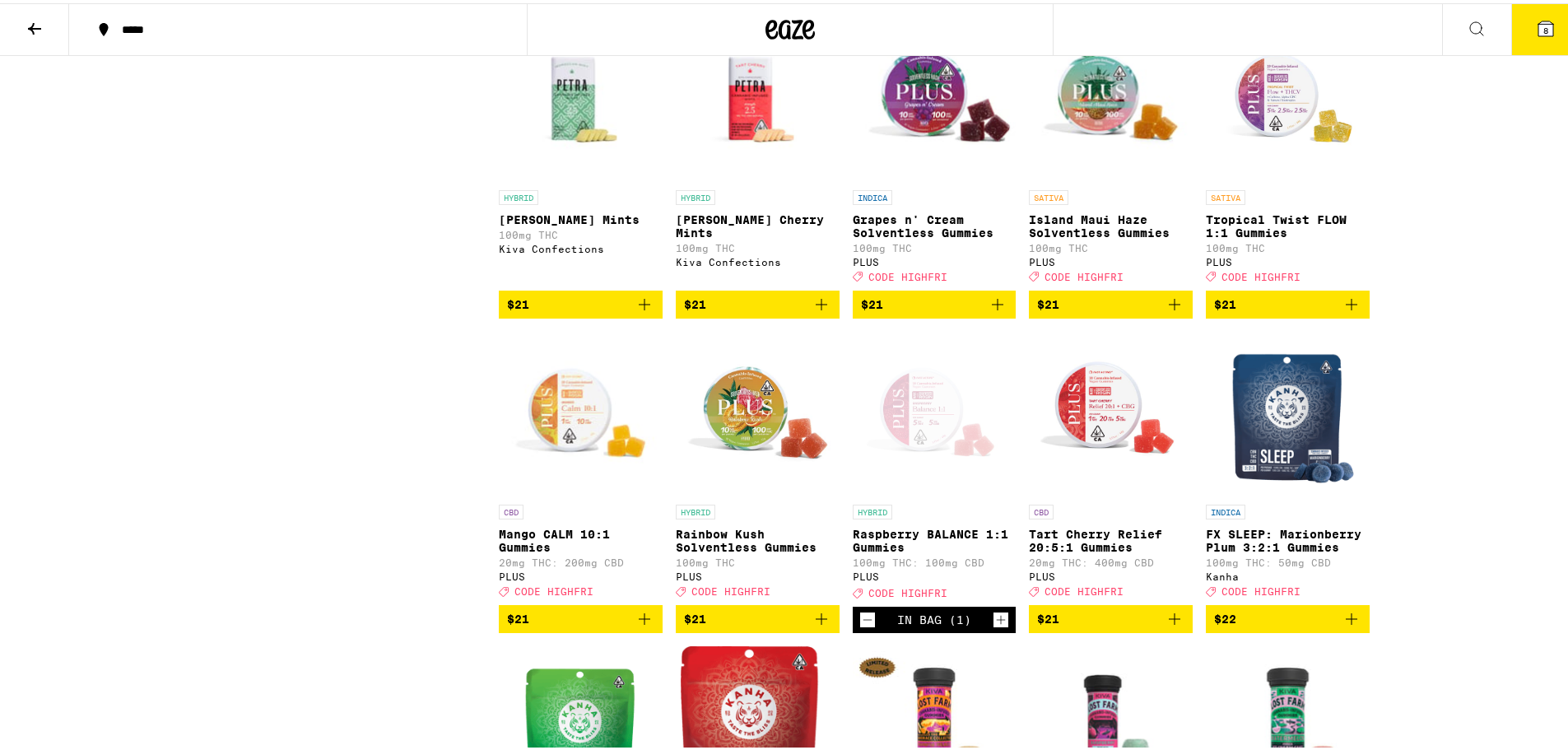
click at [822, 311] on icon "Add to bag" at bounding box center [822, 301] width 20 height 20
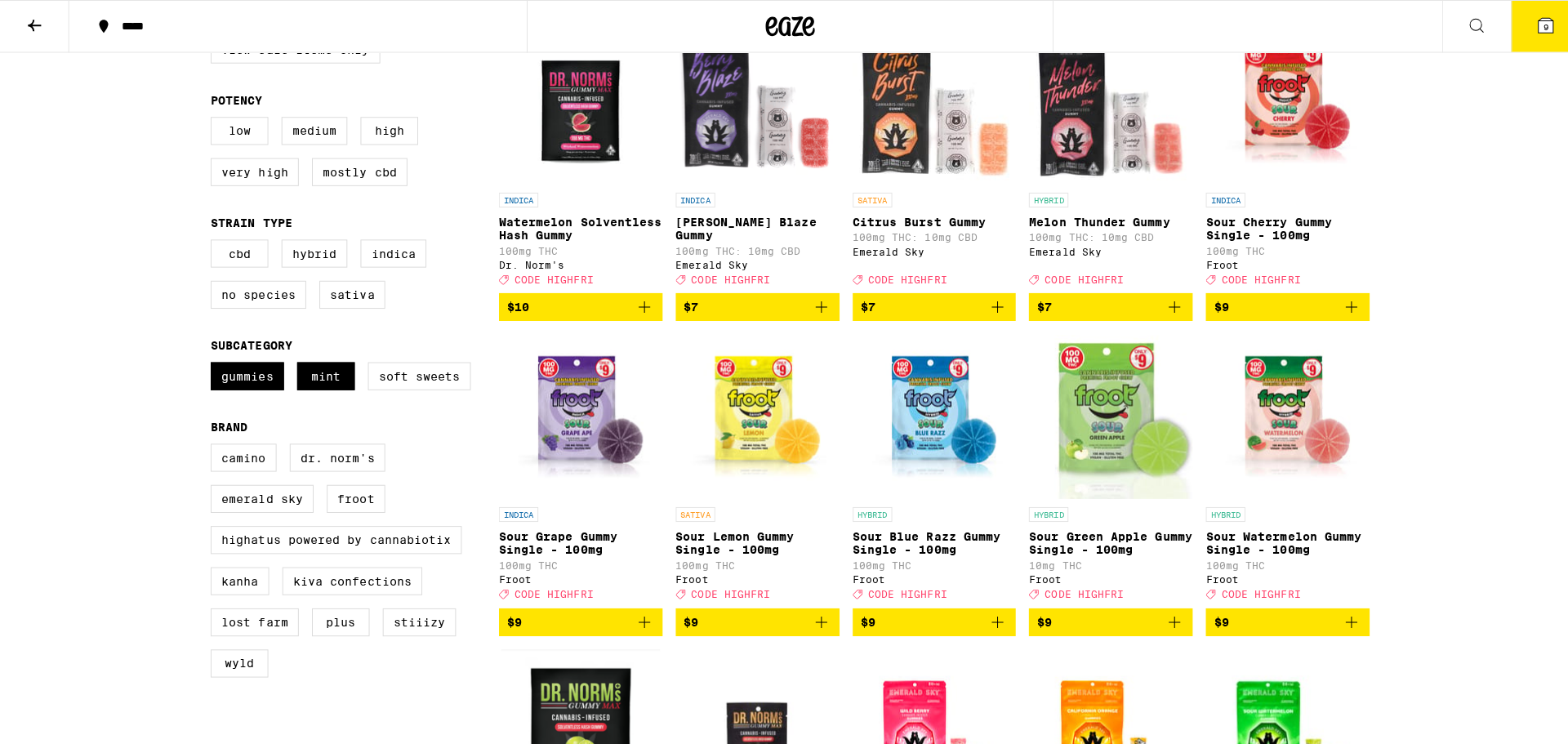
scroll to position [0, 0]
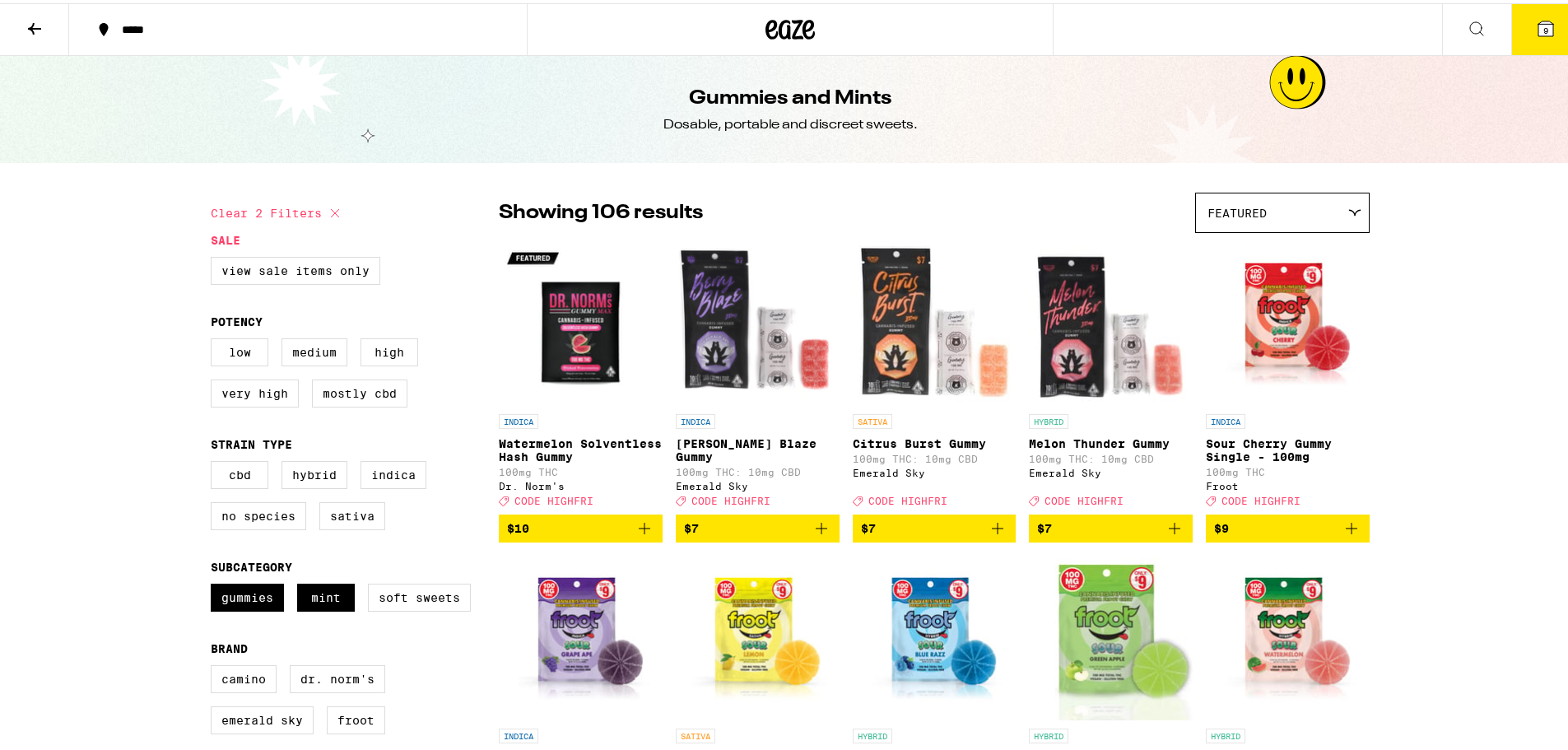
click at [1531, 36] on button "9" at bounding box center [1545, 26] width 69 height 51
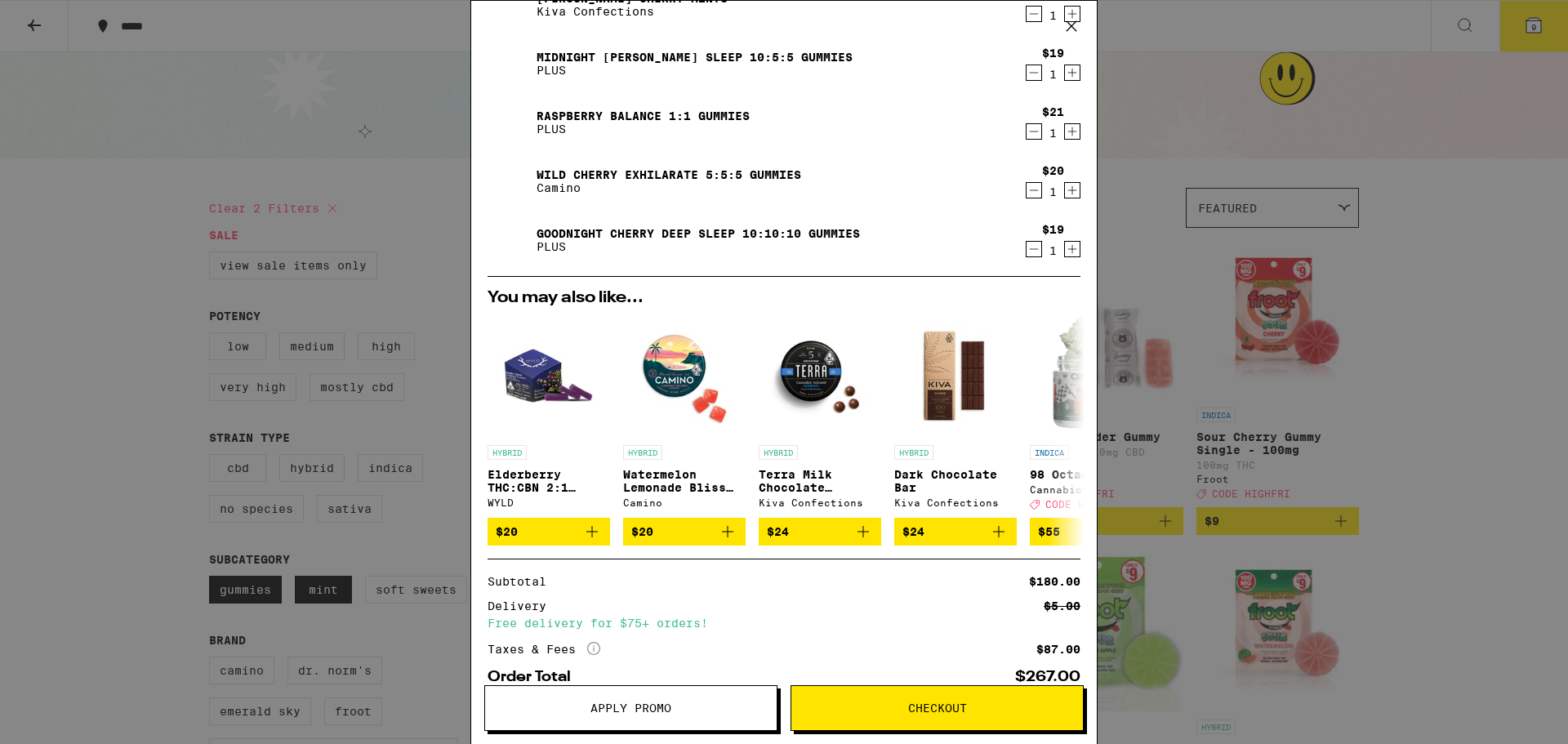
scroll to position [407, 0]
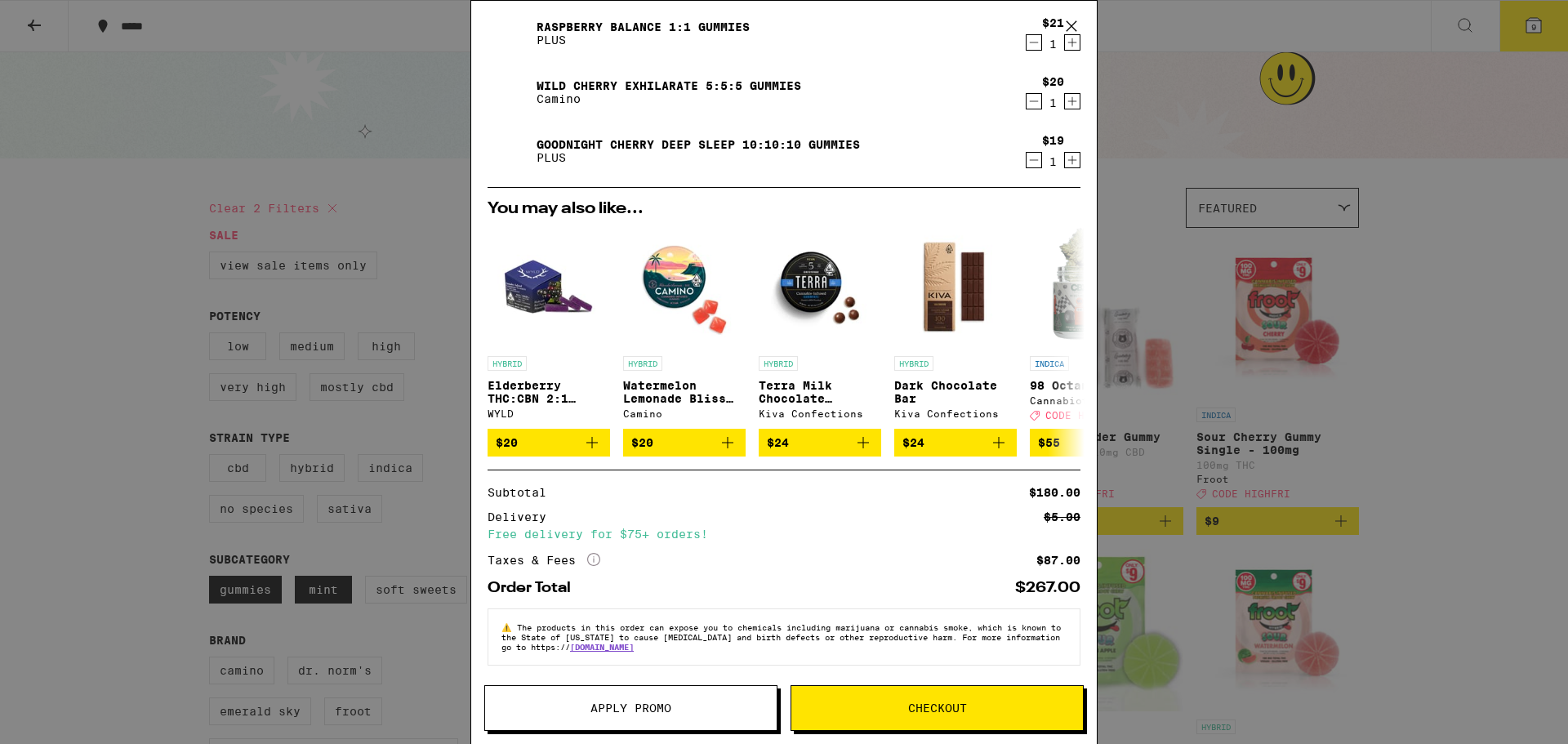
click at [1523, 358] on div "Your Cart Pomegranate 1:1 THC:CBD Gummies WYLD $20 1 Wild Berry Chill Gummies C…" at bounding box center [784, 372] width 1568 height 744
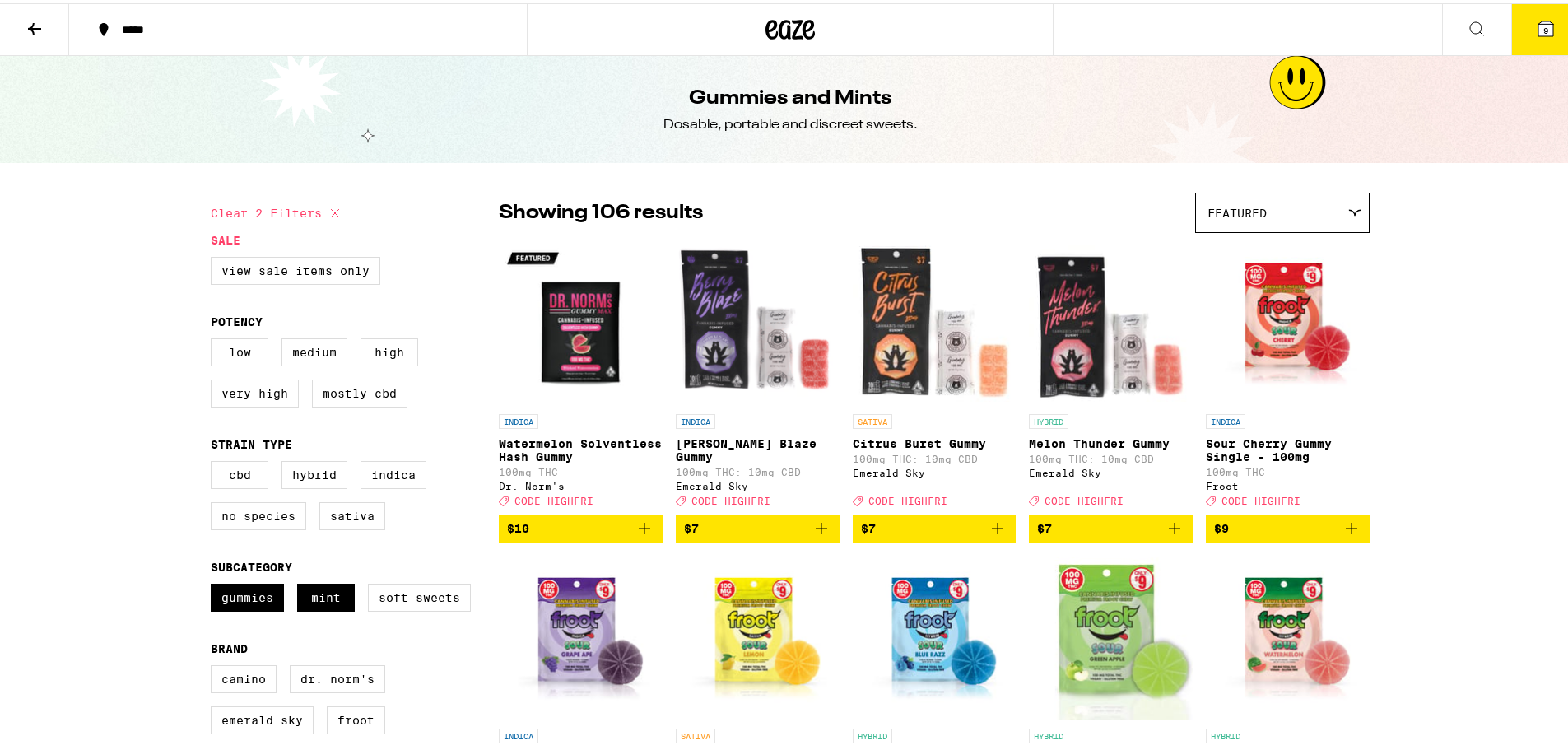
click at [1467, 22] on icon at bounding box center [1477, 26] width 20 height 20
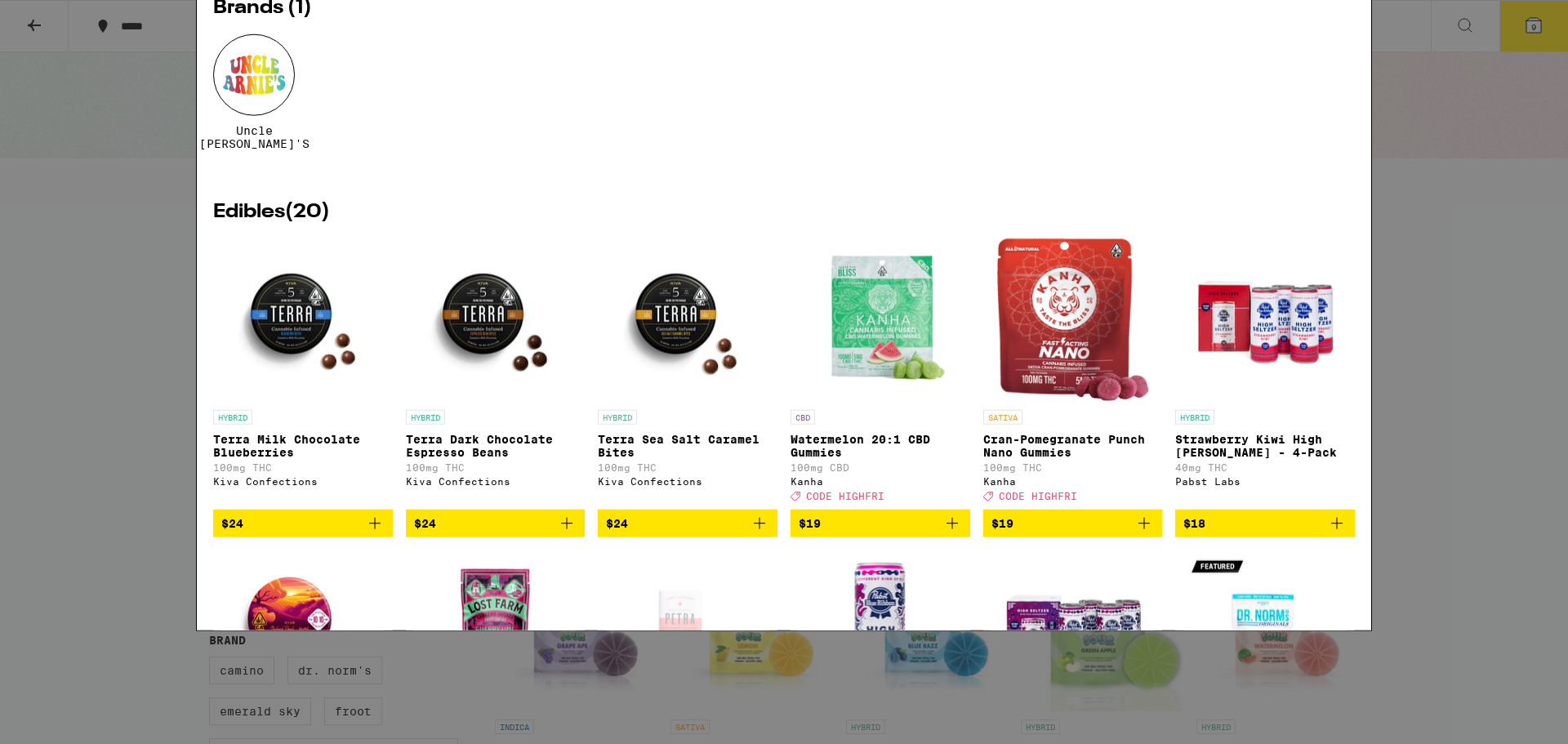
type input "terra"
click at [375, 646] on icon "Add to bag" at bounding box center [375, 636] width 20 height 20
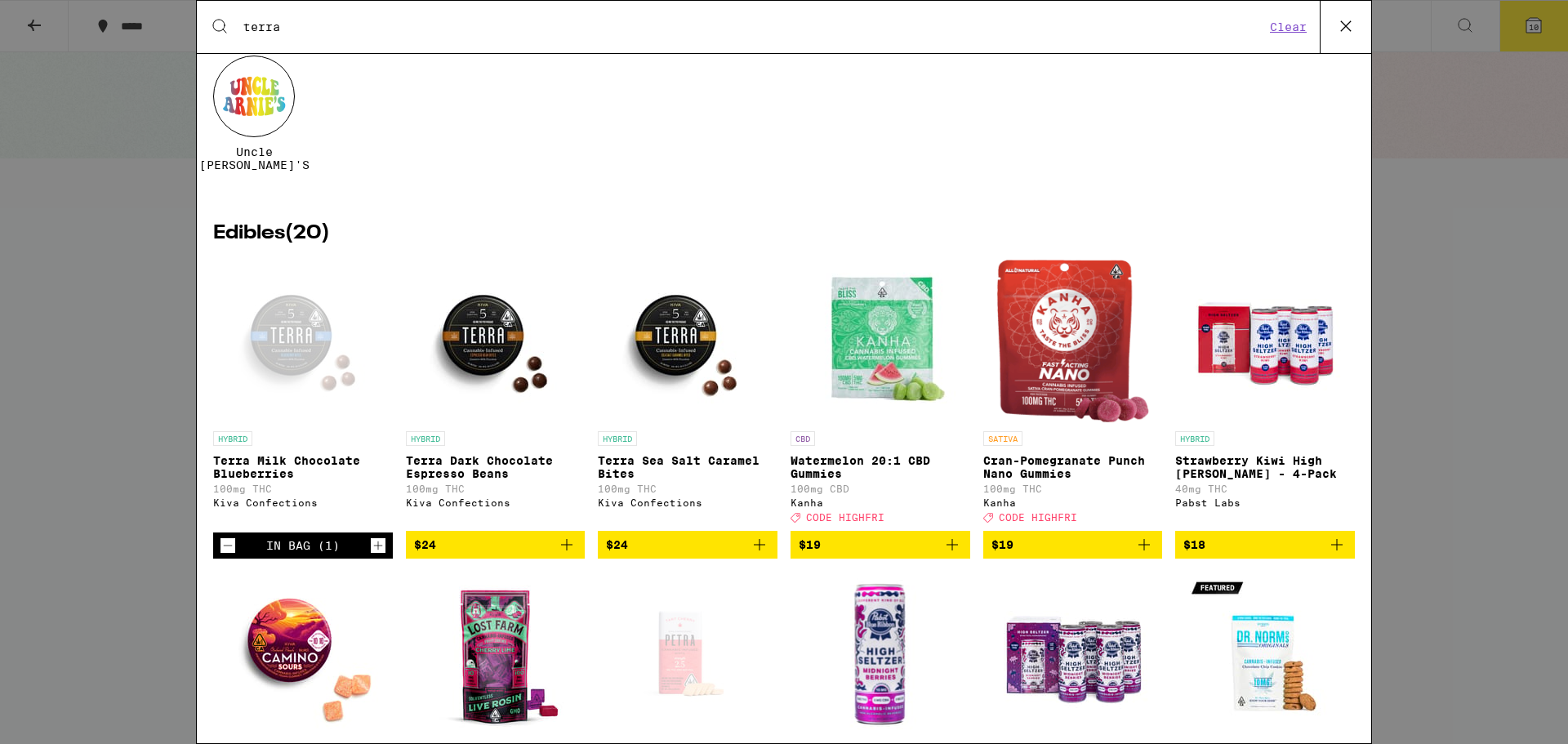
scroll to position [245, 0]
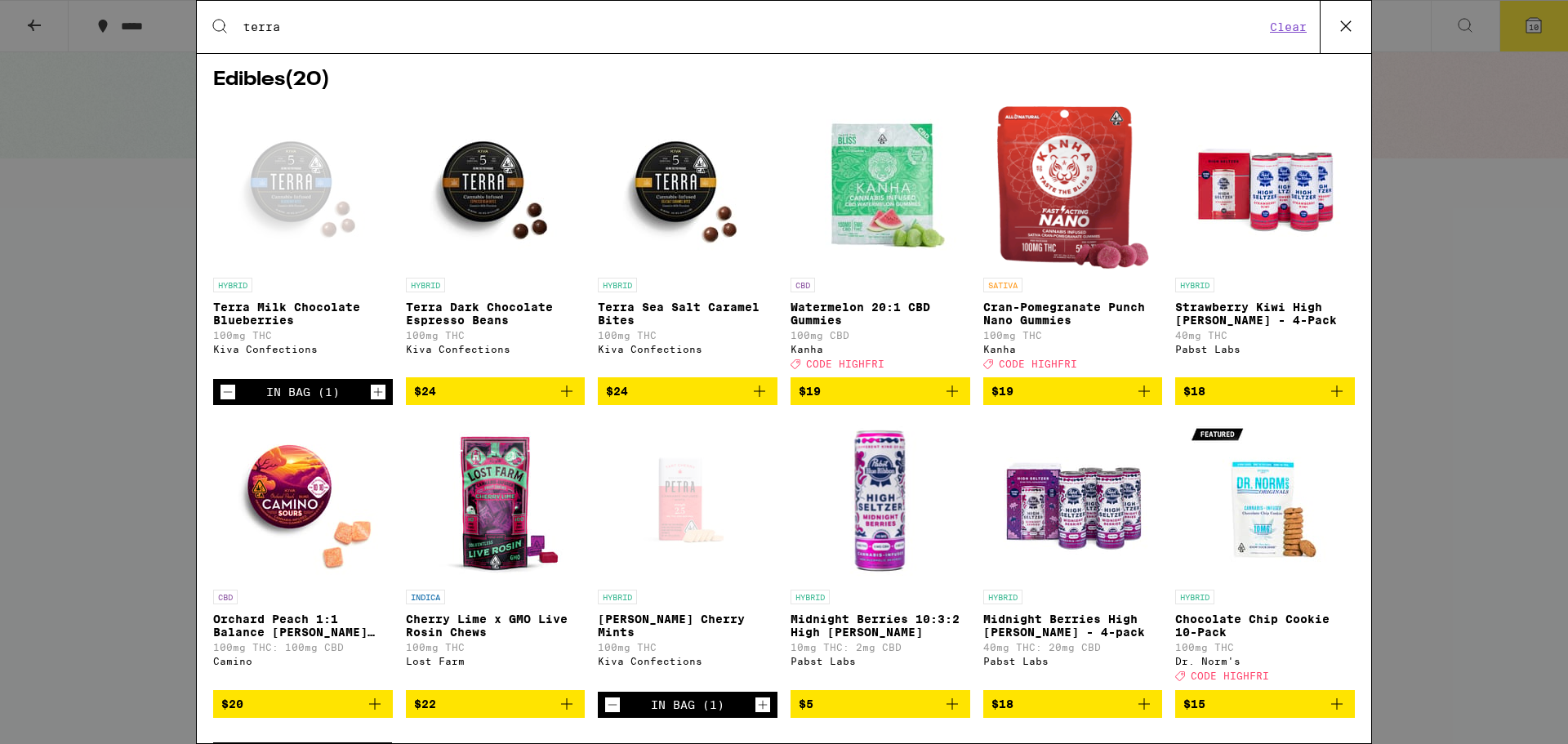
click at [1395, 344] on div "Search for Products terra Clear 21 results for "terra" Brands ( 1 ) Uncle Arnie…" at bounding box center [784, 372] width 1568 height 744
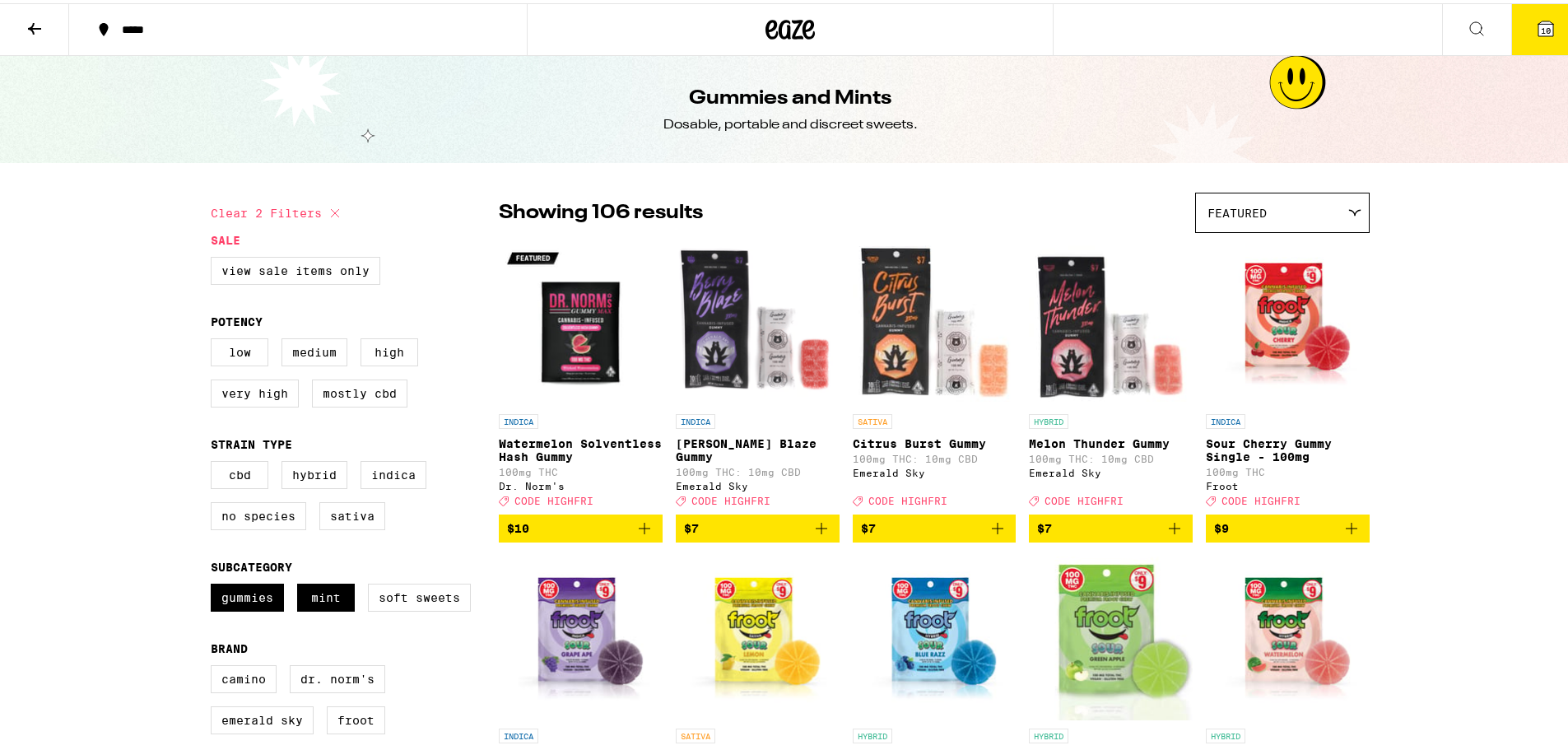
click at [1467, 22] on icon at bounding box center [1477, 26] width 20 height 20
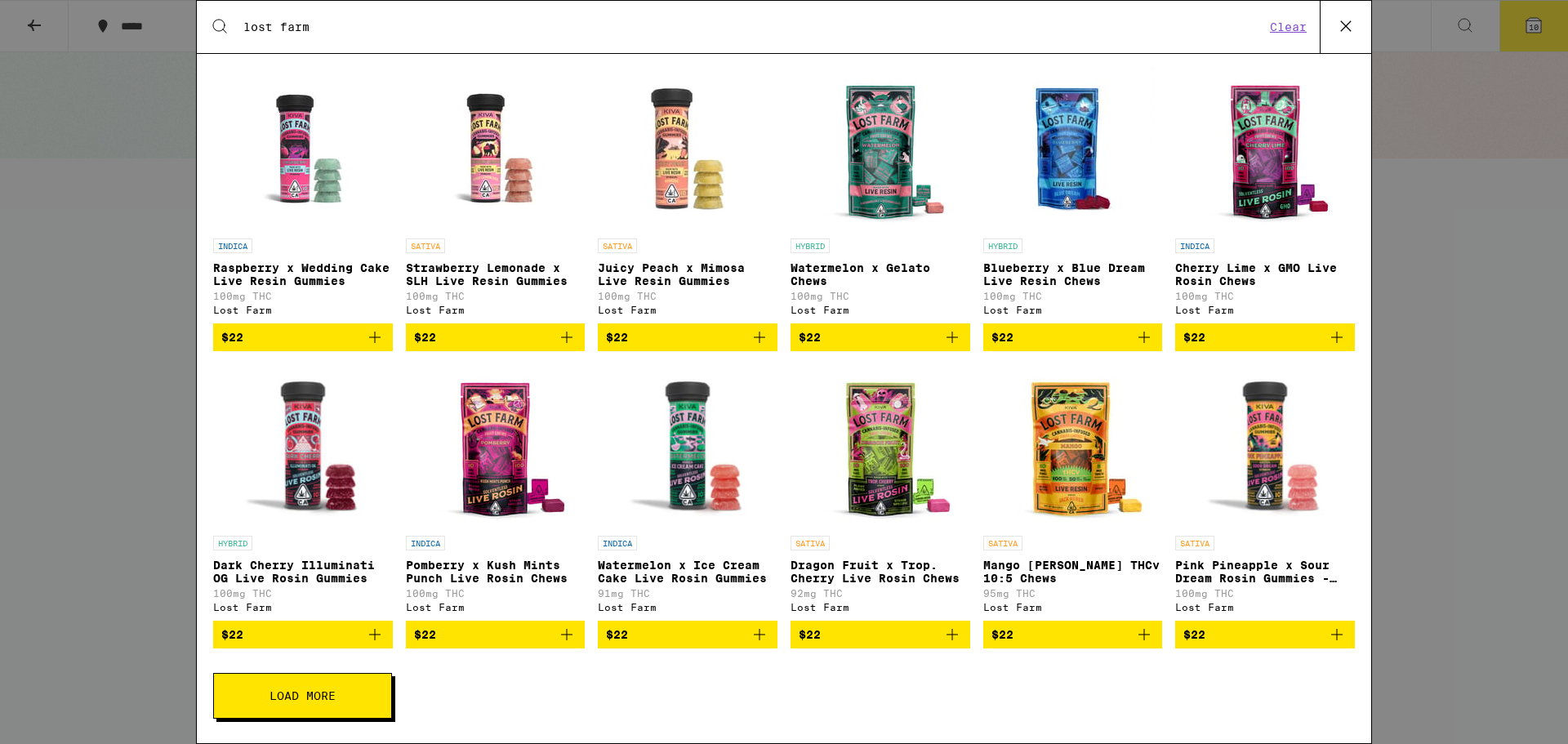
scroll to position [292, 0]
type input "lost farm"
click at [942, 330] on icon "Add to bag" at bounding box center [952, 338] width 20 height 20
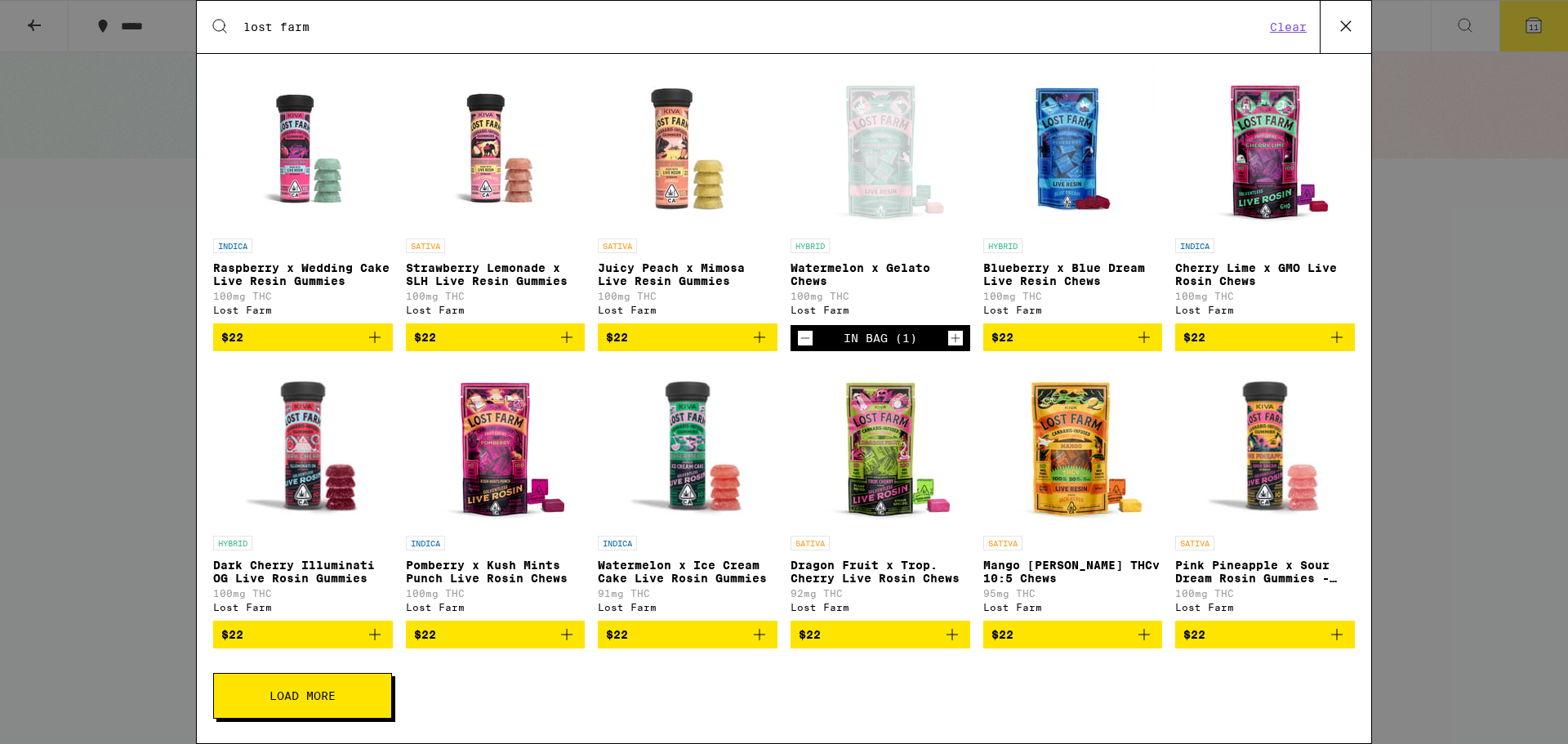
click at [1134, 328] on icon "Add to bag" at bounding box center [1144, 338] width 20 height 20
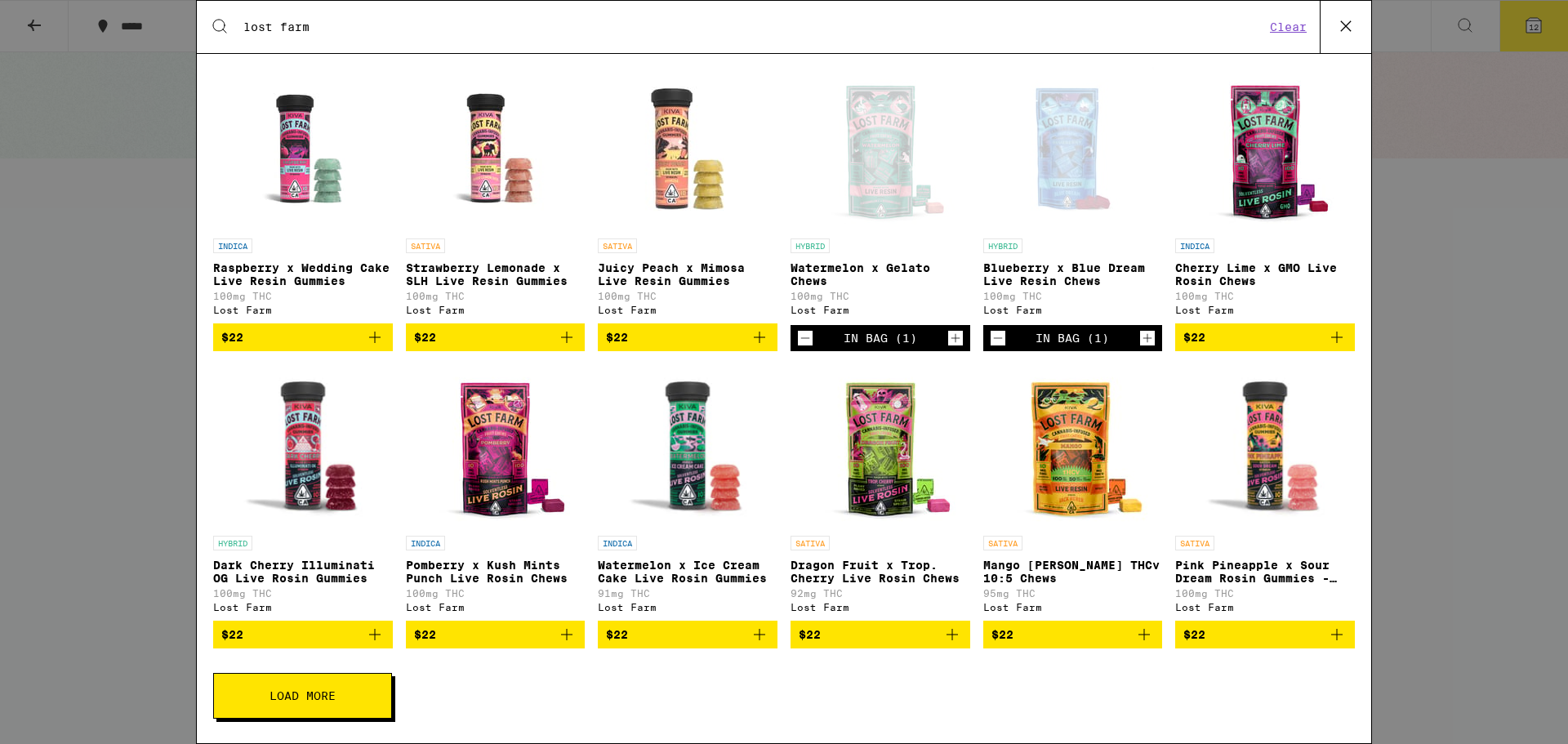
click at [562, 630] on icon "Add to bag" at bounding box center [567, 634] width 12 height 12
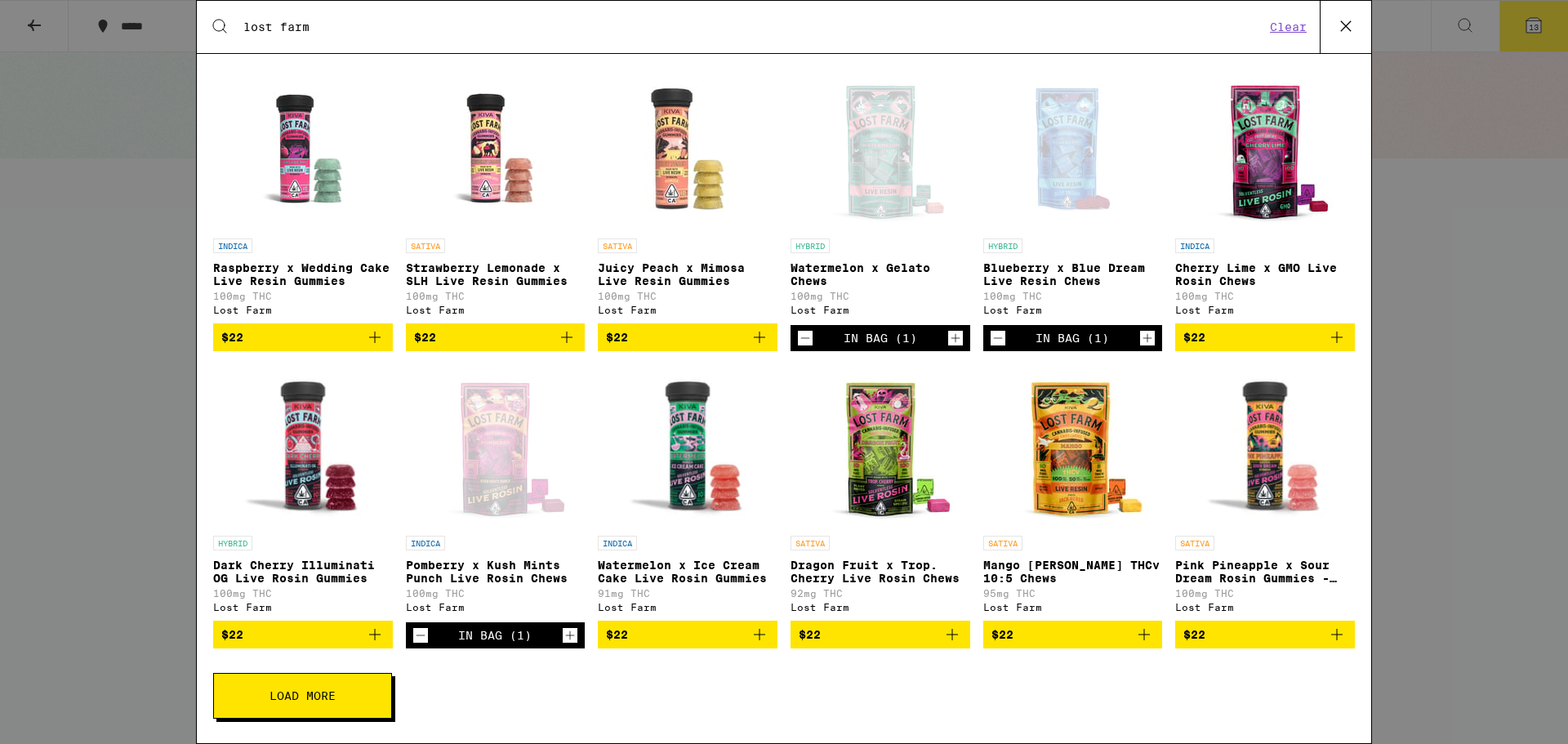
click at [310, 706] on button "Load More" at bounding box center [302, 696] width 179 height 46
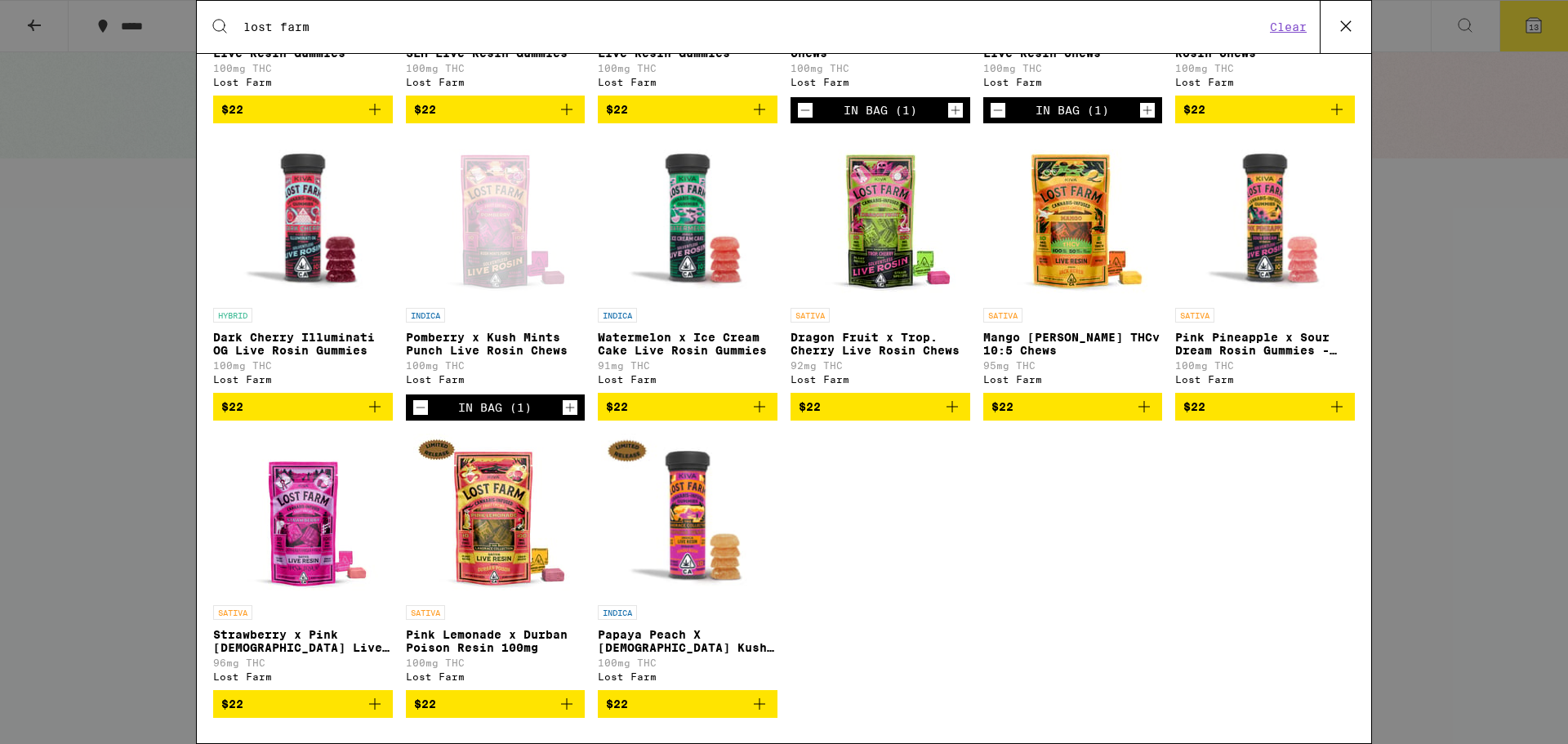
scroll to position [540, 0]
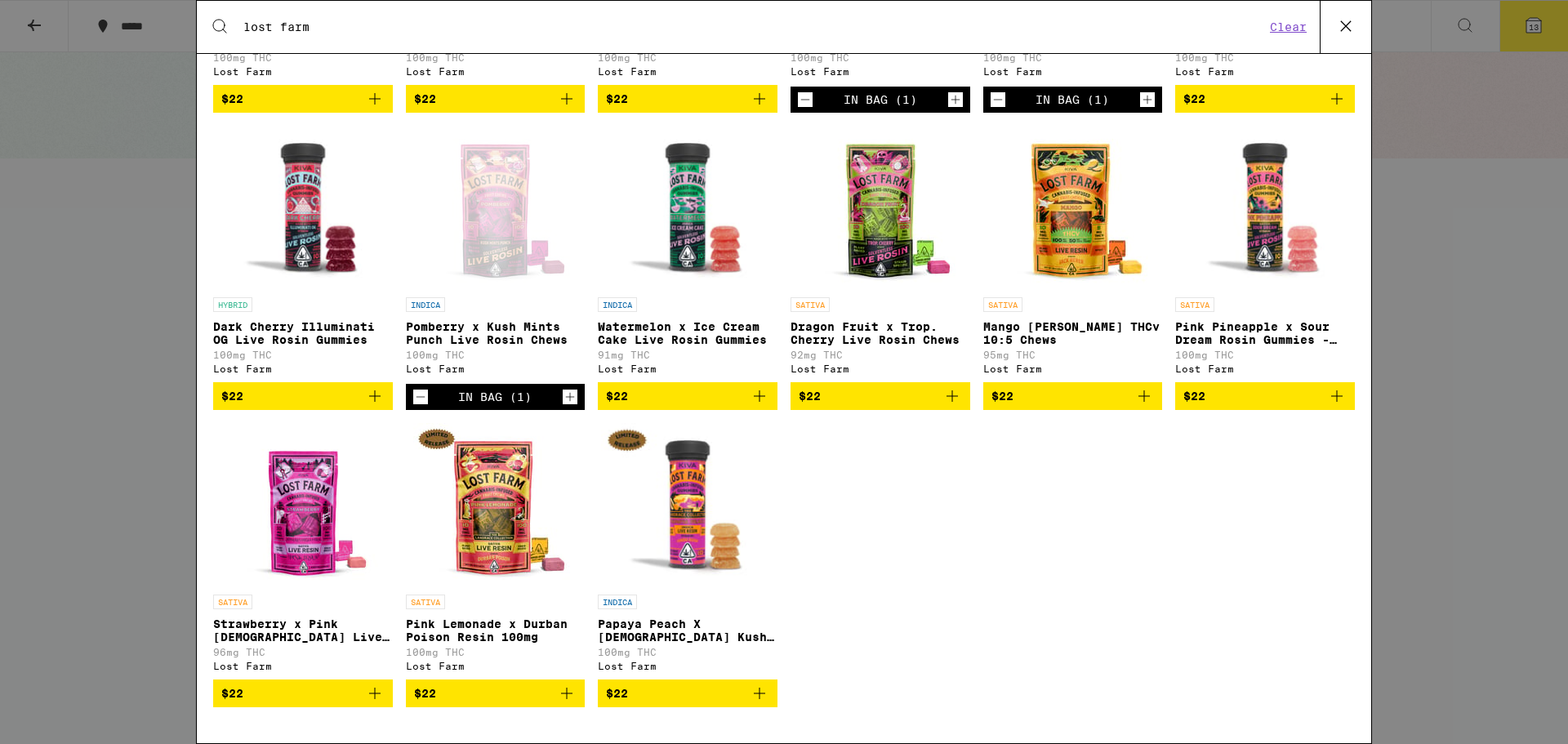
click at [374, 696] on icon "Add to bag" at bounding box center [375, 694] width 20 height 20
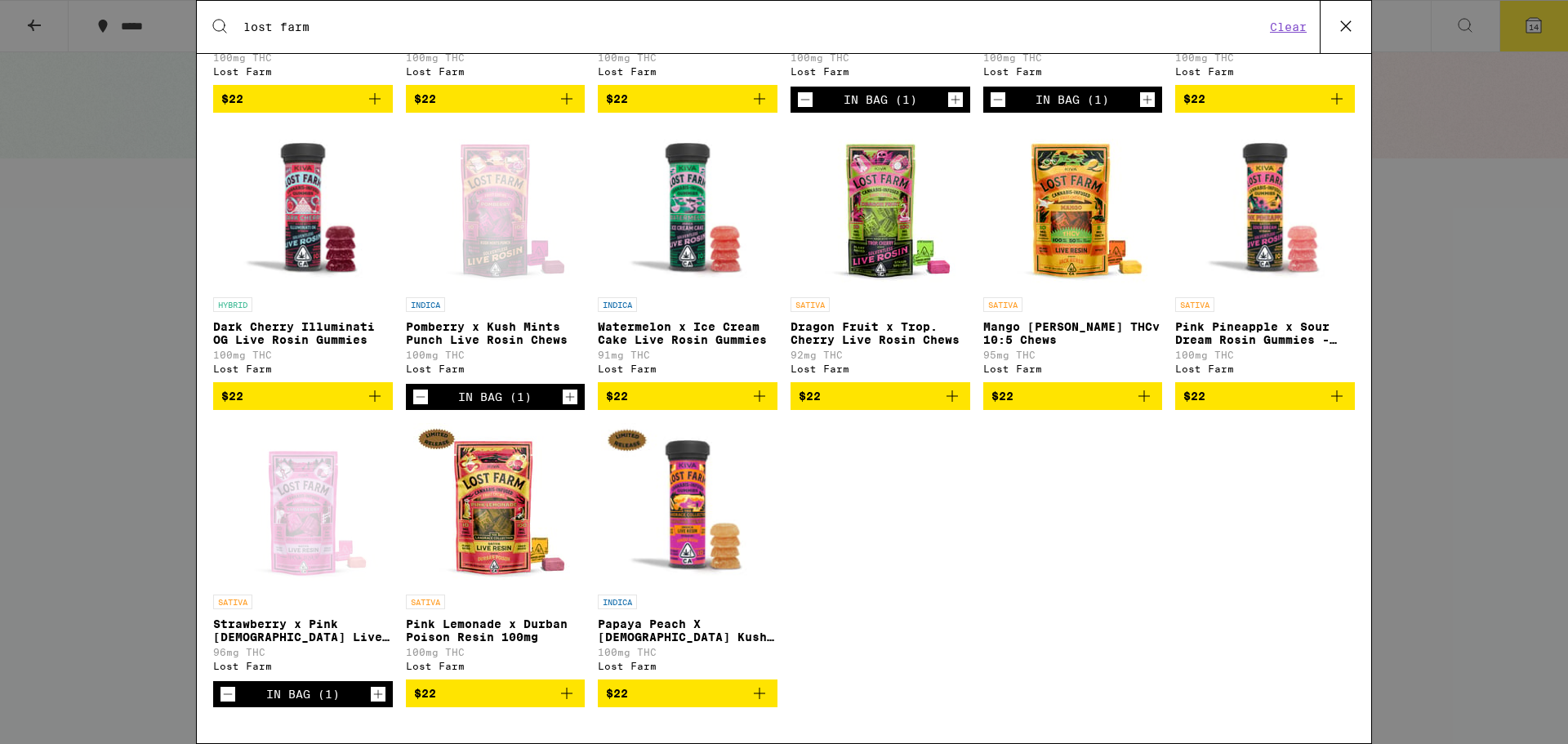
click at [565, 695] on icon "Add to bag" at bounding box center [567, 694] width 20 height 20
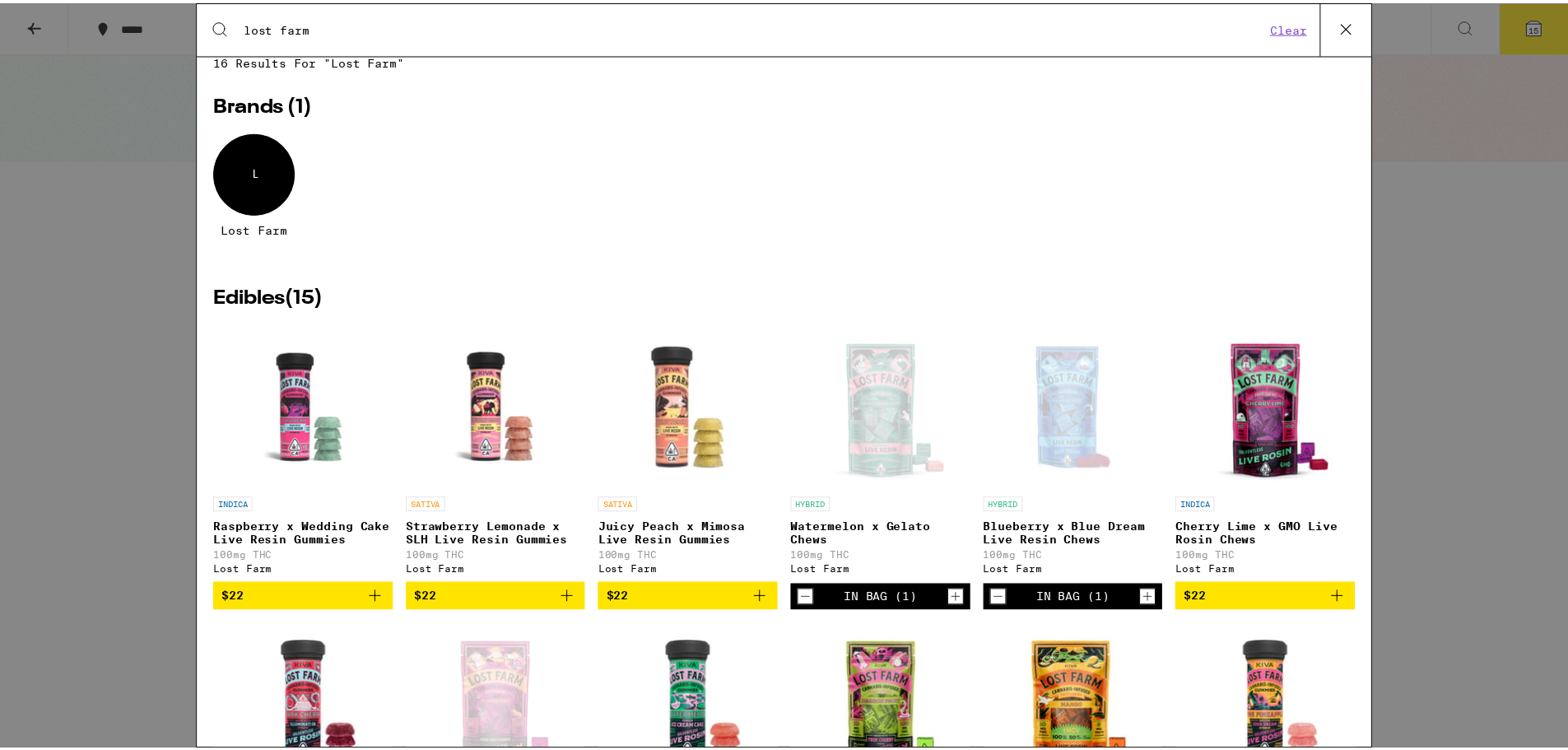
scroll to position [0, 0]
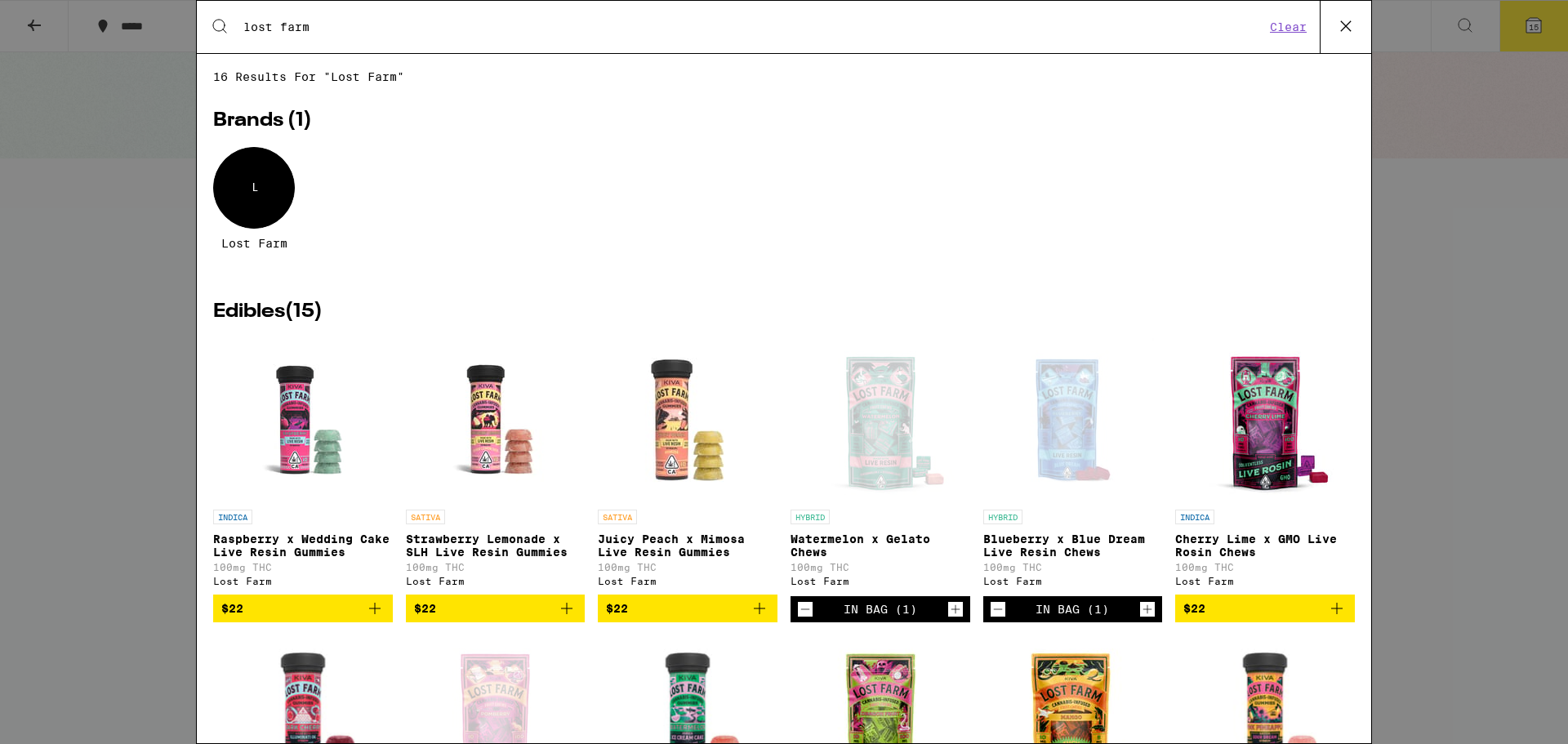
click at [1457, 193] on div "Search for Products lost farm Clear 16 results for "lost farm" Brands ( 1 ) L L…" at bounding box center [784, 372] width 1568 height 744
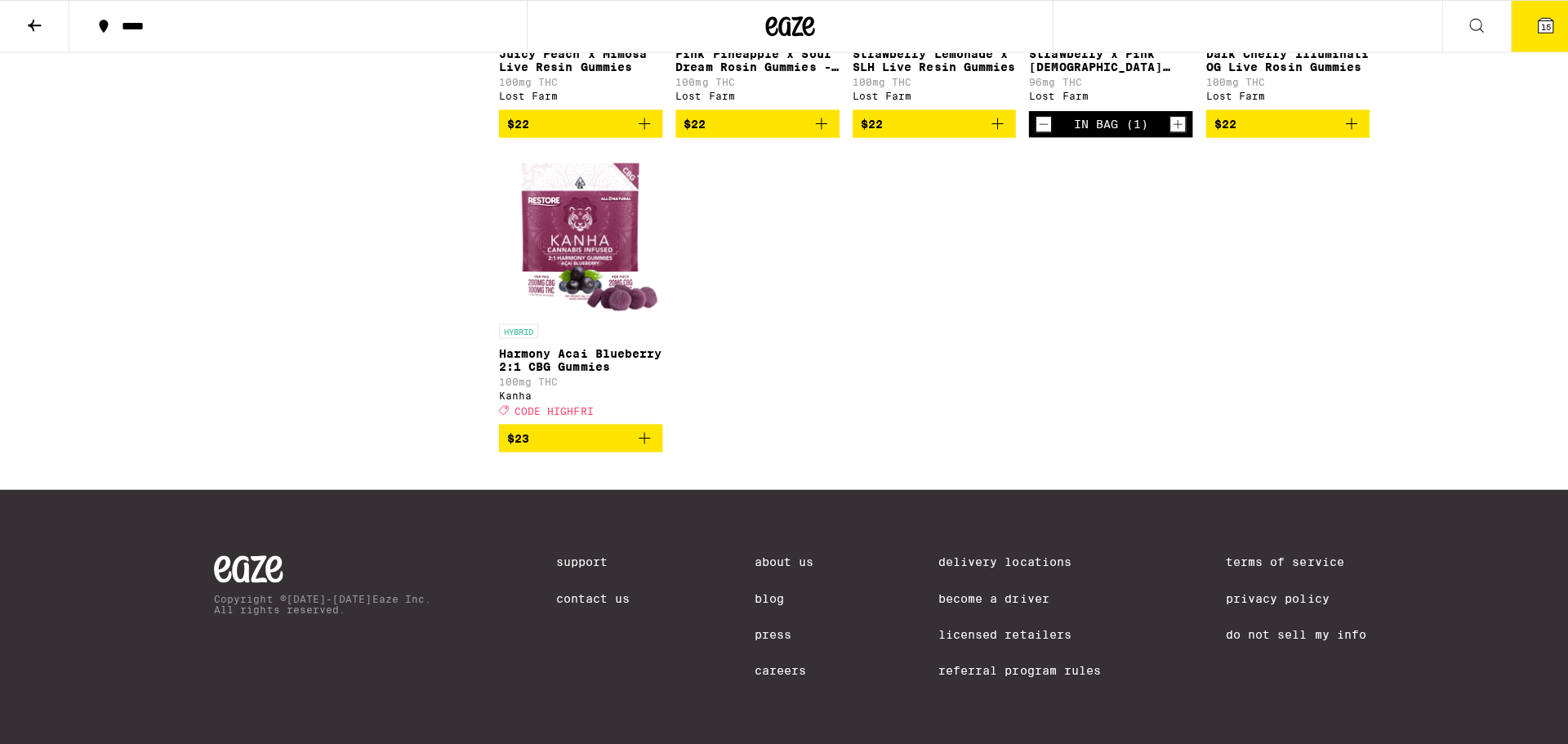
scroll to position [6792, 0]
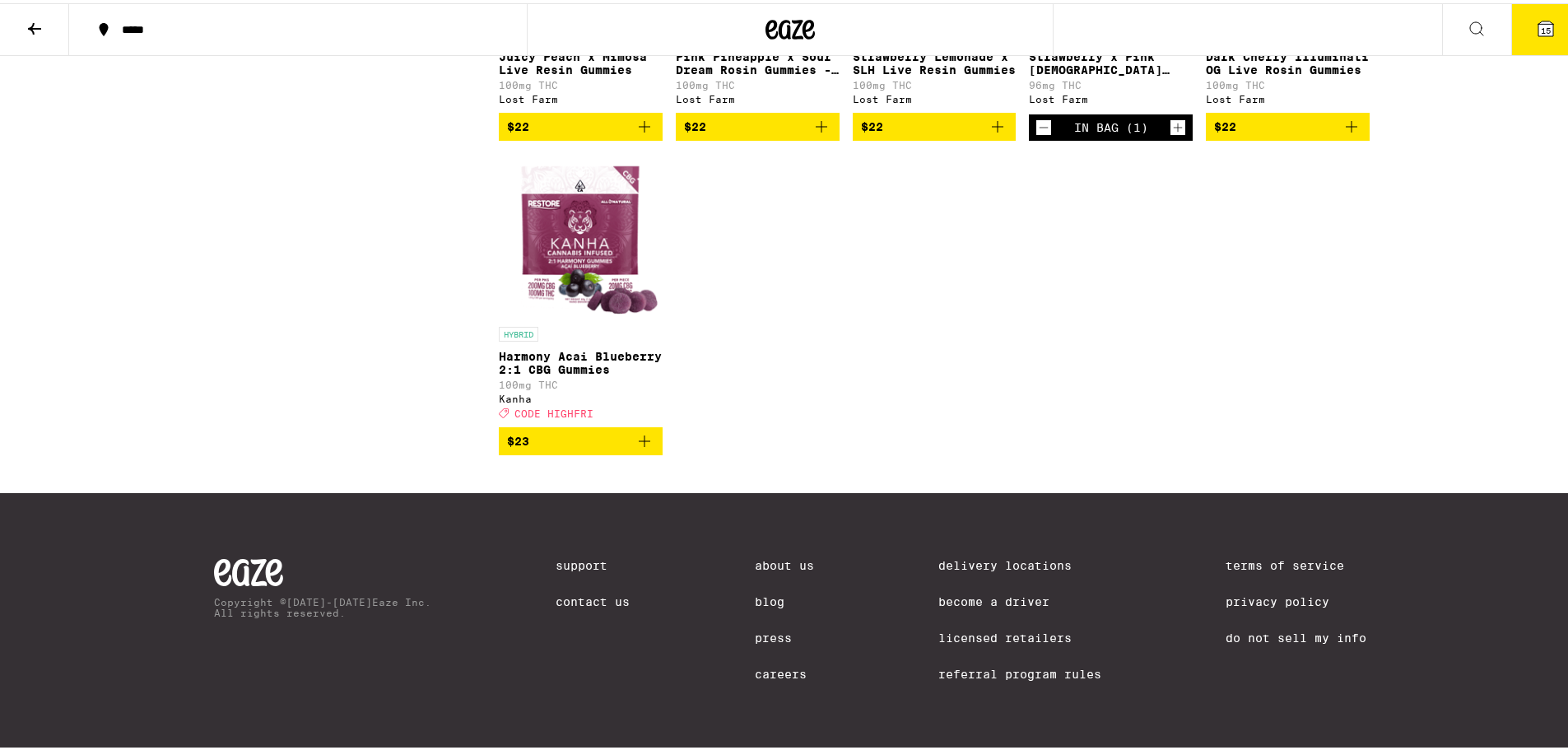
click at [1541, 28] on span "15" at bounding box center [1546, 27] width 10 height 10
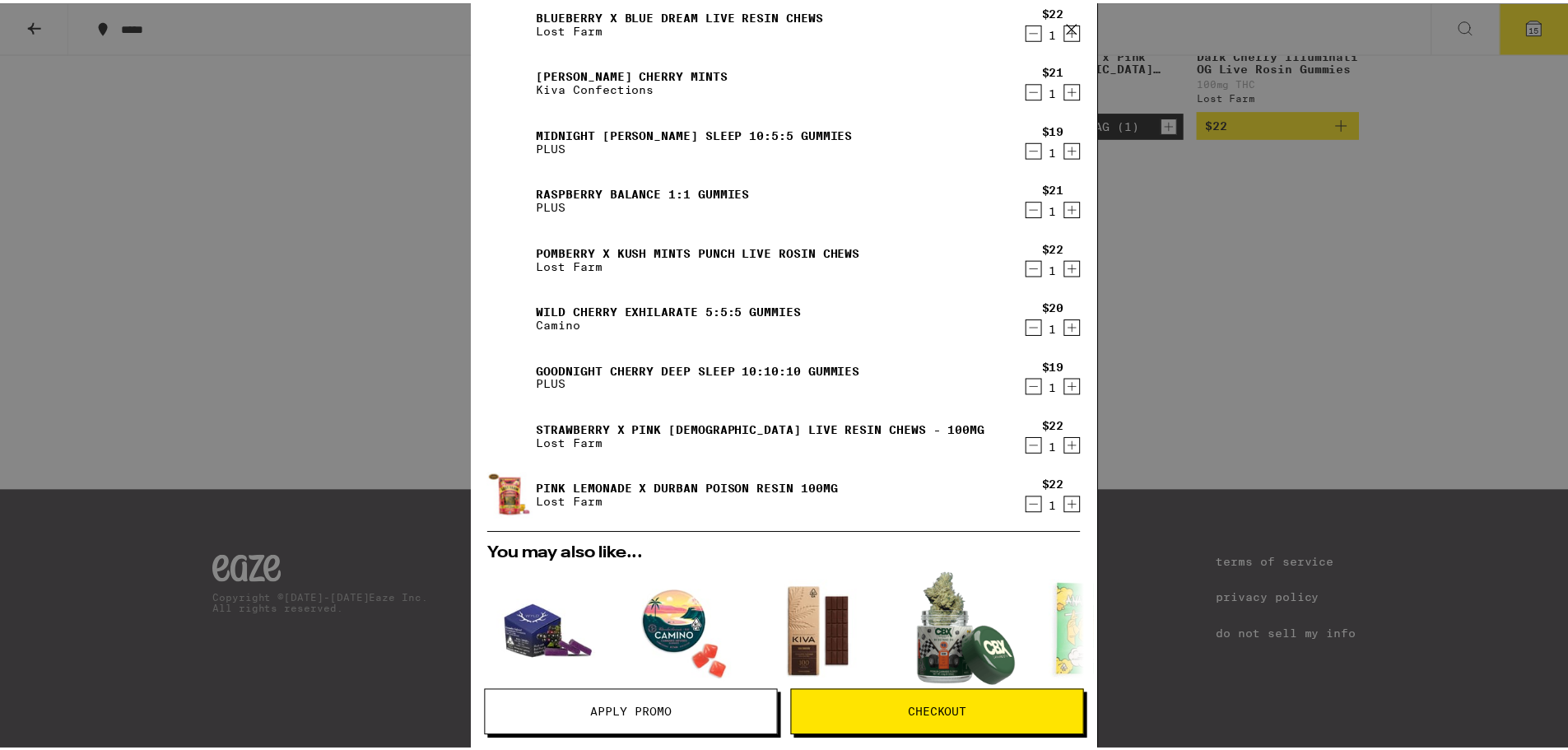
scroll to position [766, 0]
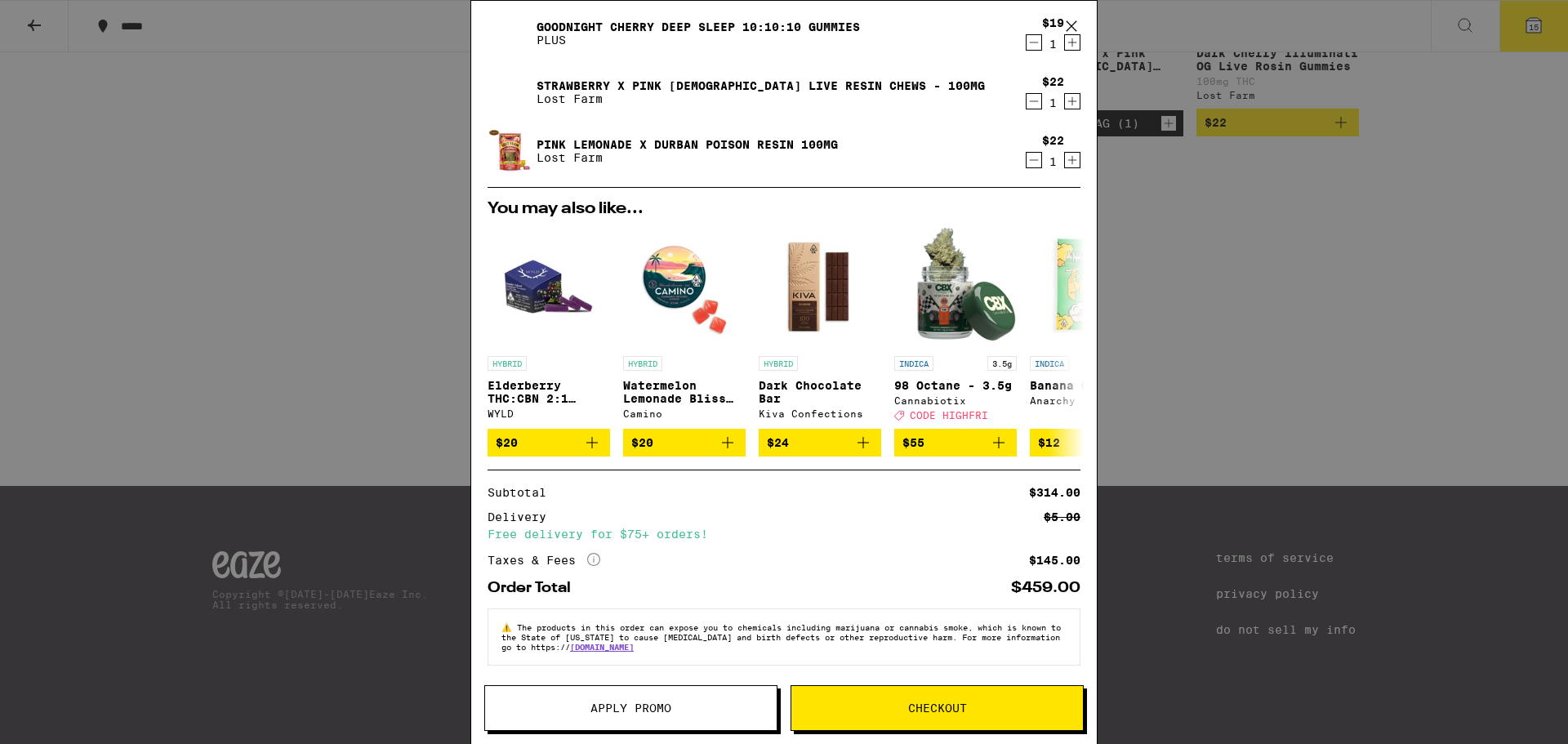
click at [1474, 357] on div "Your Cart Terra Milk Chocolate Blueberries Kiva Confections $24 1 Pomegranate 1…" at bounding box center [784, 372] width 1568 height 744
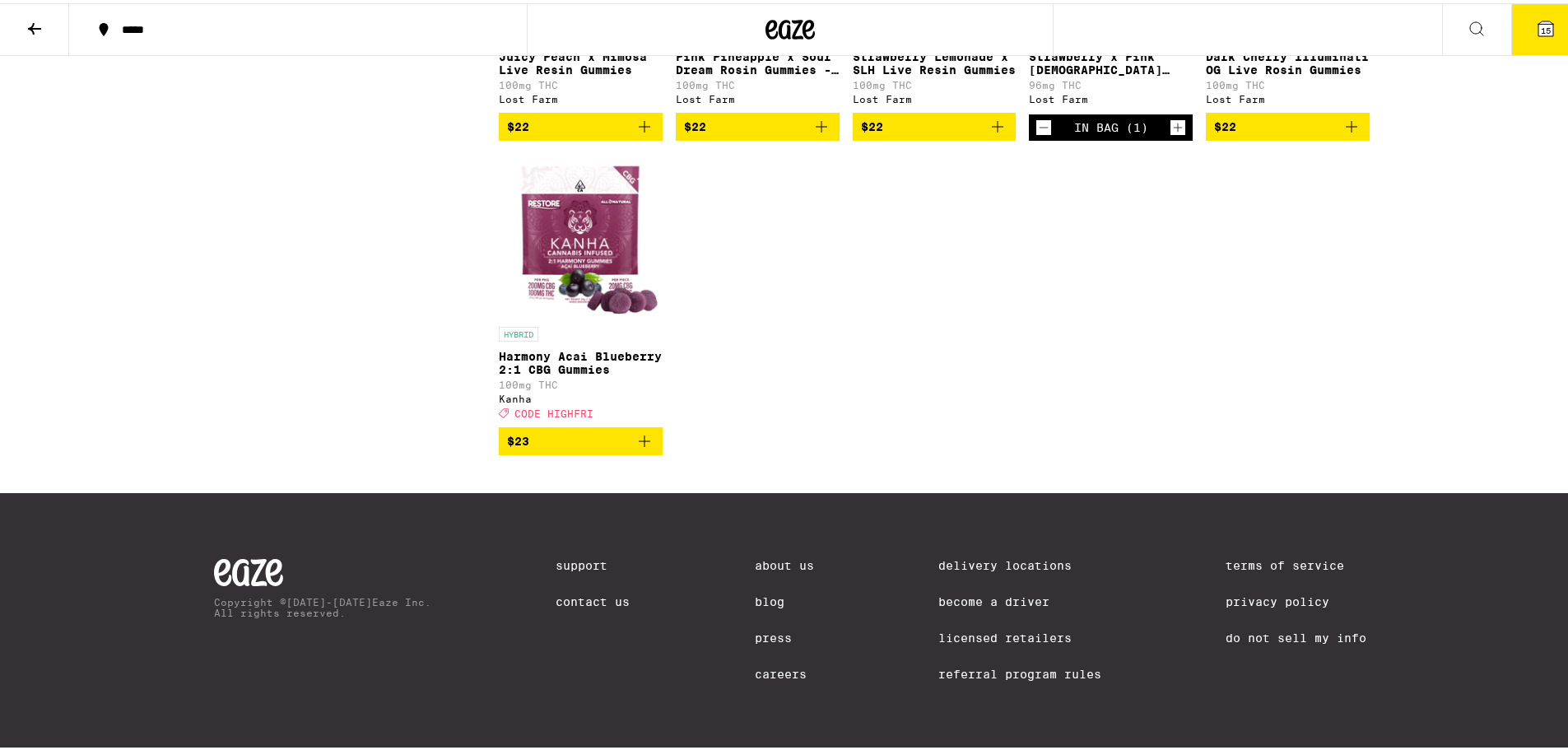
click at [1539, 22] on icon at bounding box center [1546, 26] width 15 height 15
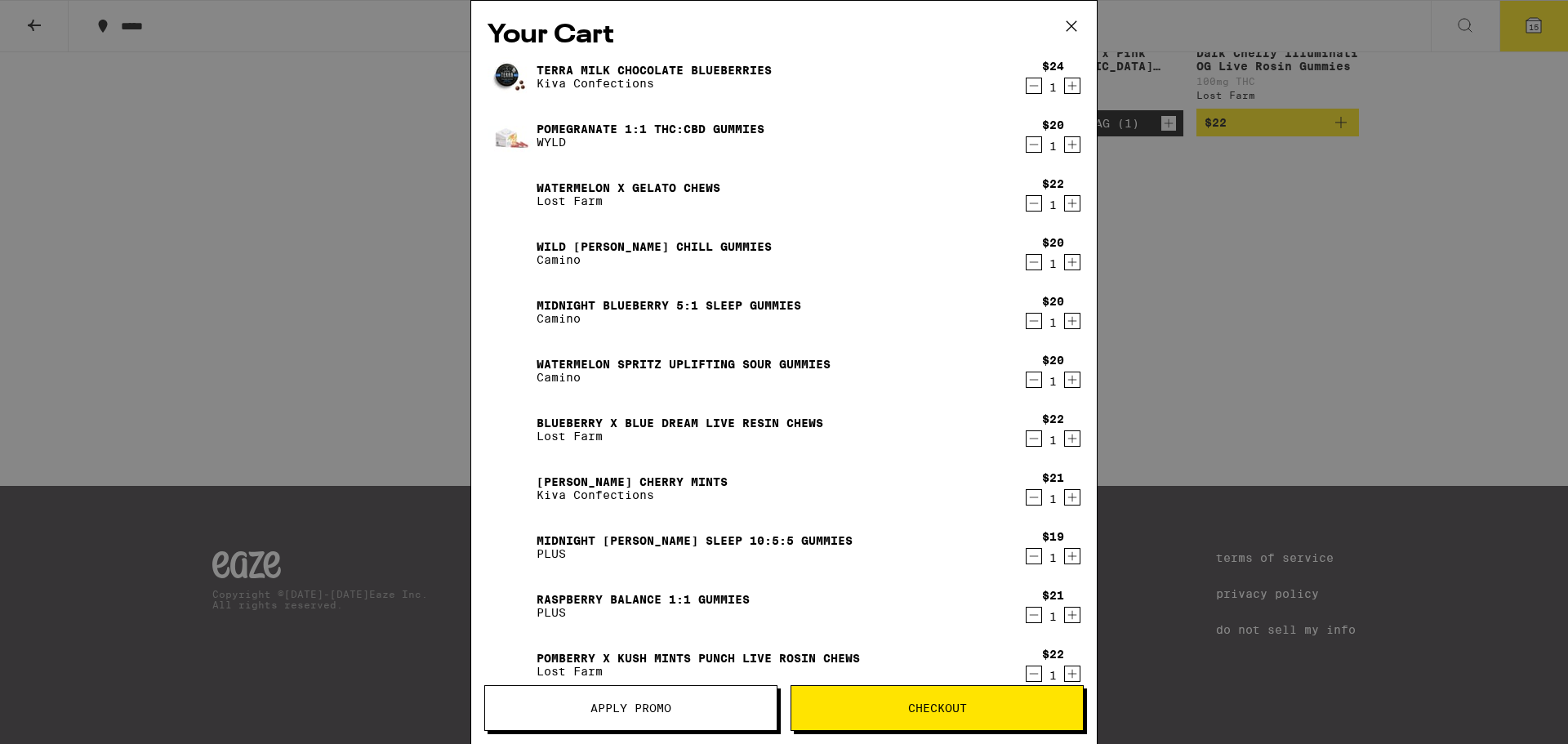
click at [674, 728] on button "Apply Promo" at bounding box center [631, 709] width 293 height 46
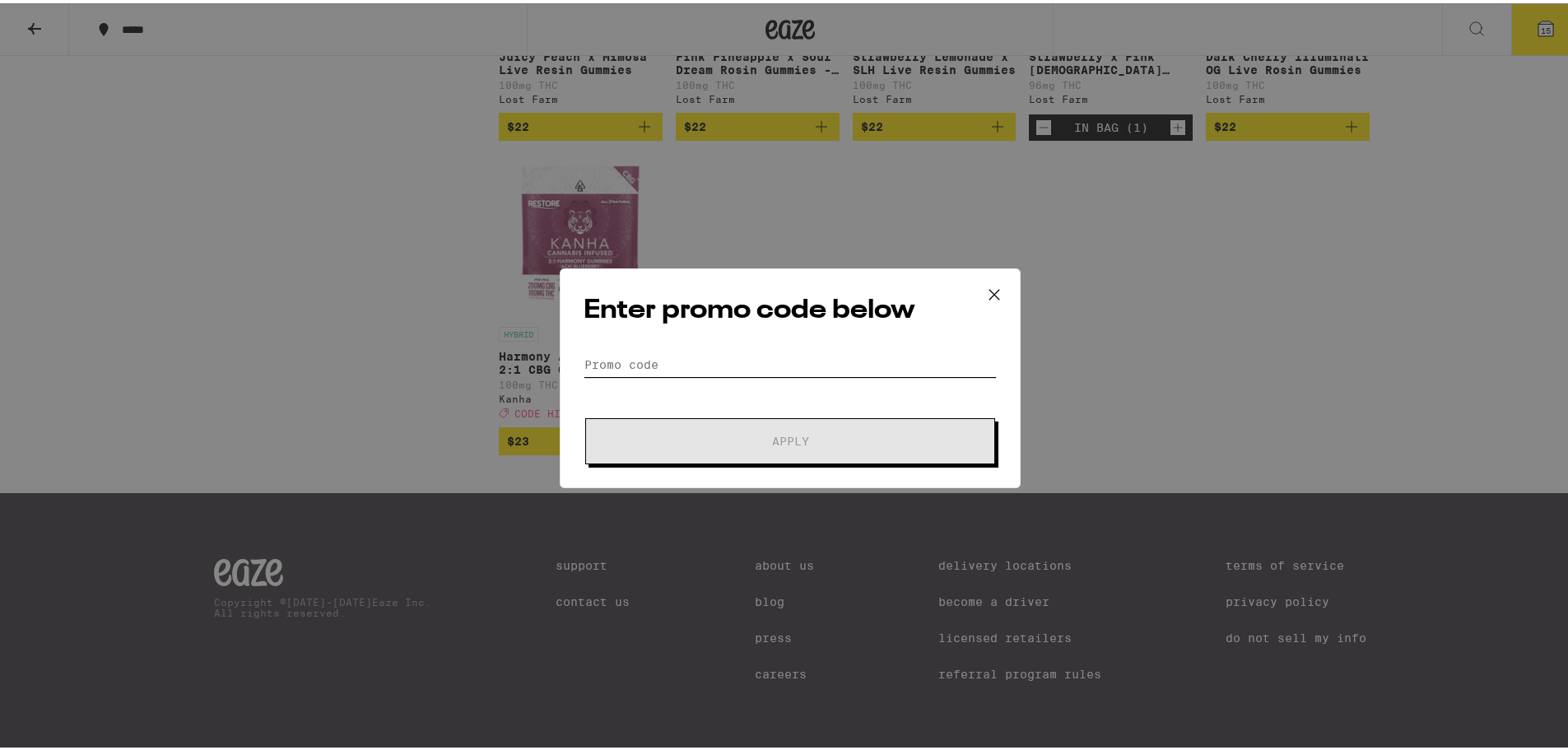
click at [698, 360] on input "Promo Code" at bounding box center [790, 361] width 413 height 25
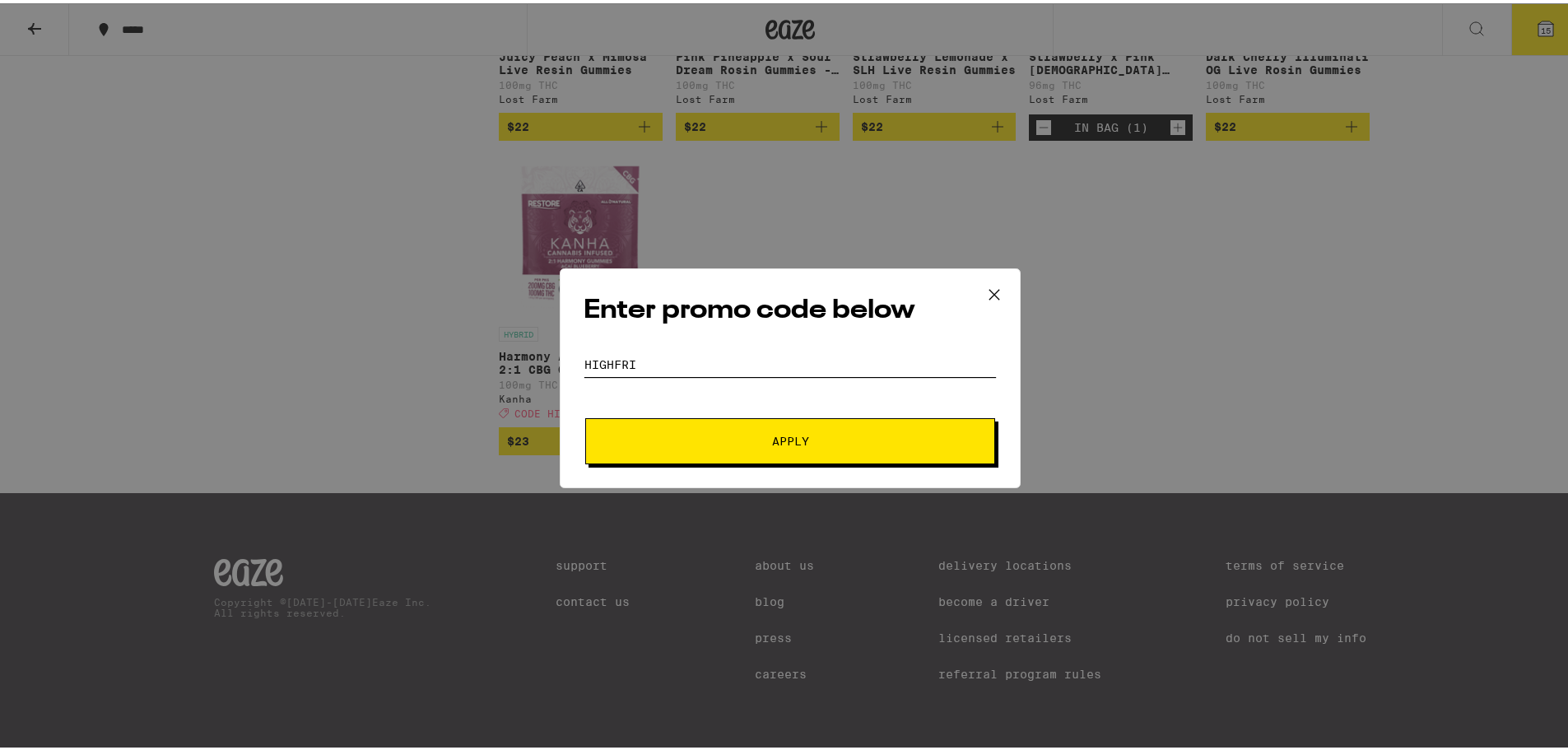
type input "HIGHFRI"
click at [780, 456] on button "Apply" at bounding box center [790, 439] width 410 height 47
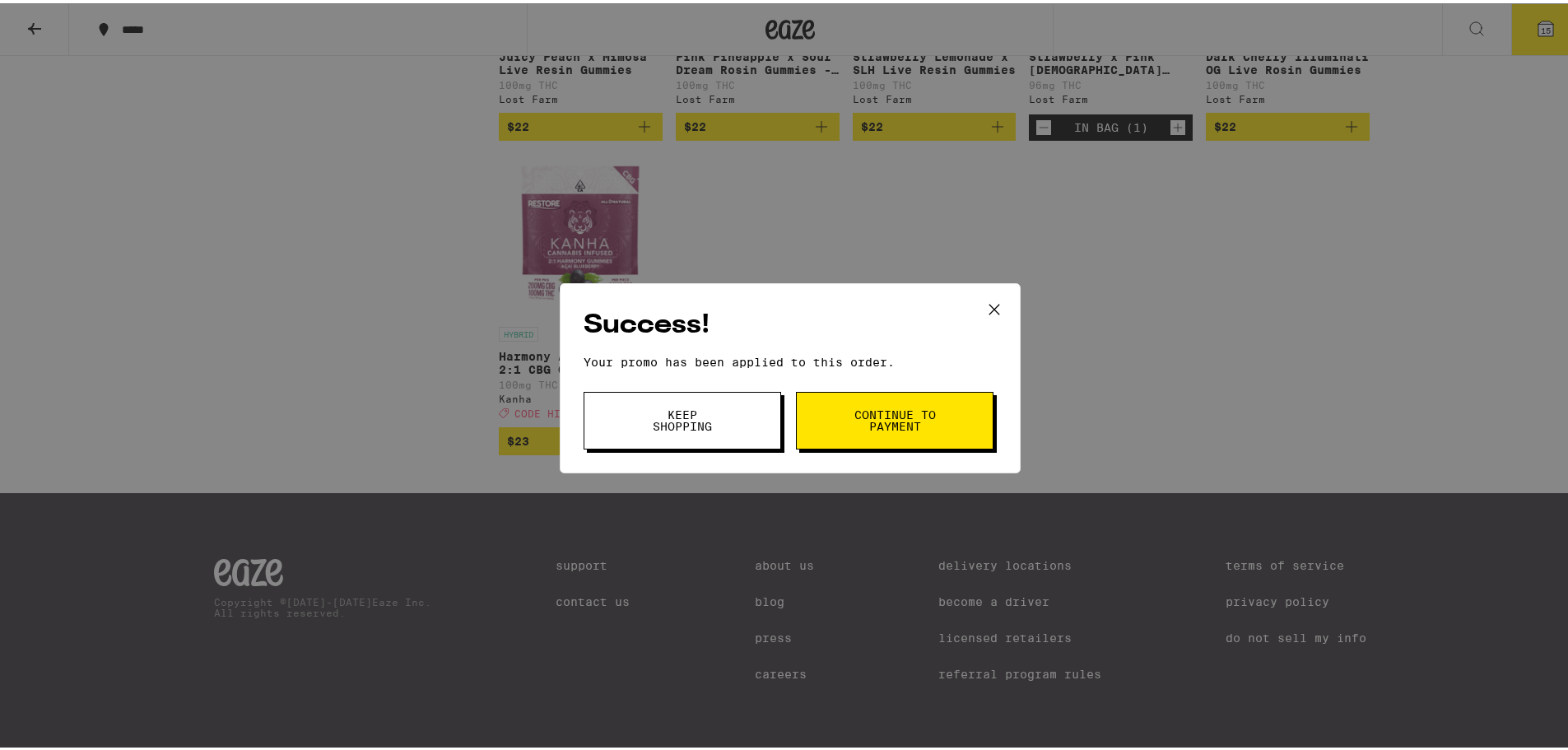
click at [912, 433] on button "Continue to payment" at bounding box center [895, 417] width 198 height 57
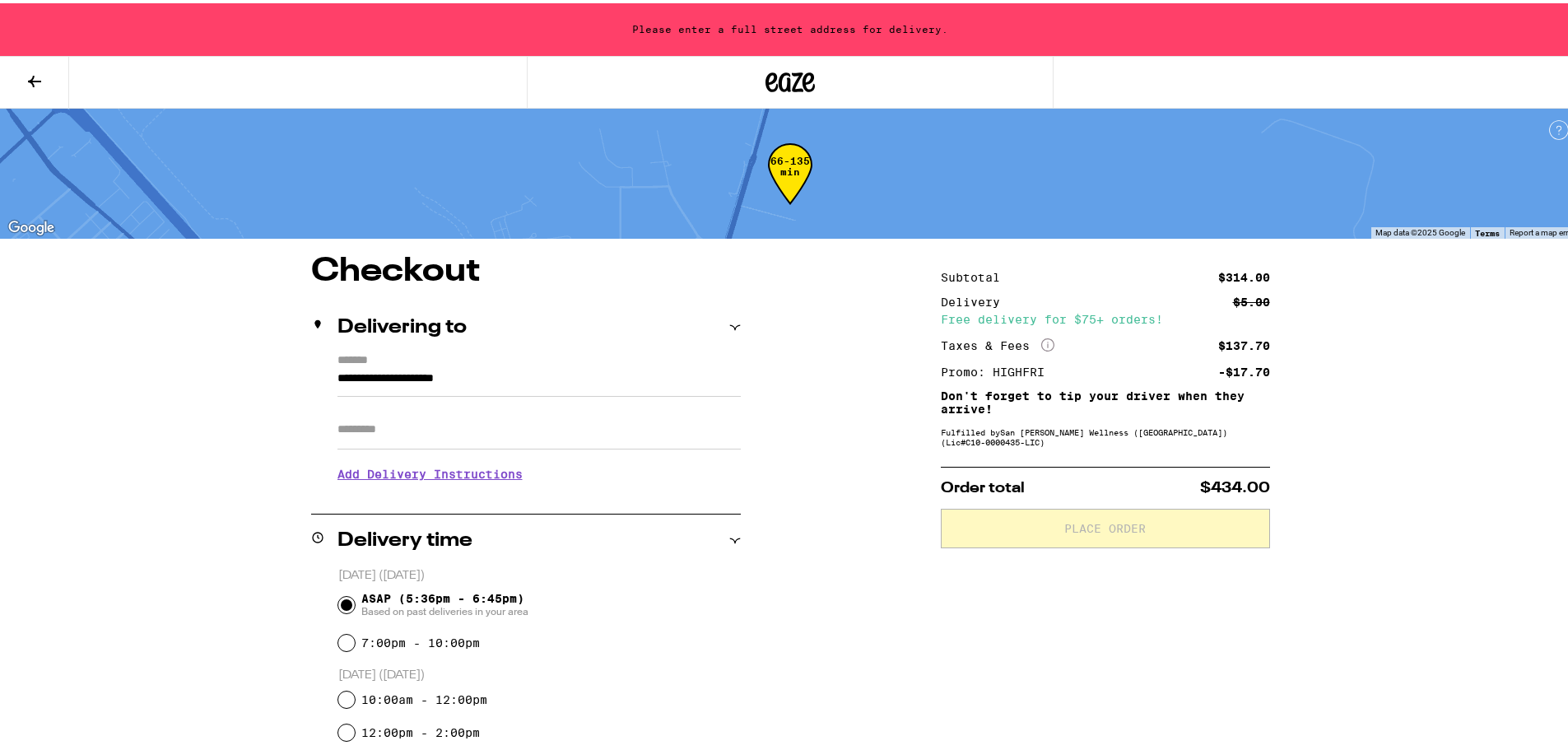
click at [481, 432] on input "Apt/Suite" at bounding box center [539, 427] width 403 height 40
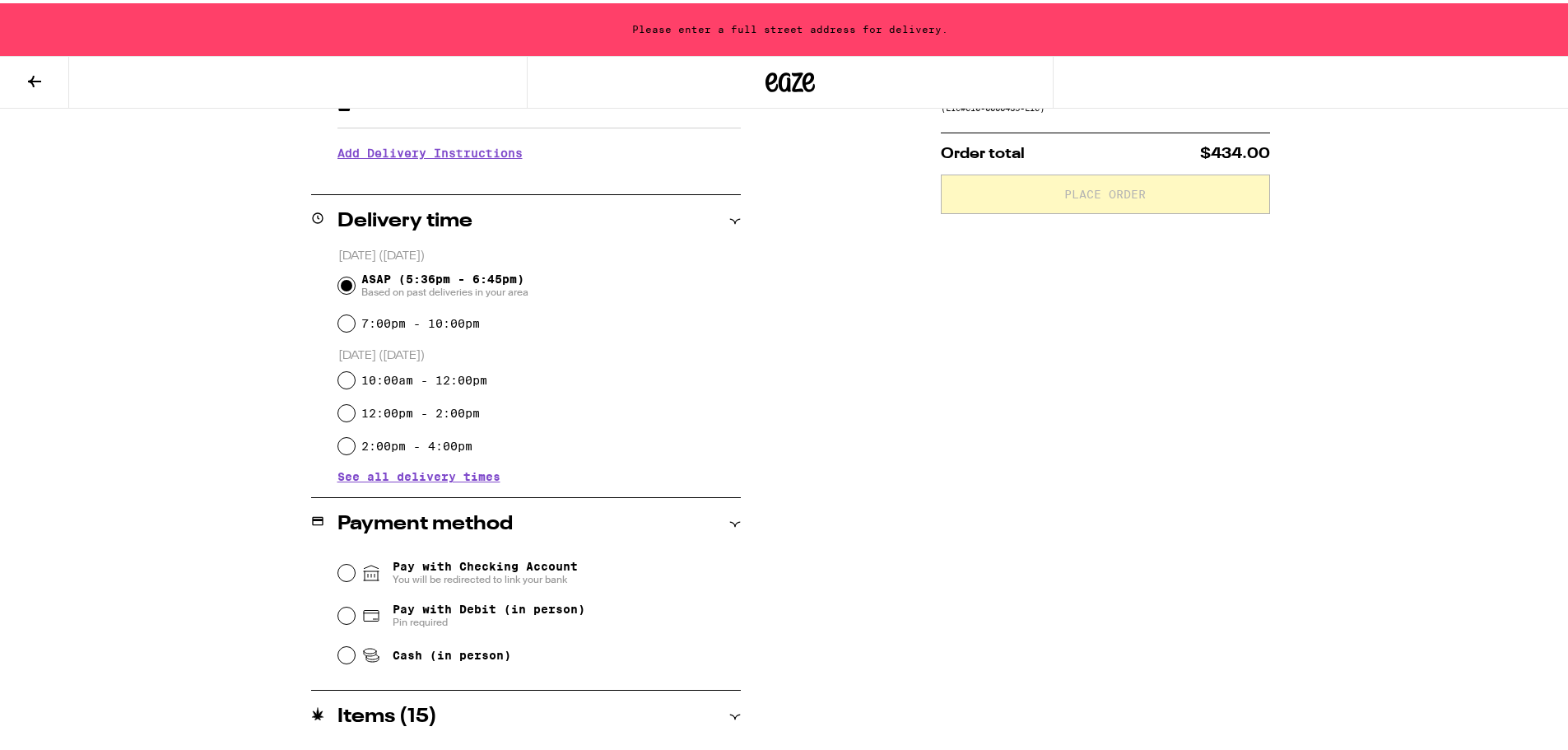
scroll to position [412, 0]
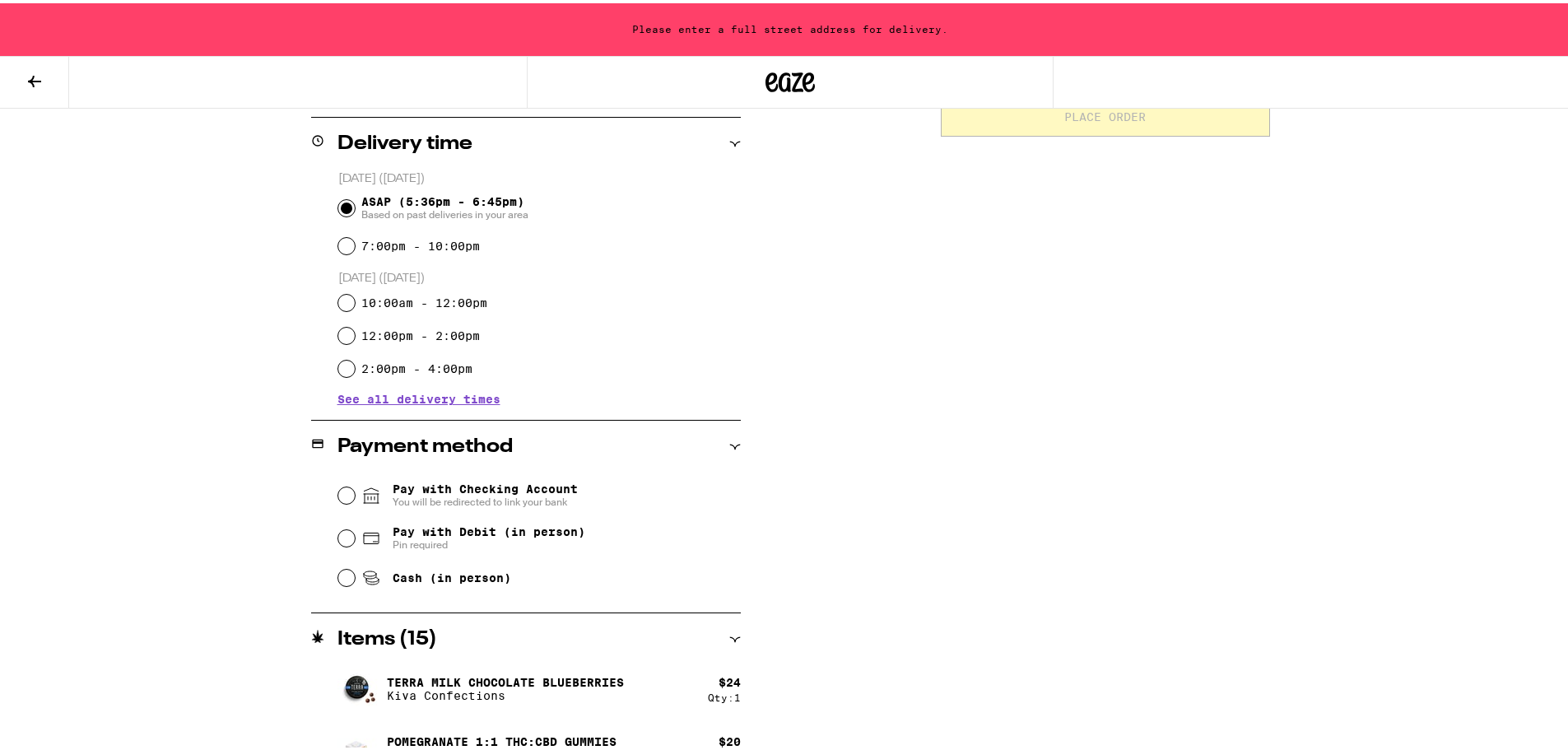
type input "***"
click at [476, 400] on span "See all delivery times" at bounding box center [418, 396] width 163 height 12
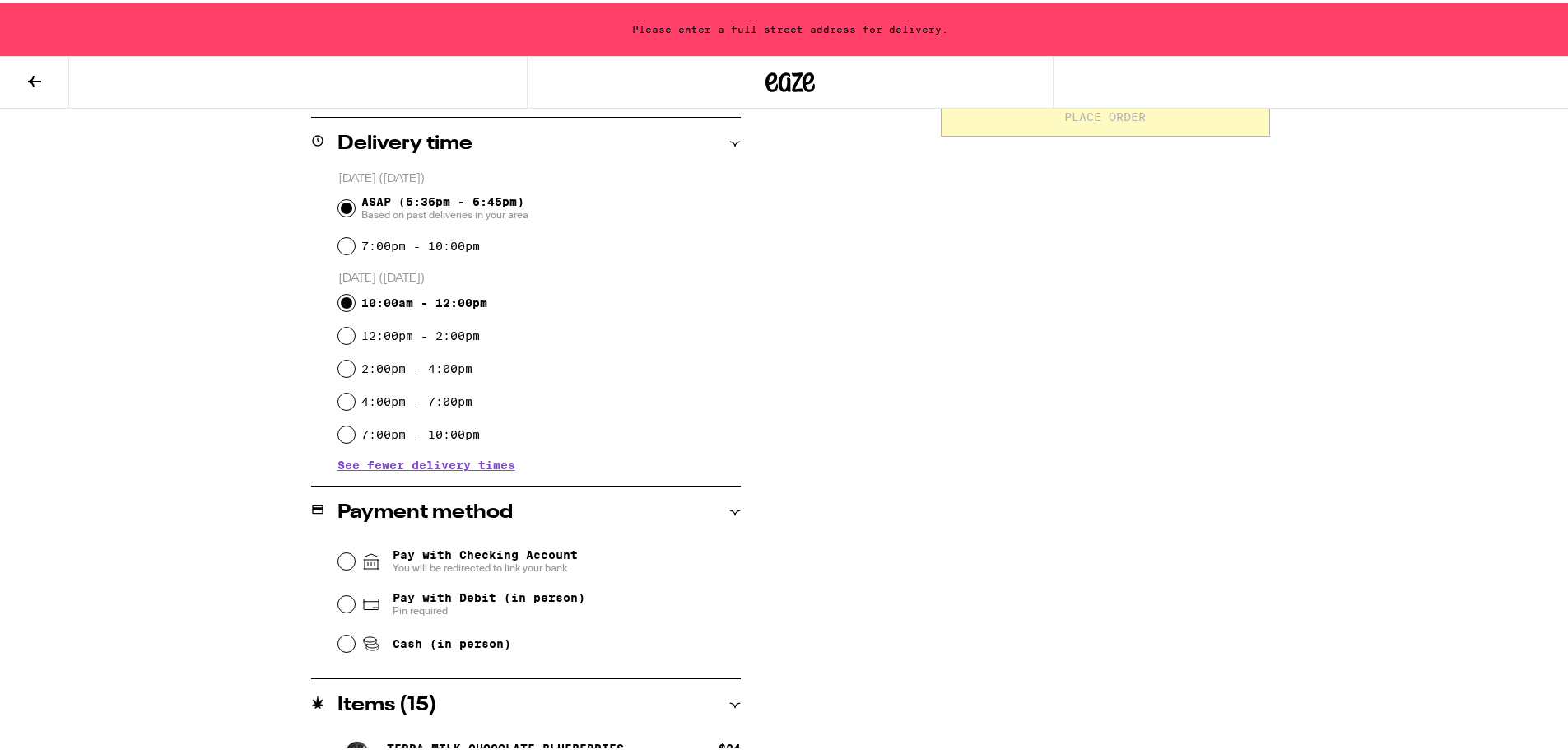
click at [338, 301] on input "10:00am - 12:00pm" at bounding box center [346, 300] width 17 height 17
radio input "true"
click at [339, 245] on input "7:00pm - 10:00pm" at bounding box center [346, 243] width 17 height 17
radio input "true"
click at [1515, 260] on div "**********" at bounding box center [790, 603] width 1580 height 2031
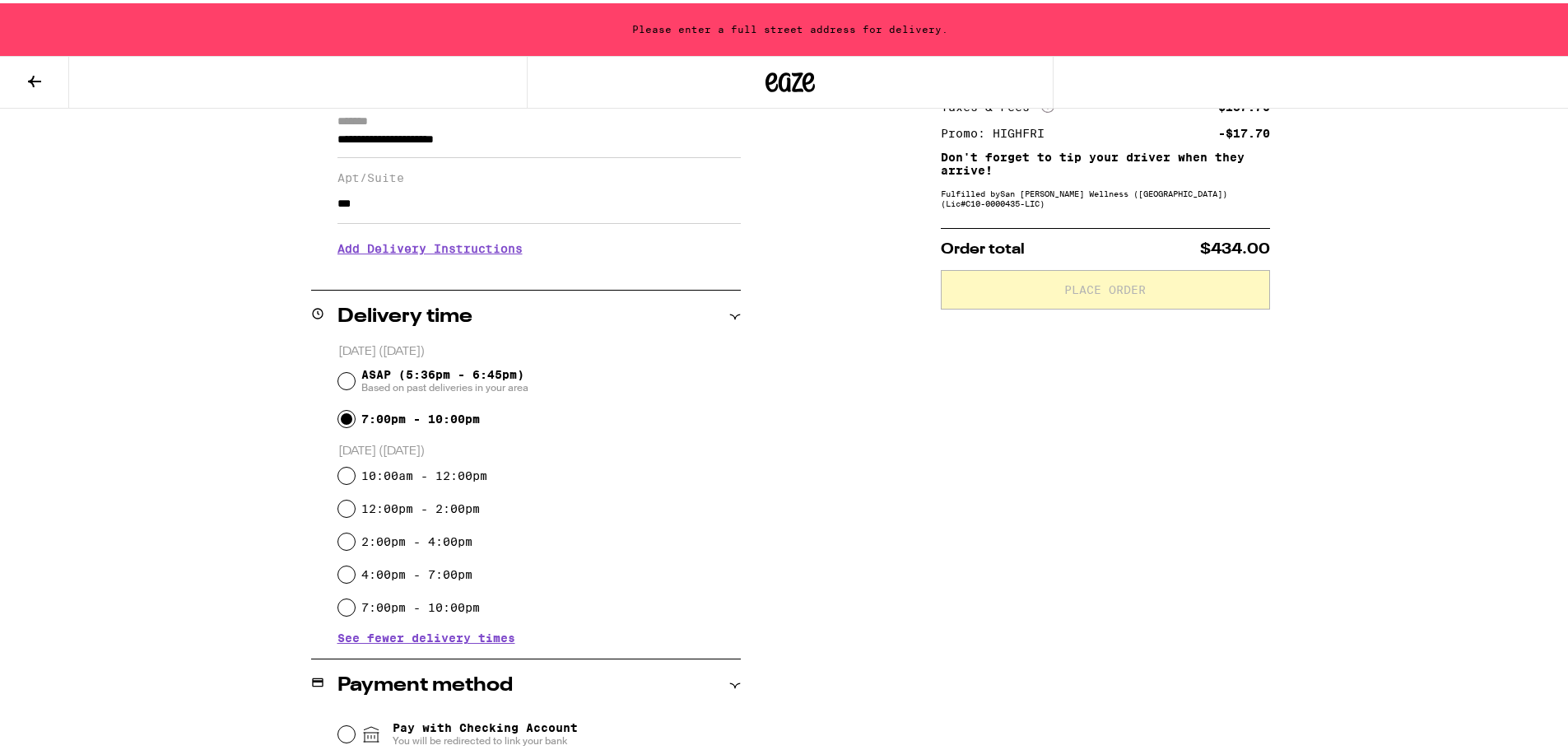
scroll to position [330, 0]
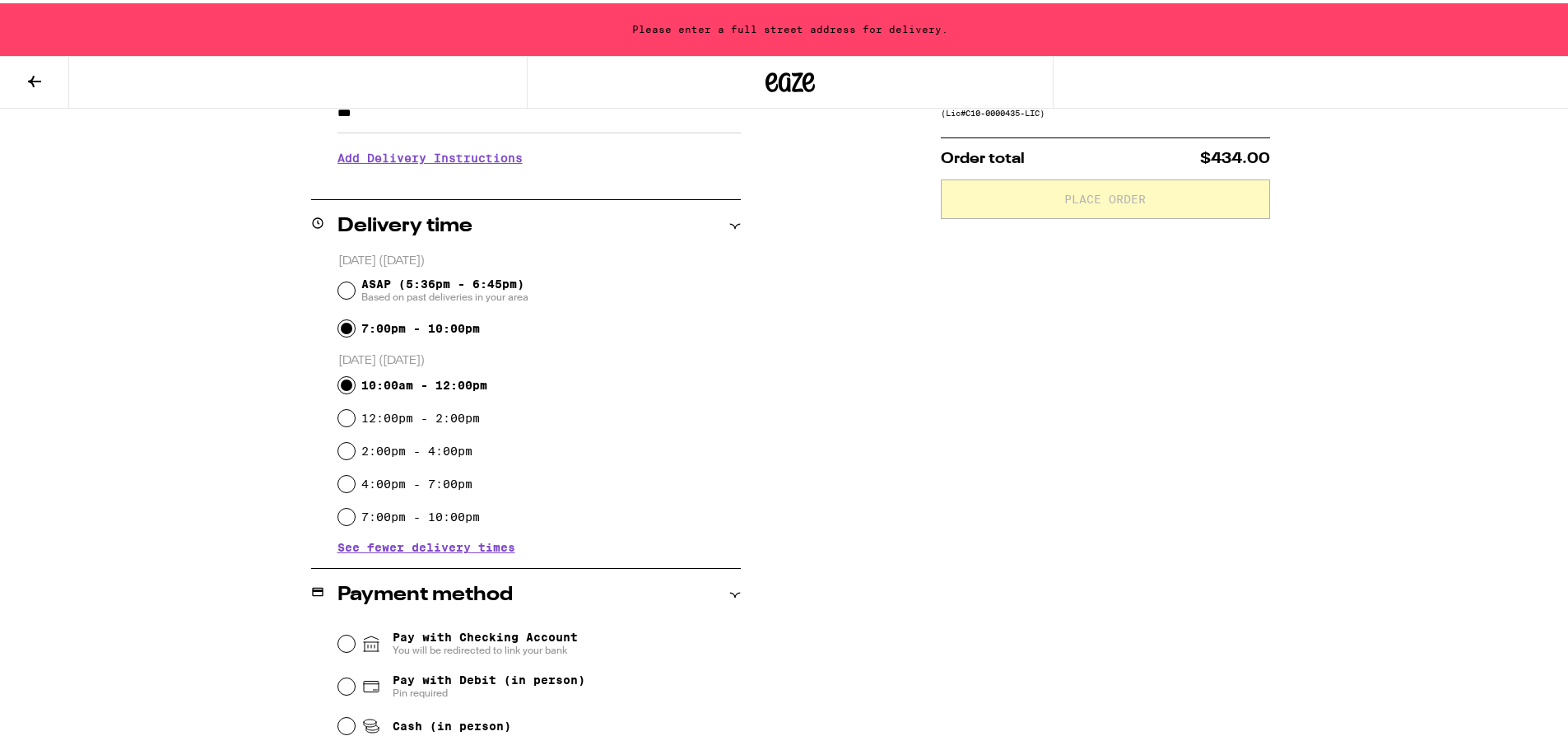
click at [340, 386] on input "10:00am - 12:00pm" at bounding box center [346, 382] width 17 height 17
radio input "true"
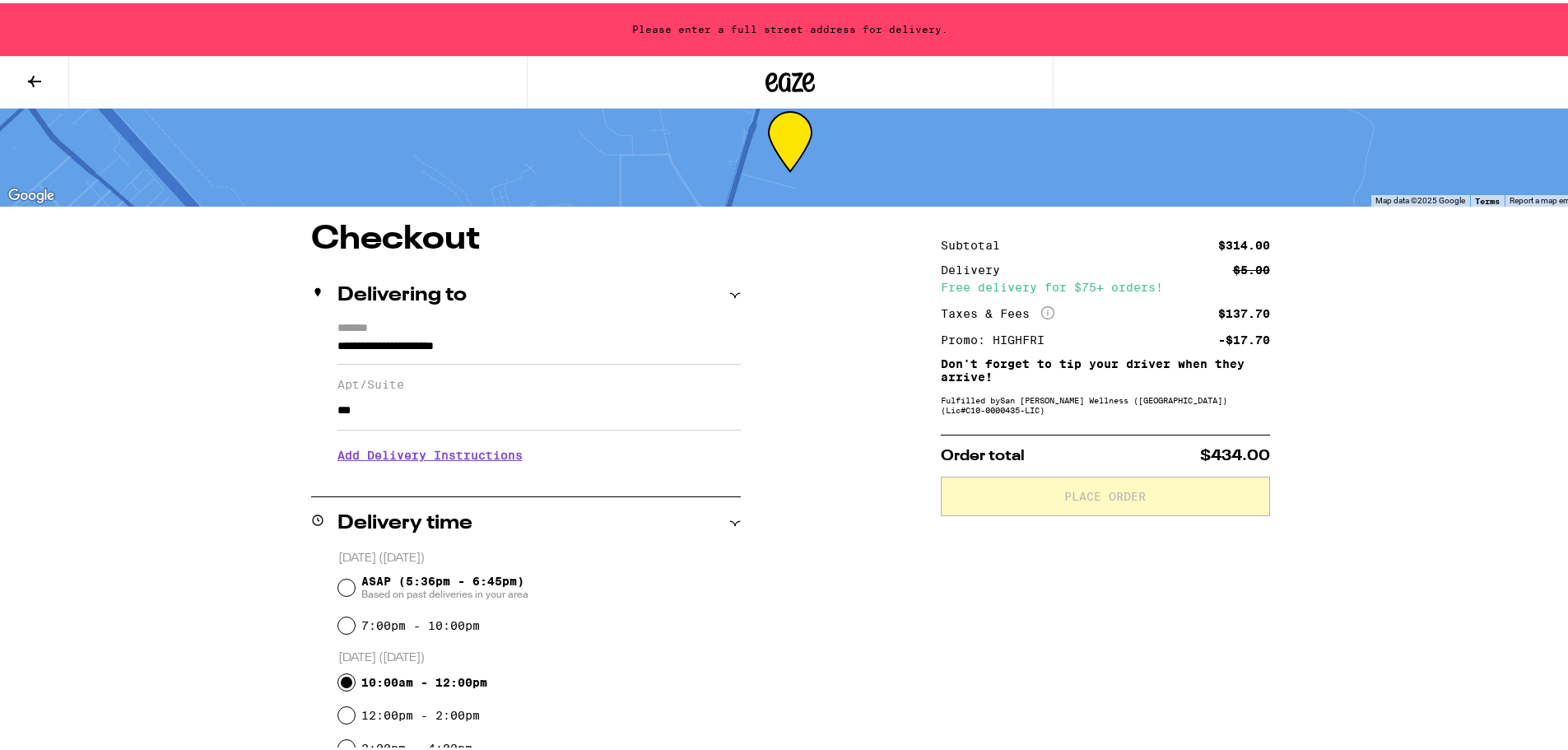
scroll to position [0, 0]
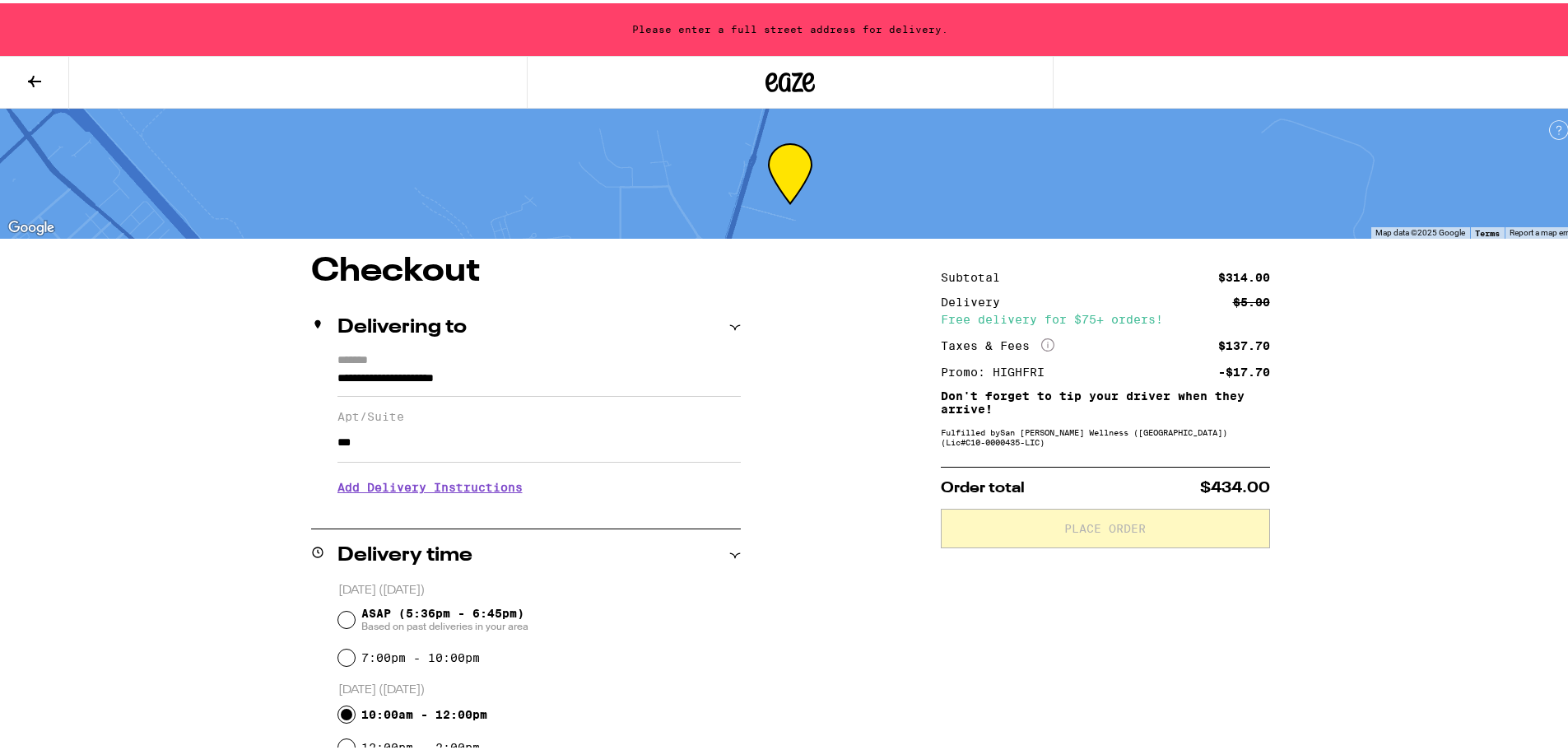
click at [582, 380] on input "**********" at bounding box center [539, 380] width 403 height 28
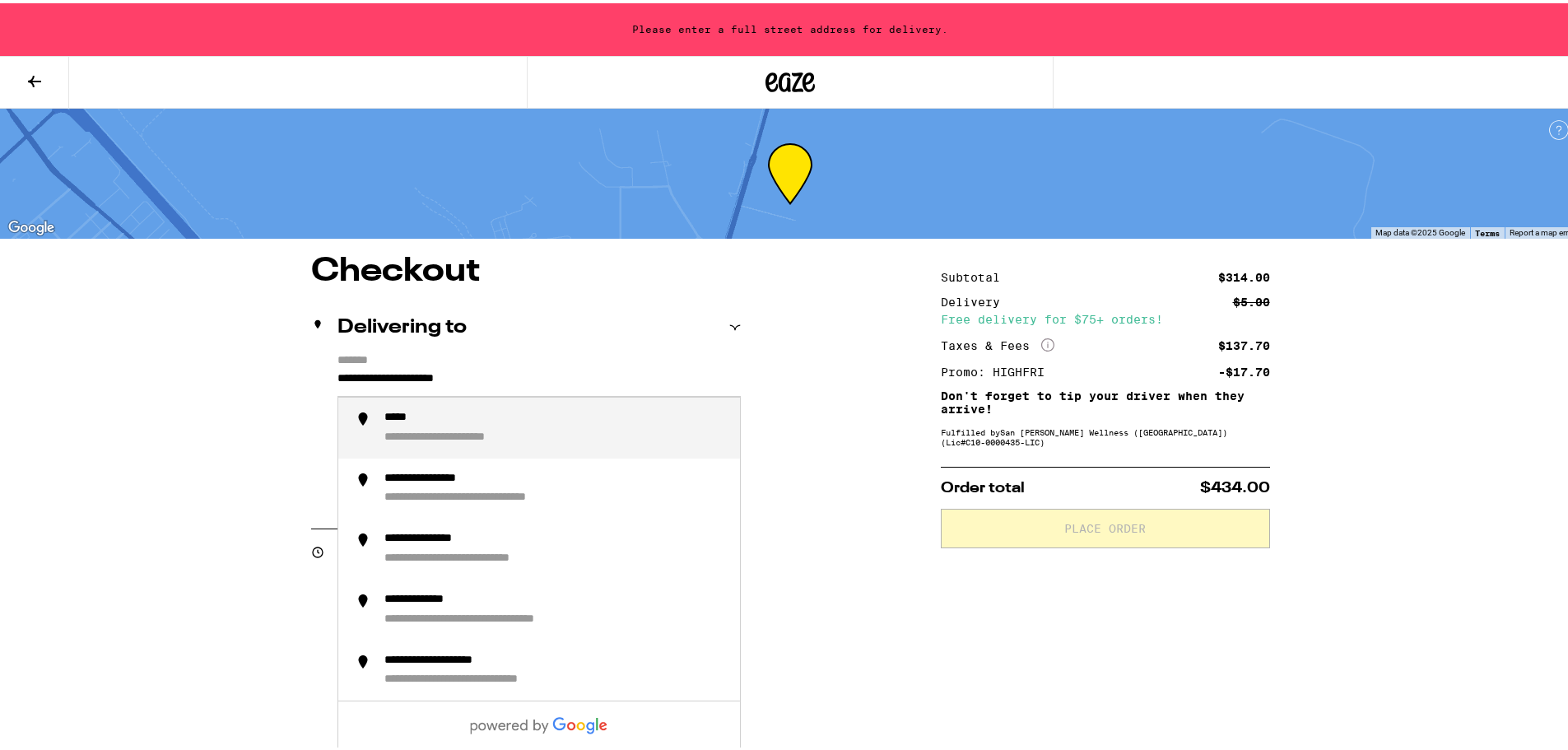
drag, startPoint x: 535, startPoint y: 380, endPoint x: 271, endPoint y: 368, distance: 264.3
click at [442, 442] on div "**********" at bounding box center [444, 435] width 120 height 15
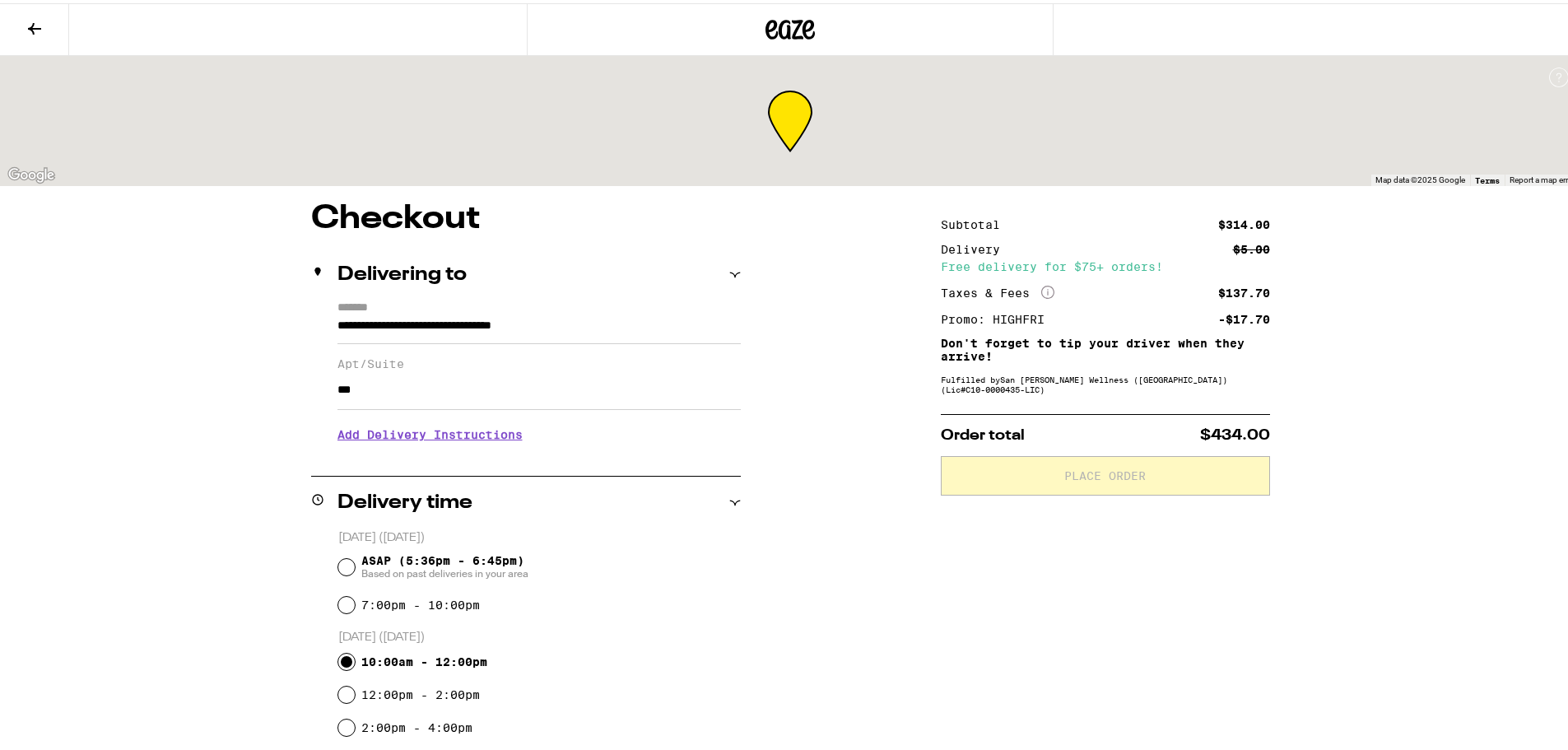
type input "**********"
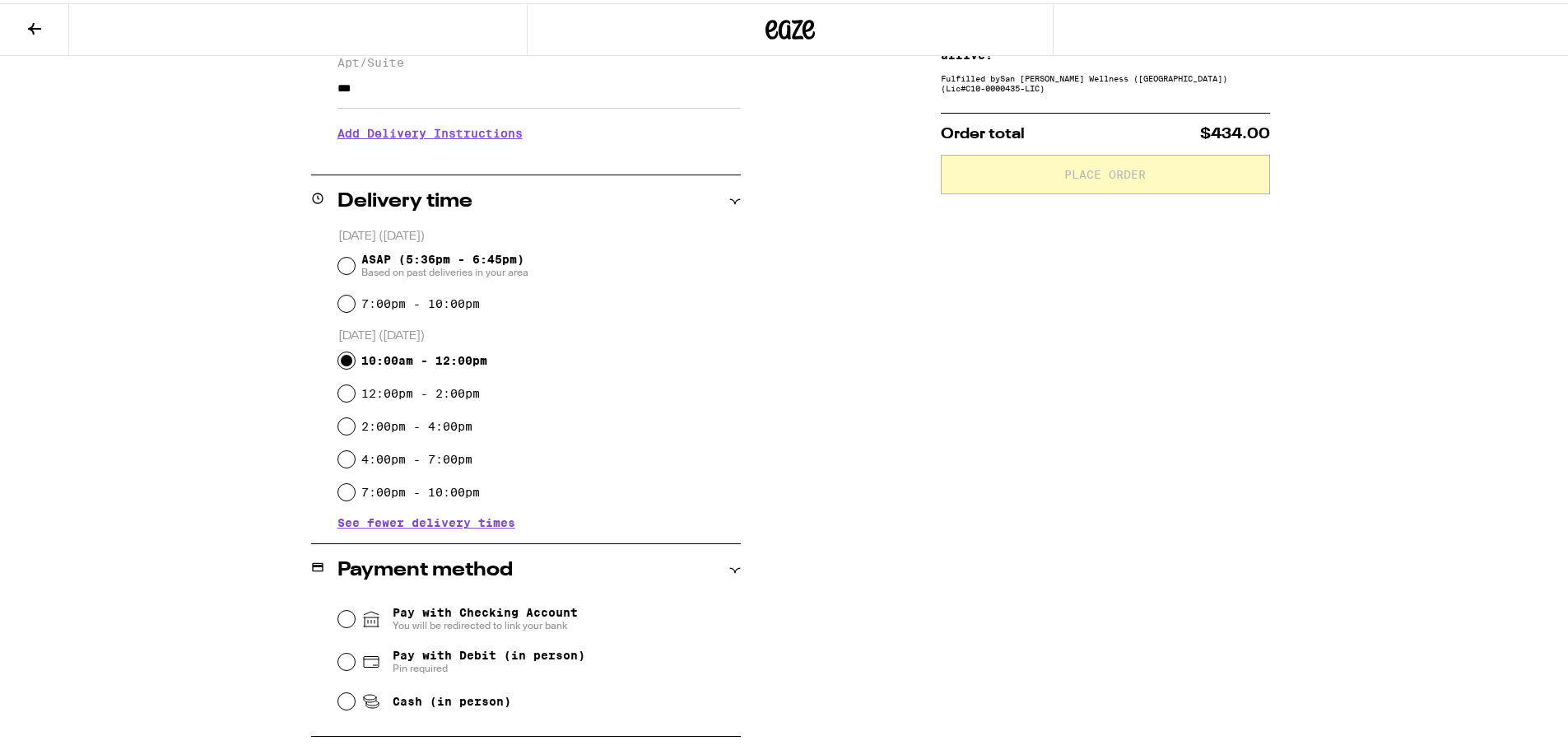
scroll to position [330, 0]
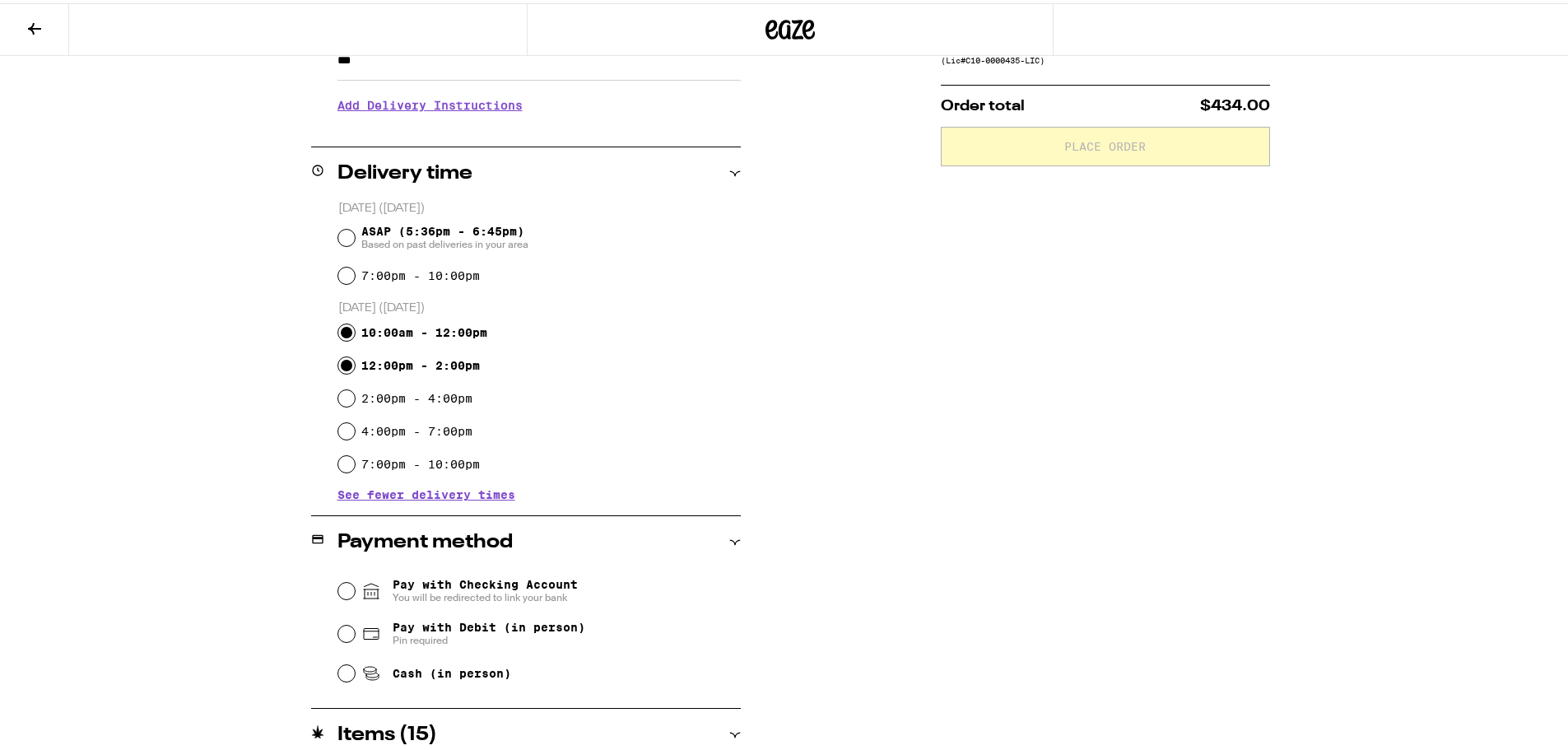
click at [338, 368] on input "12:00pm - 2:00pm" at bounding box center [346, 362] width 17 height 17
radio input "true"
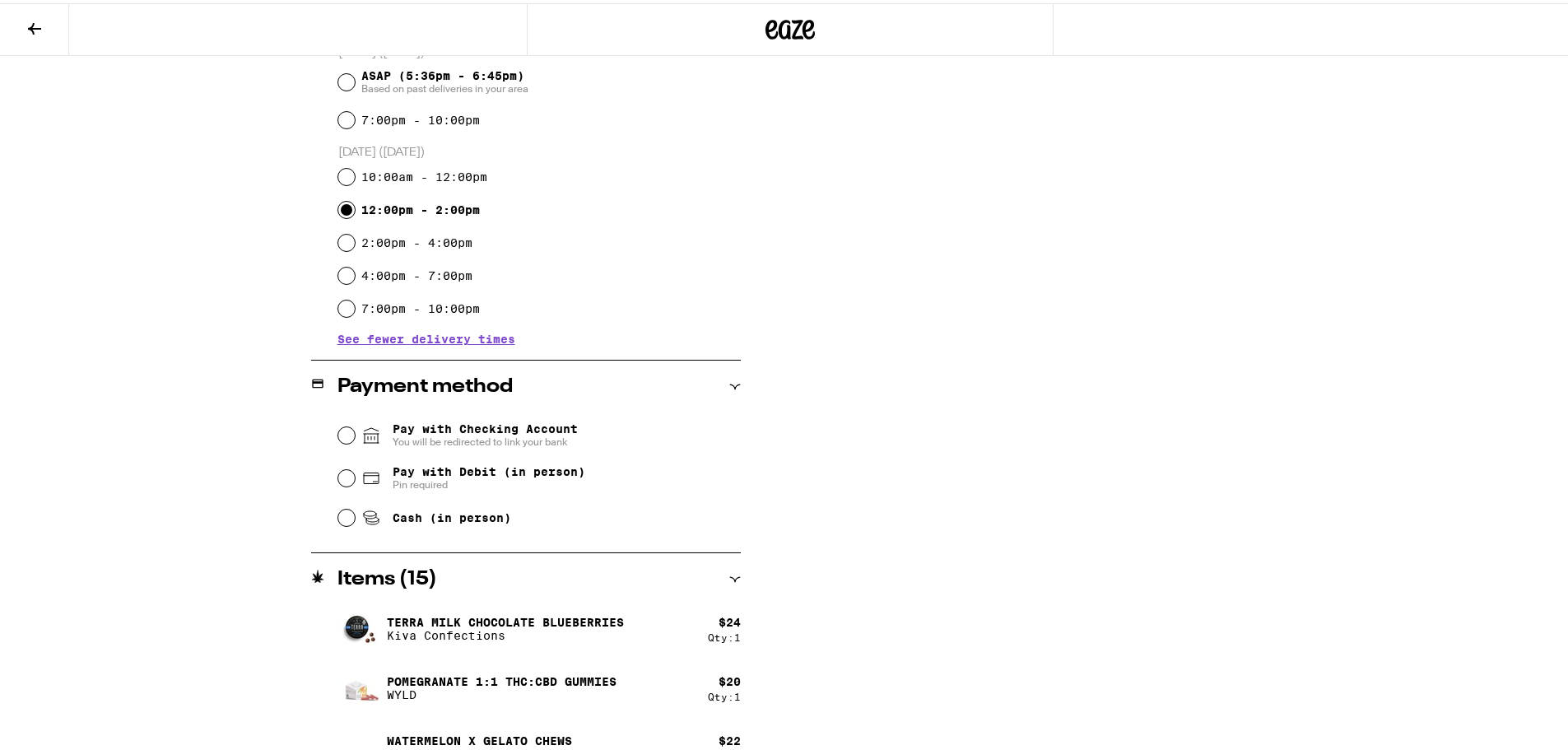
scroll to position [576, 0]
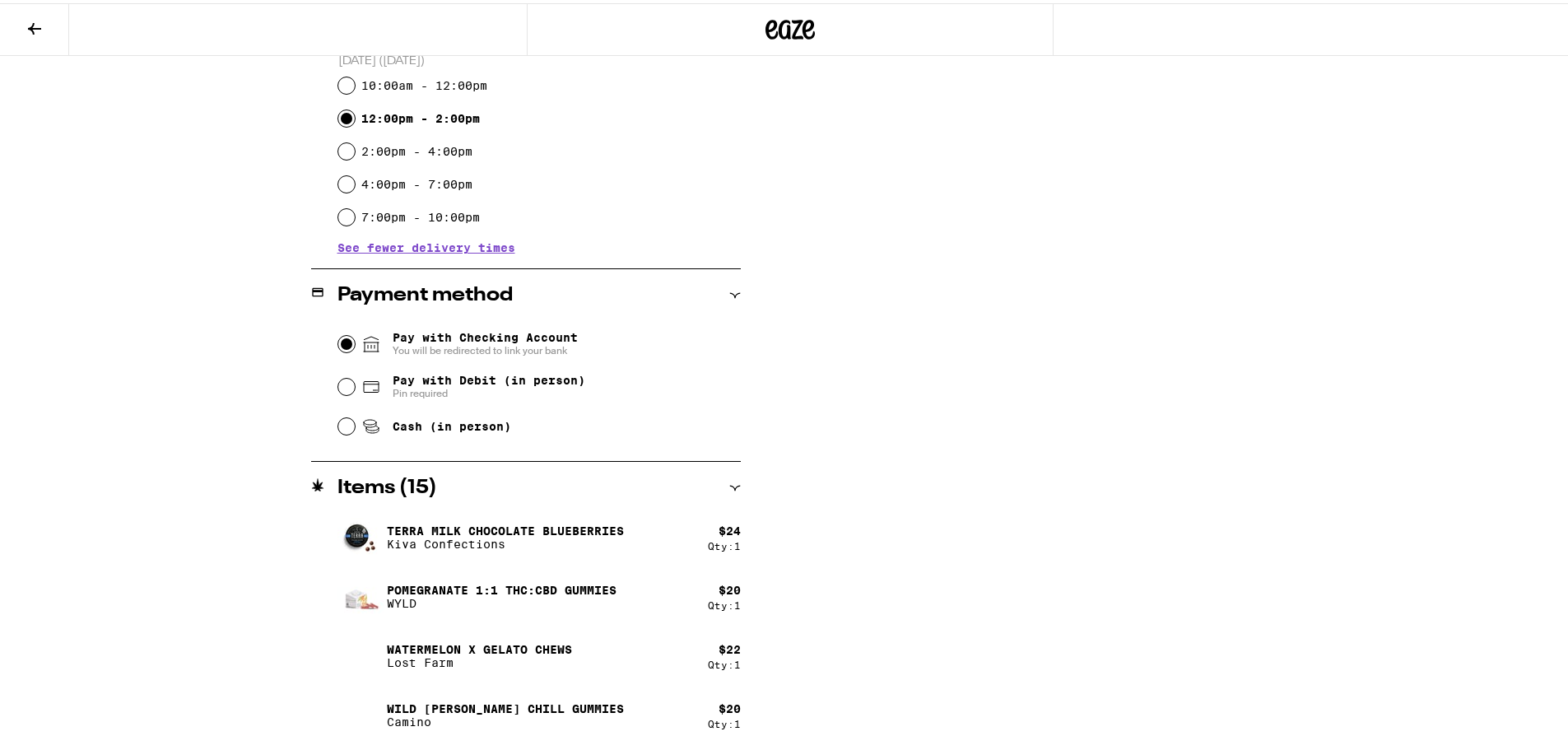
click at [341, 342] on input "Pay with Checking Account You will be redirected to link your bank" at bounding box center [346, 341] width 17 height 17
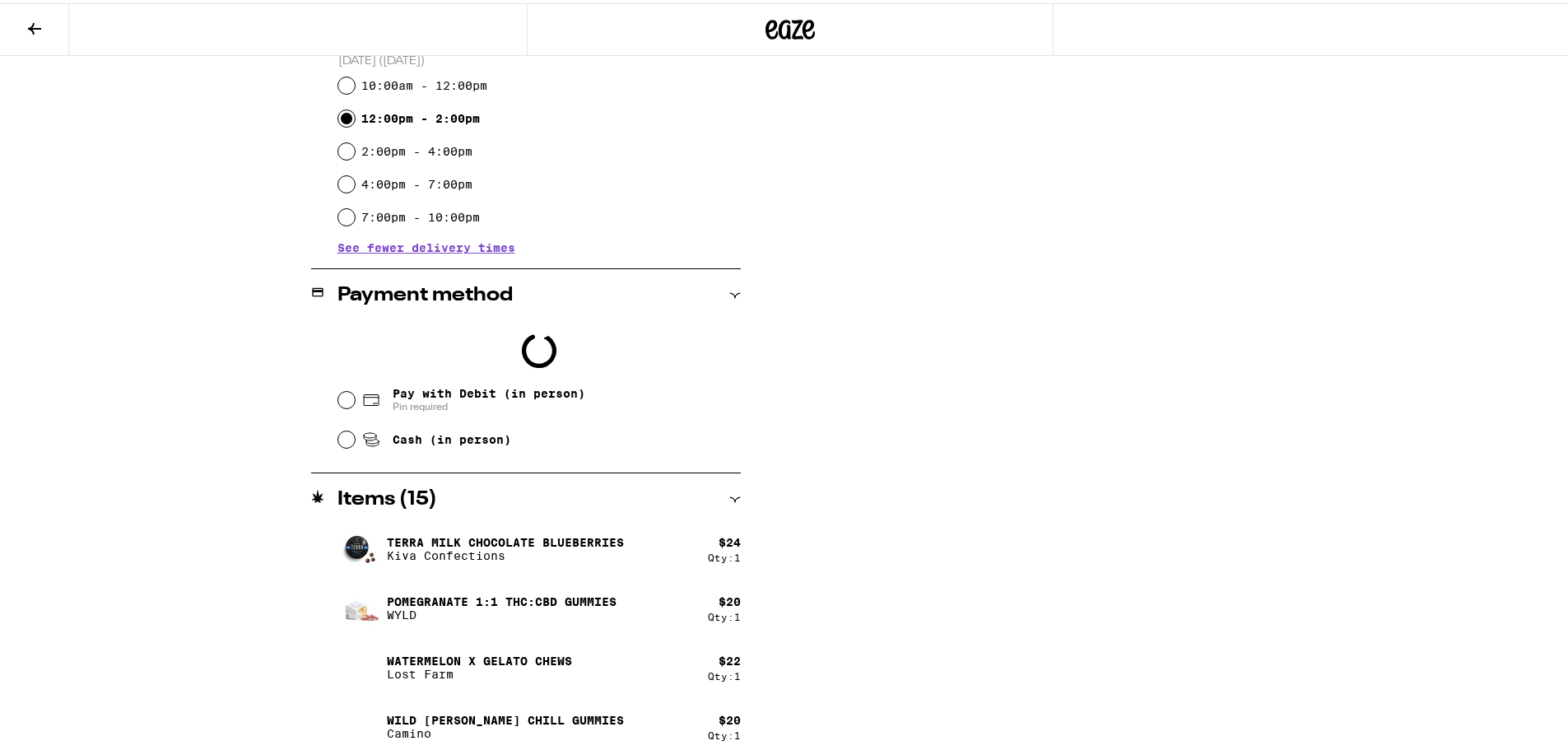
scroll to position [629, 0]
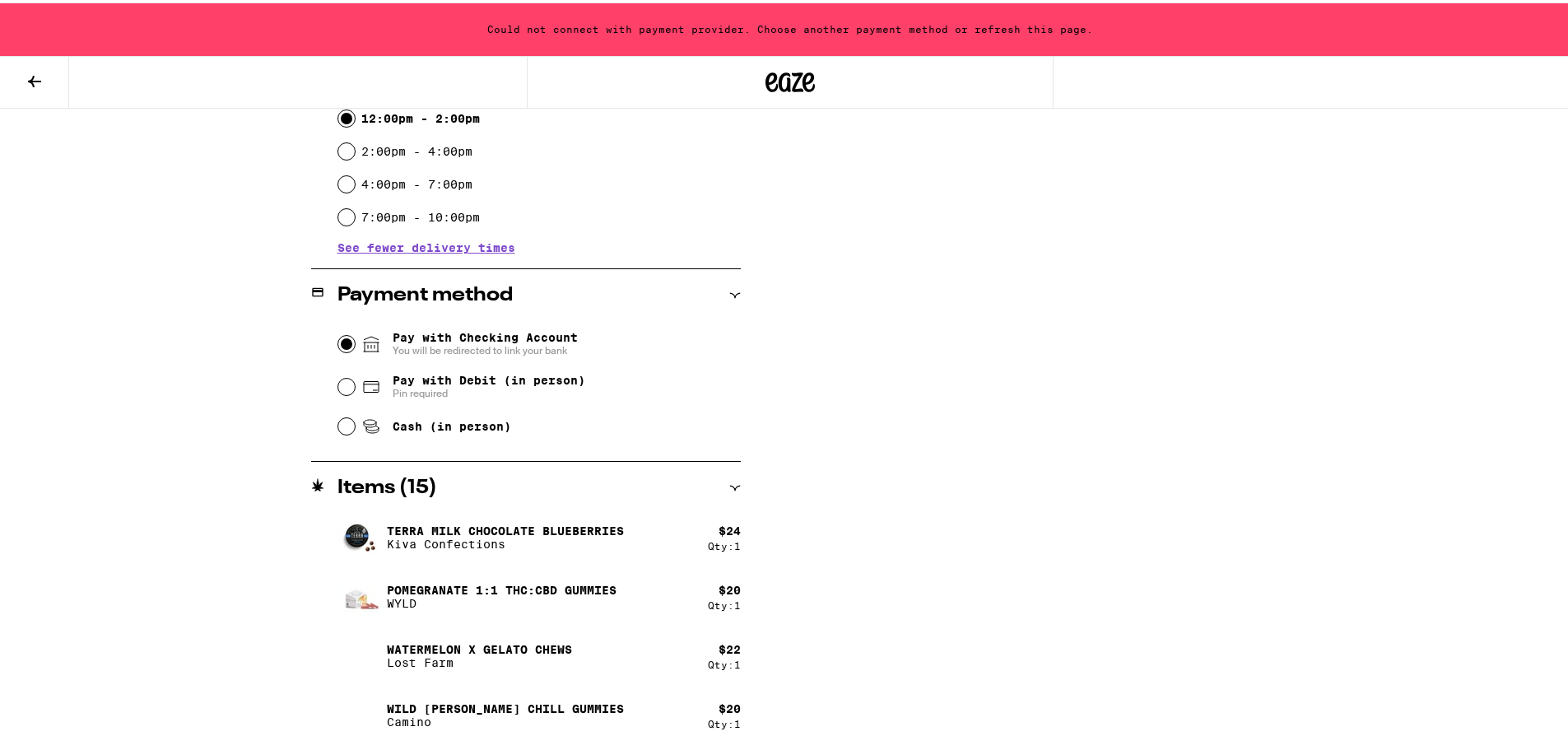
click at [339, 343] on input "Pay with Checking Account You will be redirected to link your bank" at bounding box center [346, 341] width 17 height 17
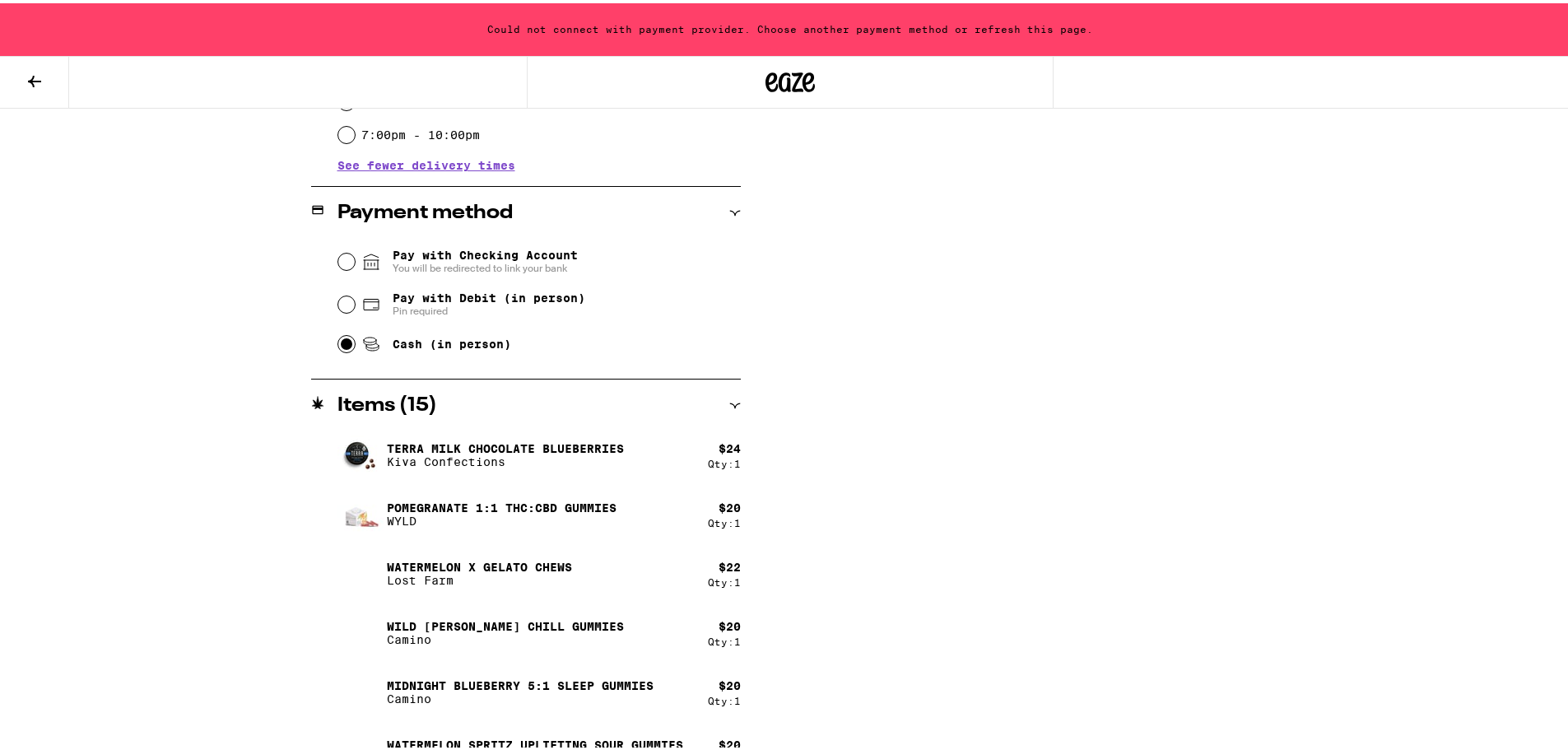
click at [338, 341] on input "Cash (in person)" at bounding box center [346, 341] width 17 height 17
radio input "true"
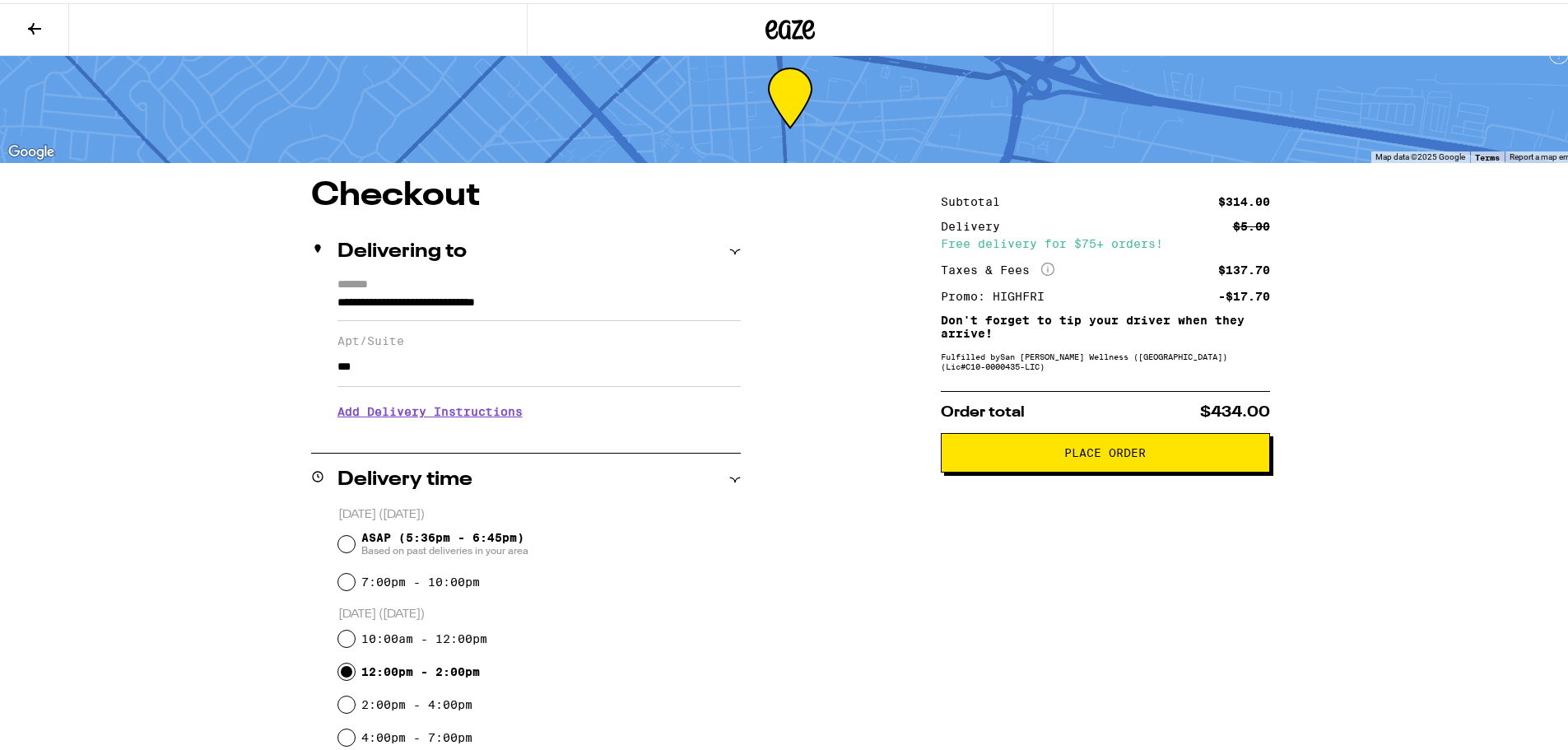
scroll to position [0, 0]
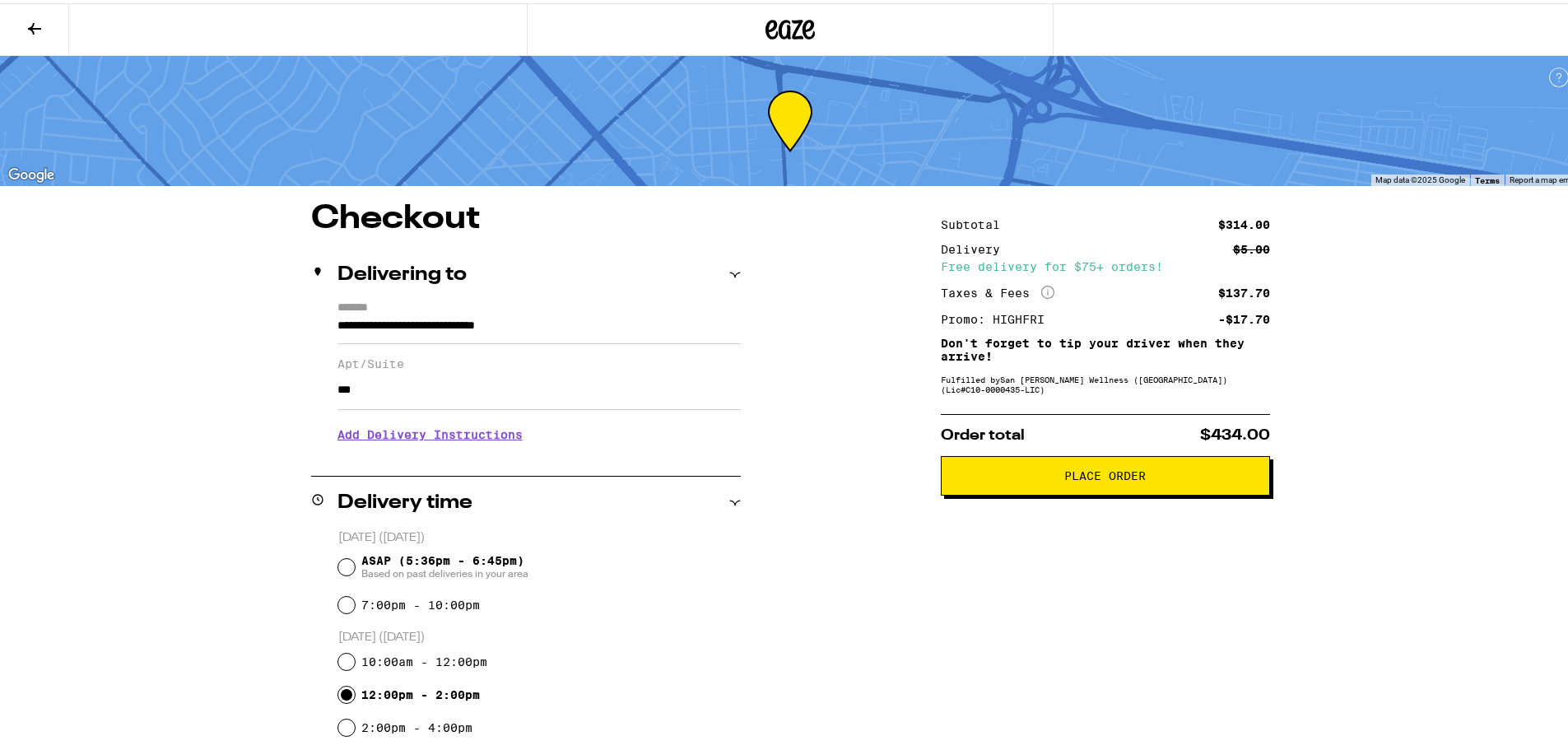
click at [1082, 469] on button "Place Order" at bounding box center [1105, 473] width 330 height 40
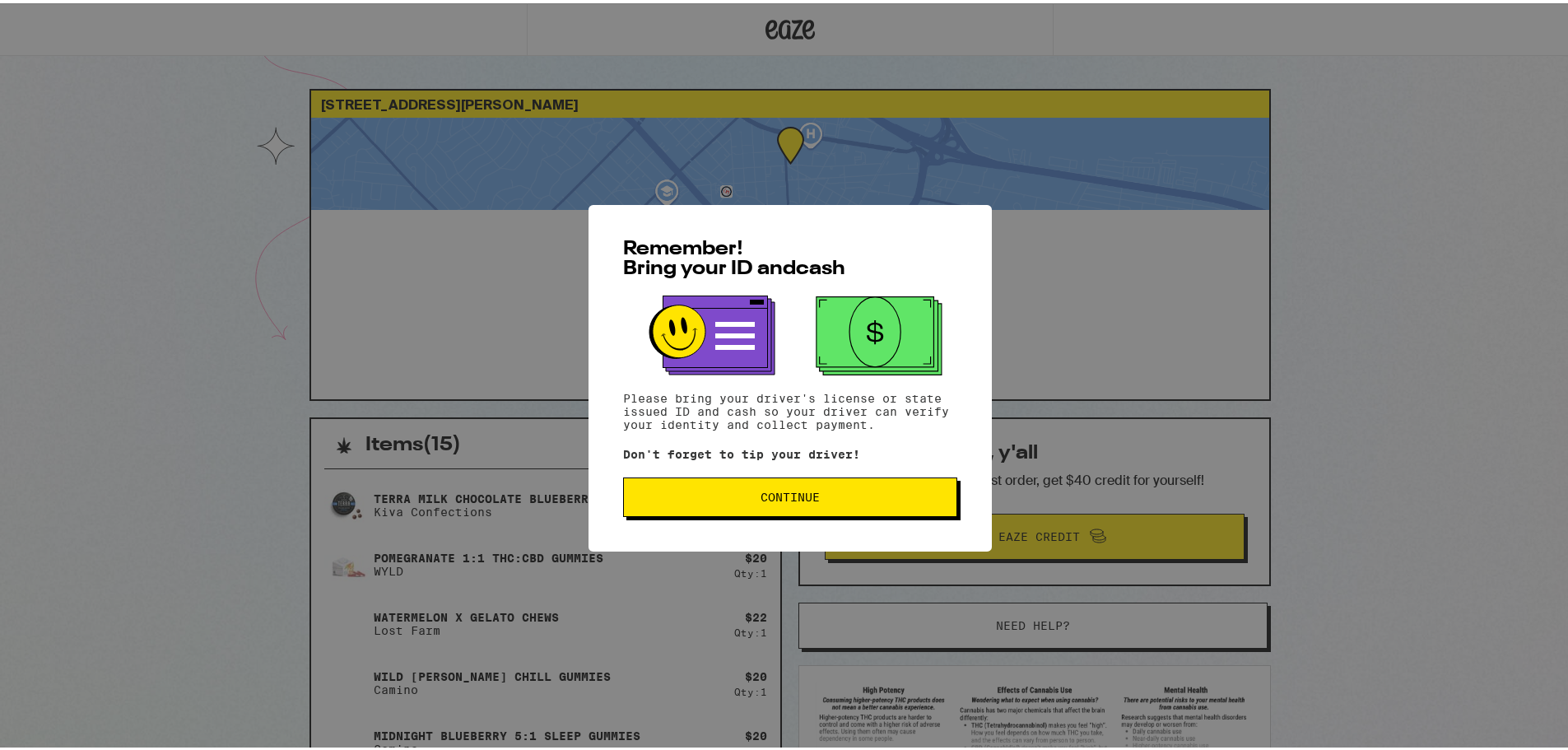
click at [821, 498] on span "Continue" at bounding box center [789, 494] width 306 height 12
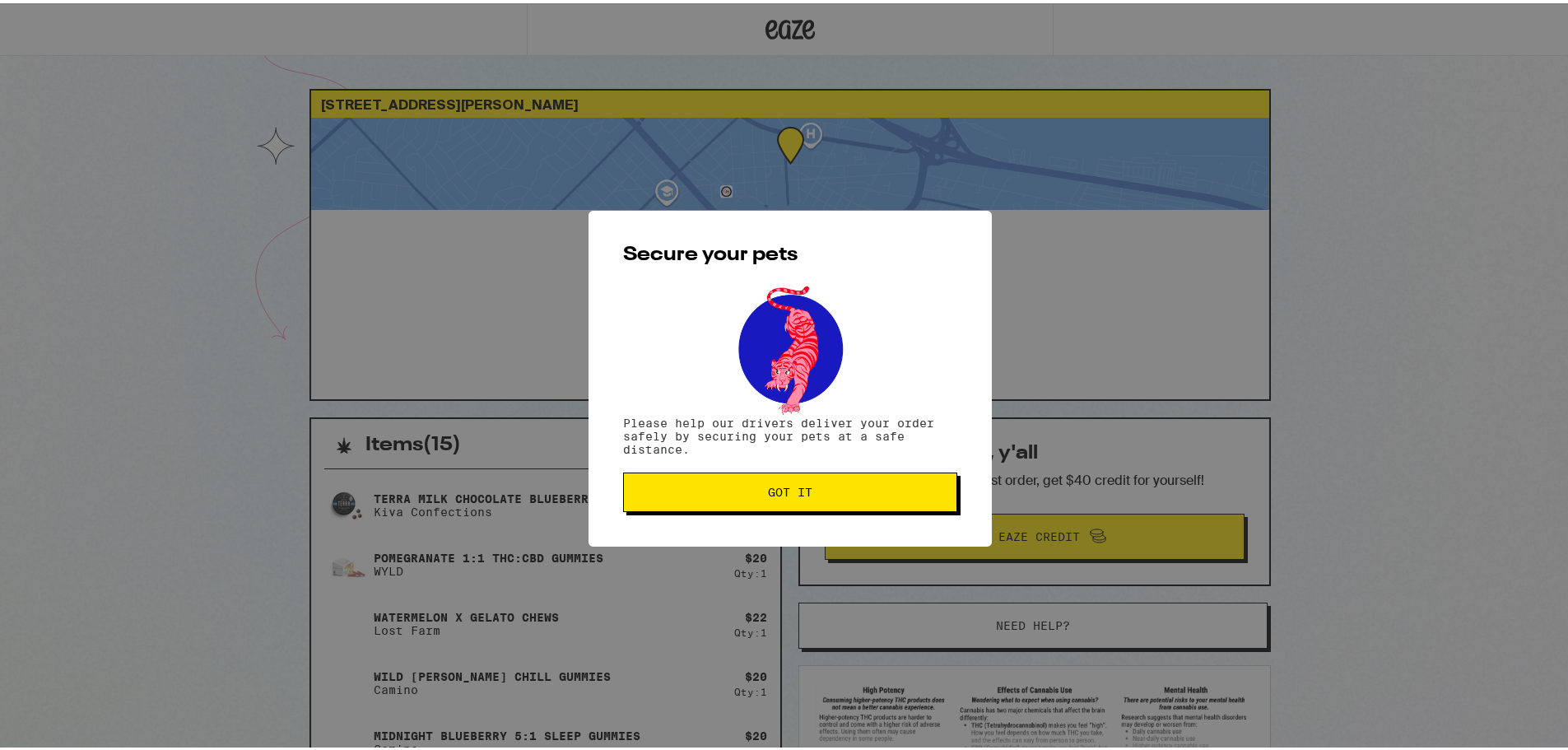
click at [821, 498] on button "Got it" at bounding box center [790, 489] width 335 height 40
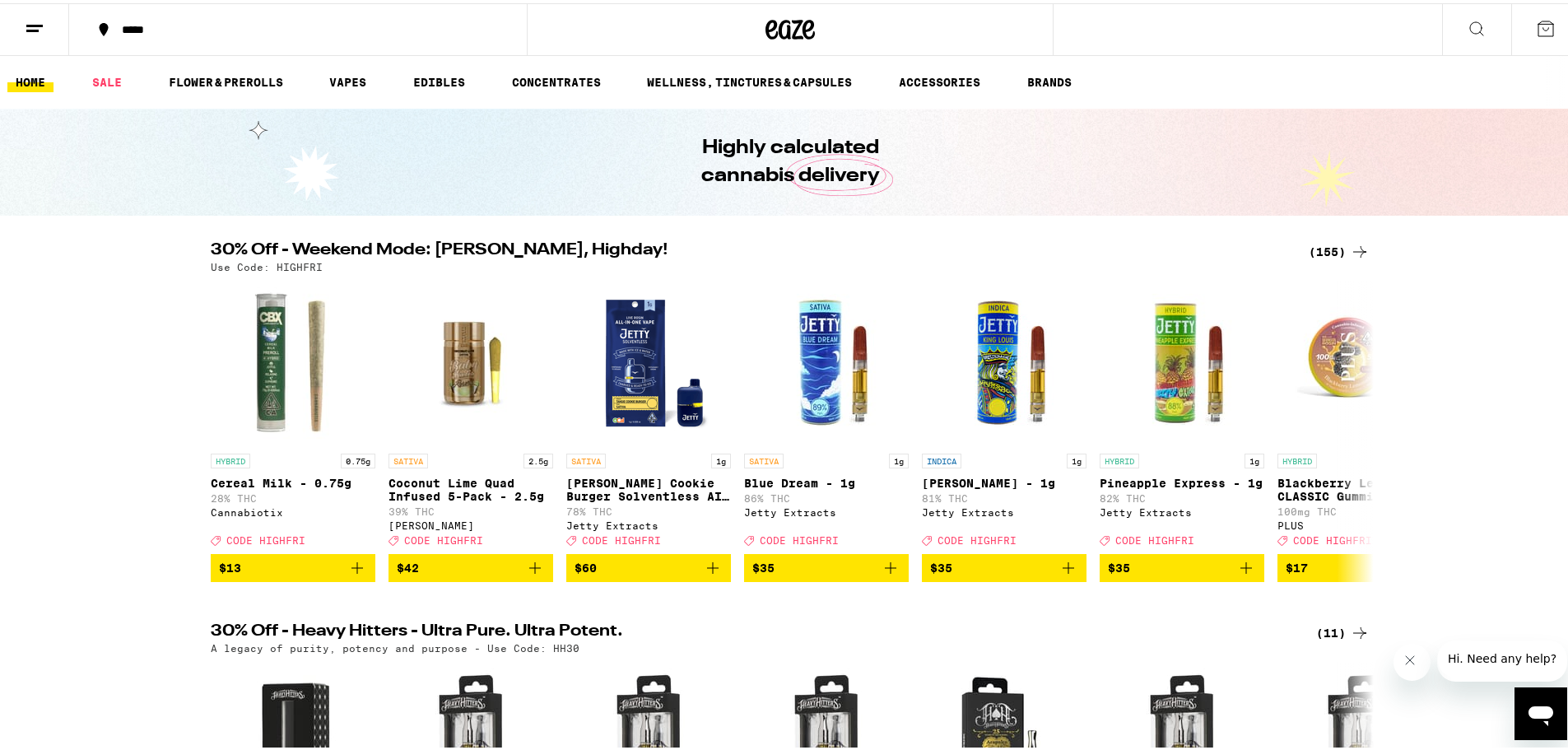
click at [1467, 18] on icon at bounding box center [1477, 26] width 20 height 20
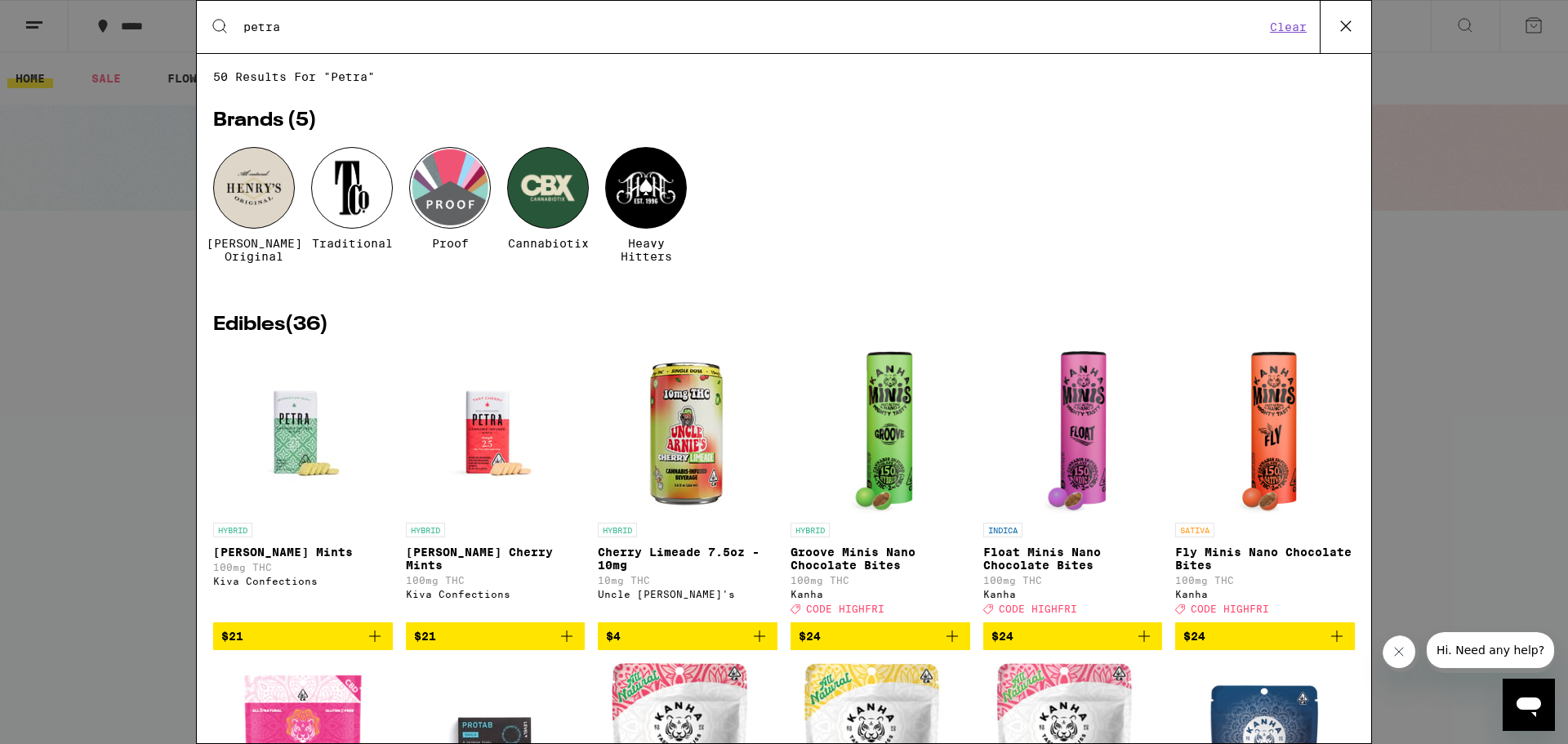
type input "petra"
click at [1450, 267] on div "Search for Products petra Clear 50 results for "petra" Brands ( 5 ) Henry's Ori…" at bounding box center [784, 372] width 1568 height 744
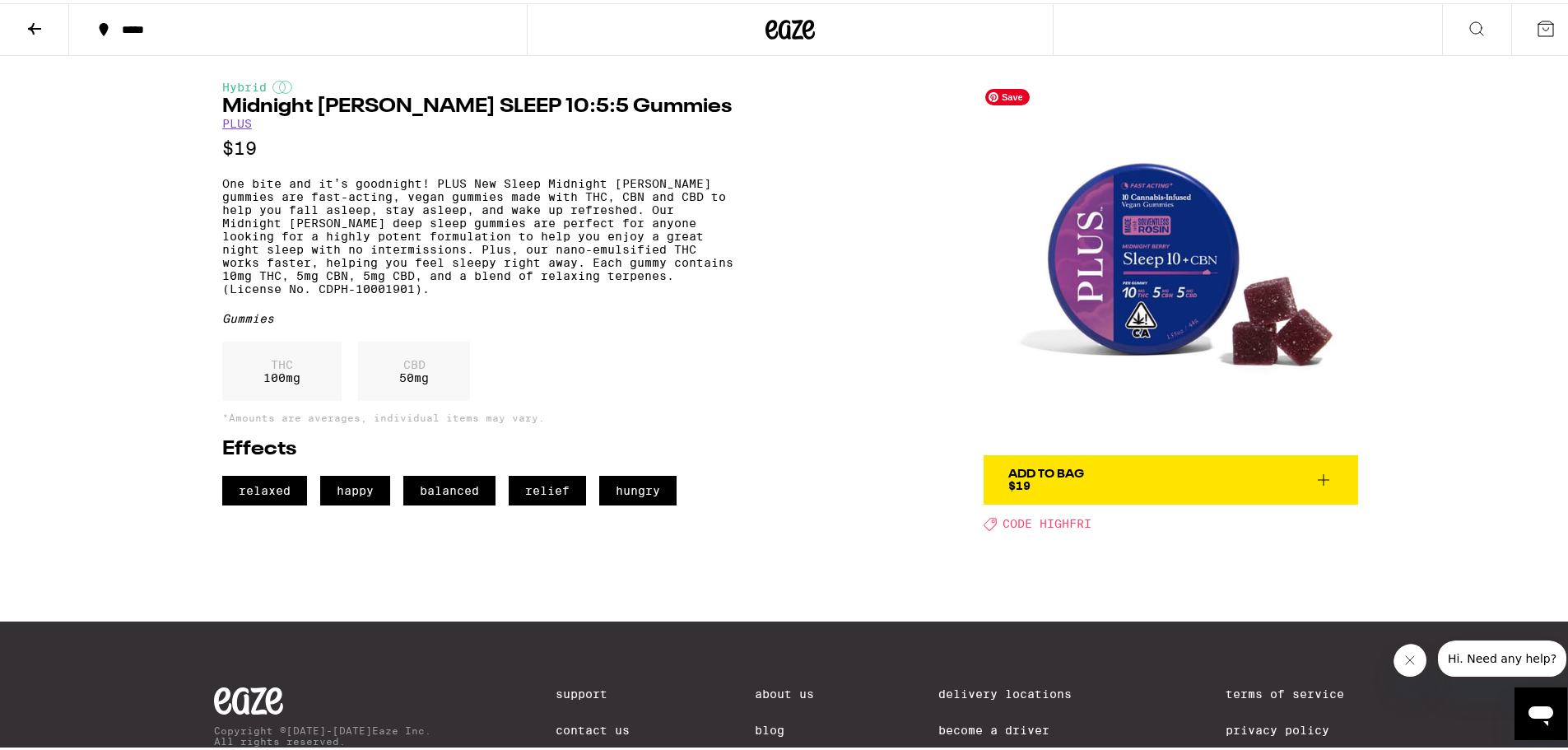
click at [1129, 272] on img at bounding box center [1170, 264] width 374 height 375
click at [1126, 308] on img at bounding box center [1170, 264] width 374 height 375
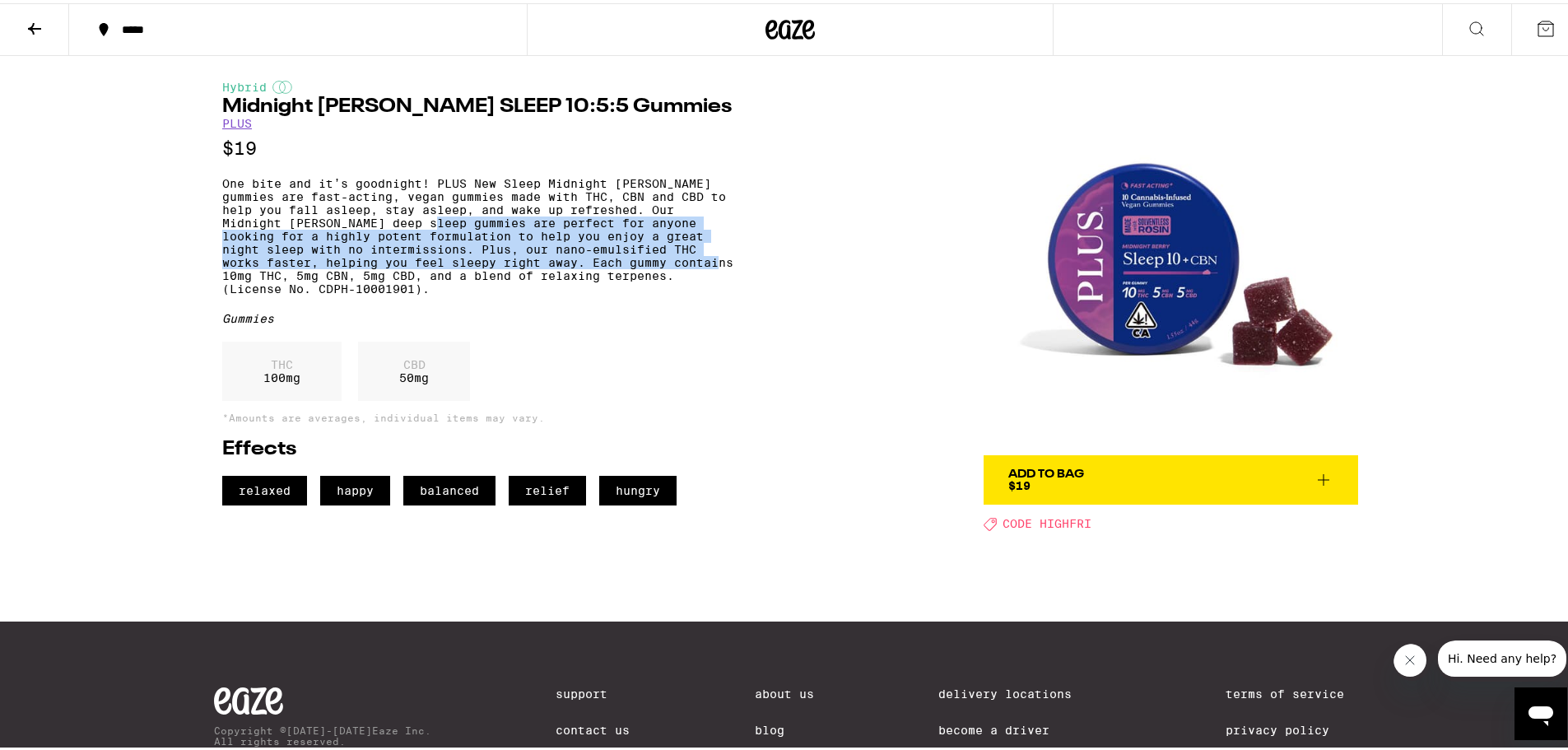
drag, startPoint x: 425, startPoint y: 235, endPoint x: 667, endPoint y: 277, distance: 245.6
click at [667, 277] on p "One bite and it’s goodnight! PLUS New Sleep Midnight [PERSON_NAME] gummies are …" at bounding box center [478, 233] width 511 height 119
